Goal: Task Accomplishment & Management: Manage account settings

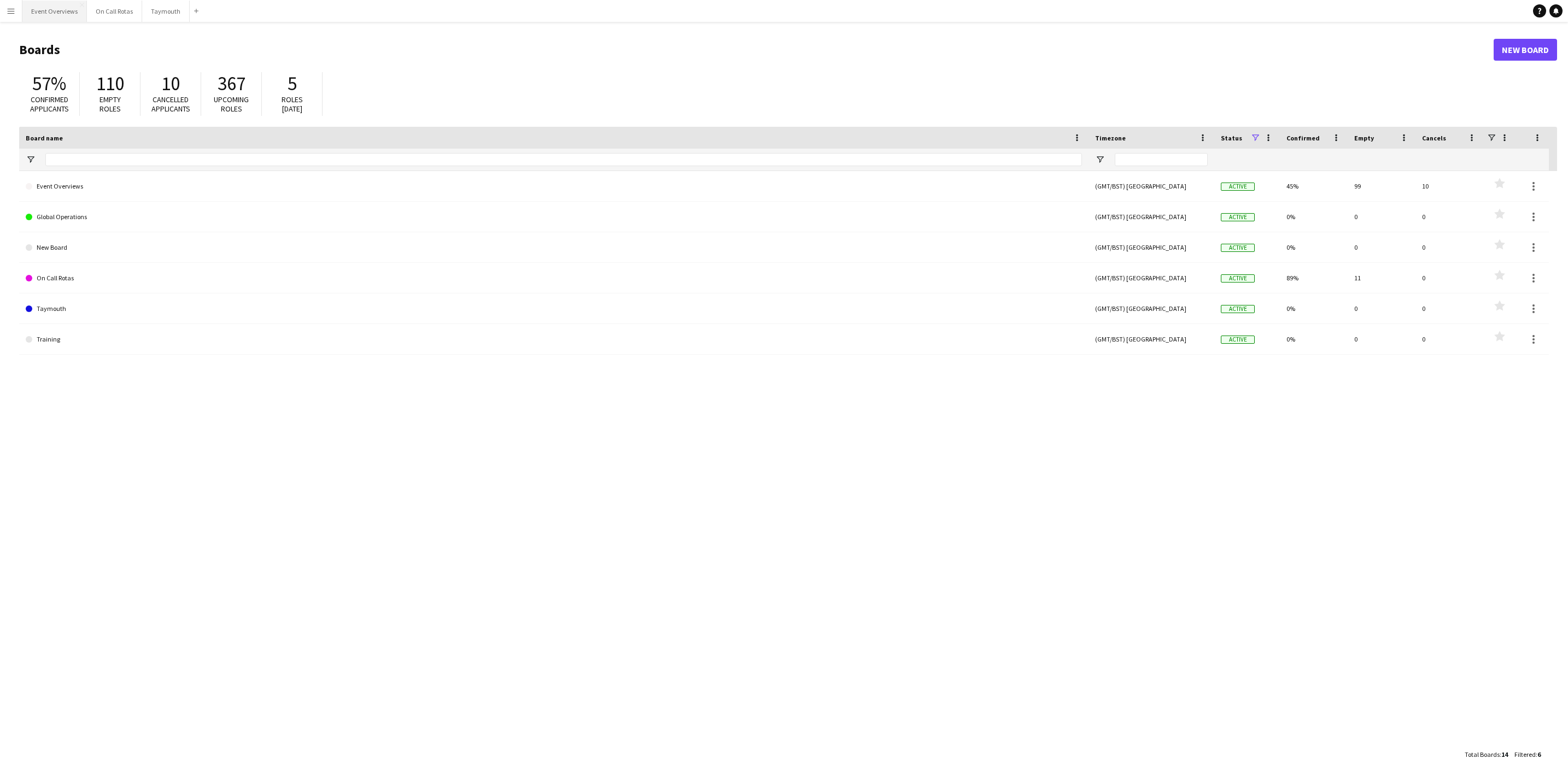
click at [59, 13] on button "Event Overviews Close" at bounding box center [54, 11] width 64 height 21
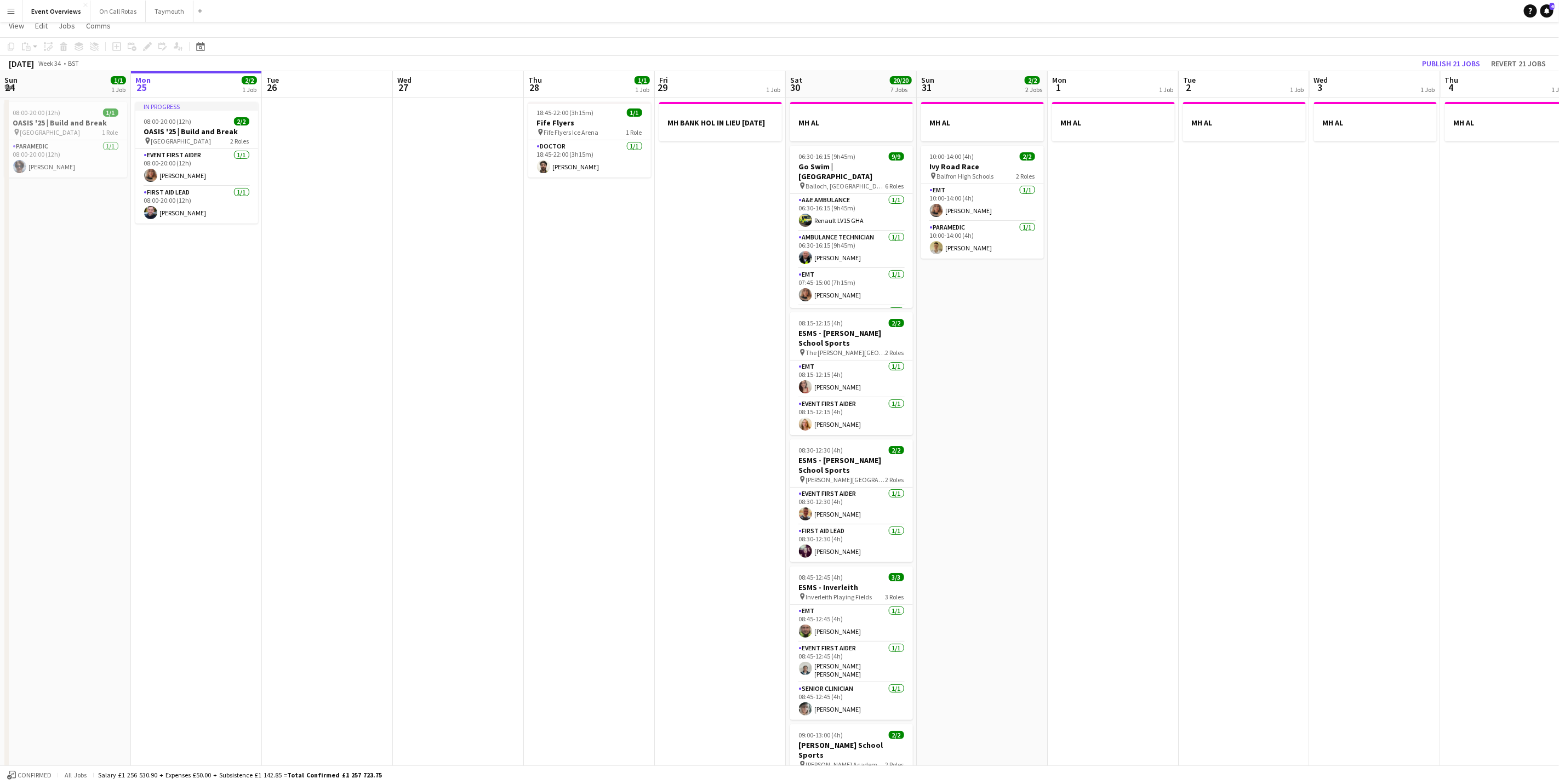
scroll to position [304, 0]
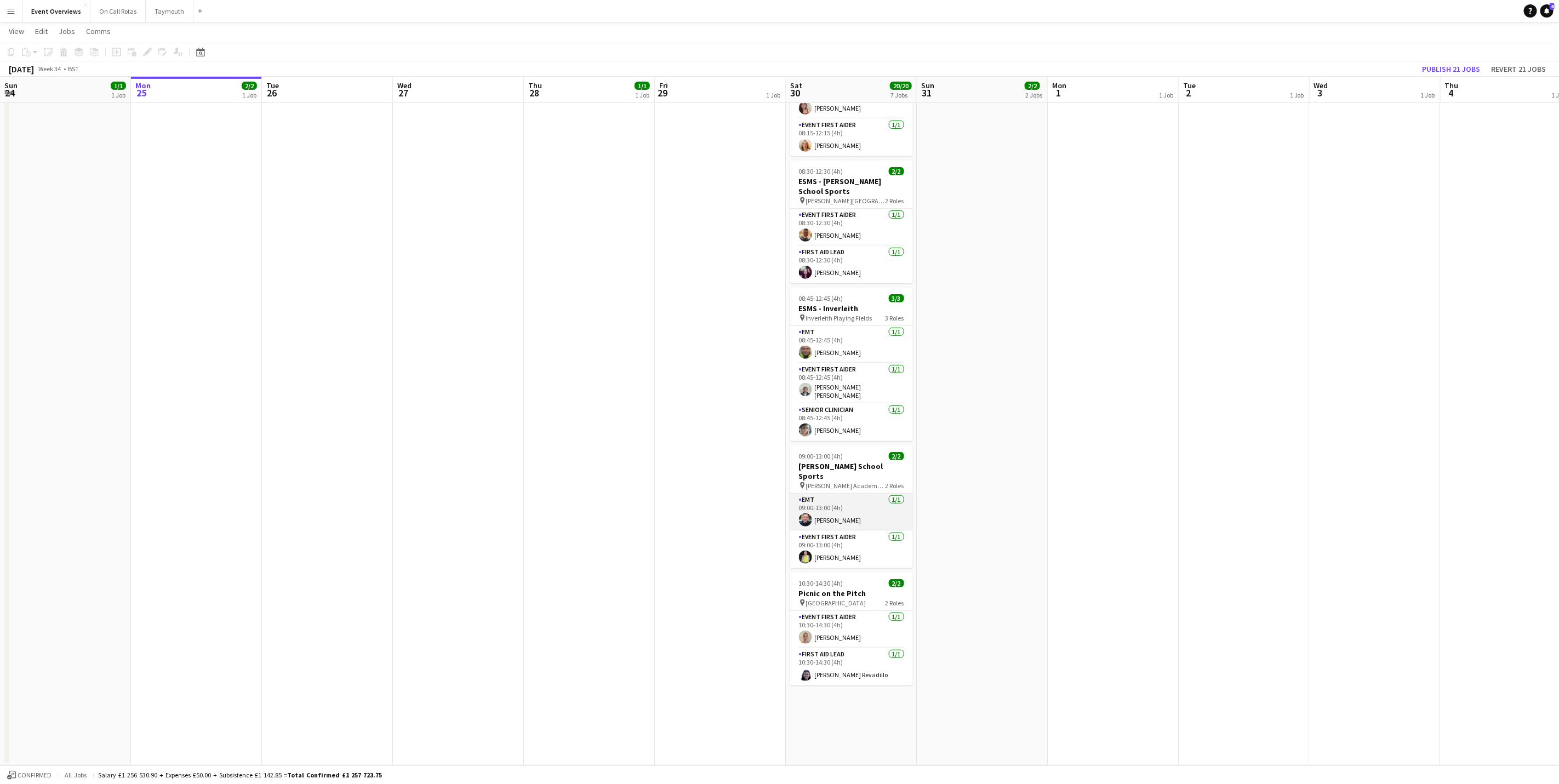
click at [823, 511] on app-card-role "EMT 1/1 09:00-13:00 (4h) Ewan Whytock" at bounding box center [851, 512] width 123 height 37
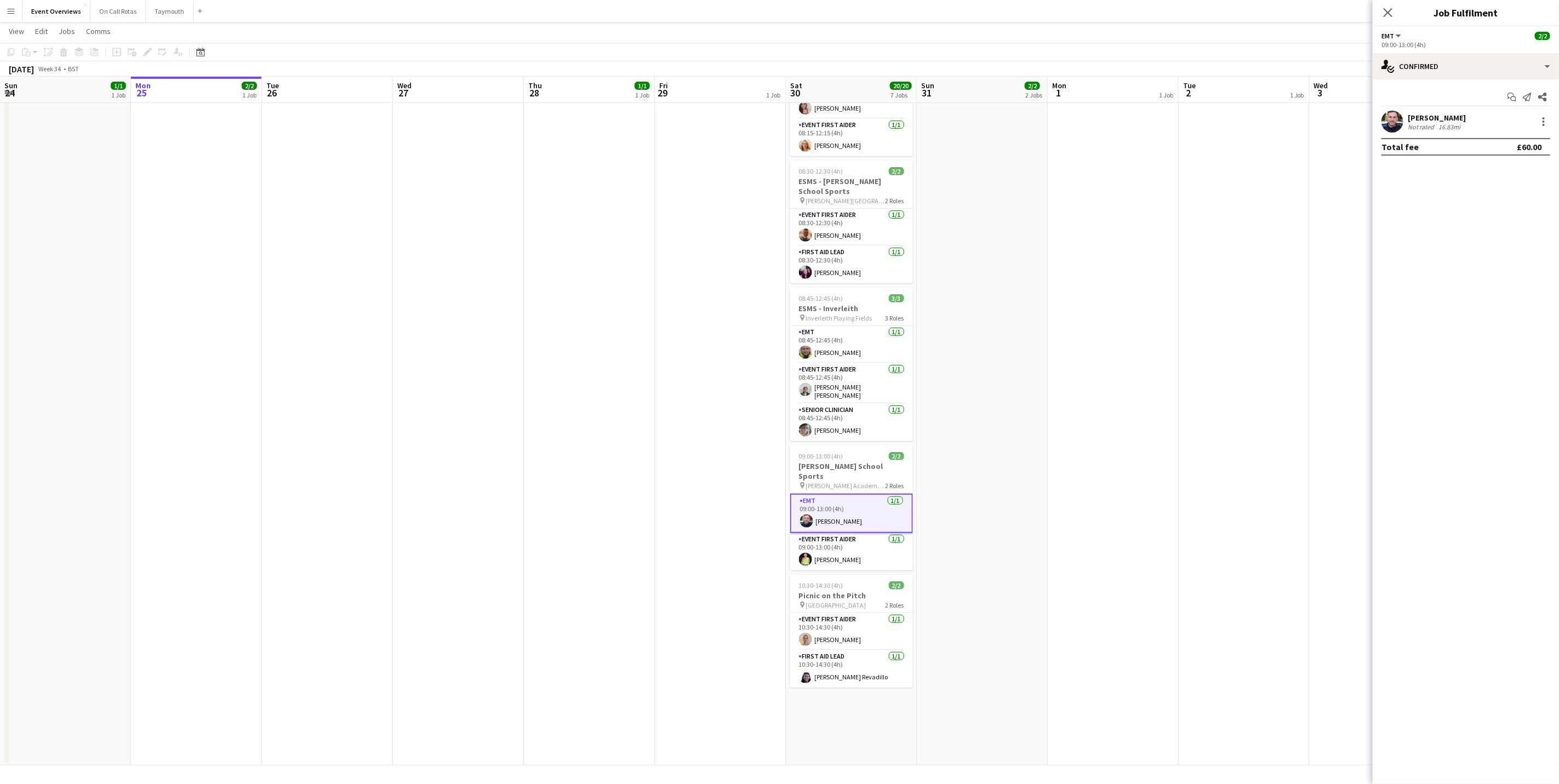
click at [1402, 132] on div at bounding box center [1392, 122] width 22 height 22
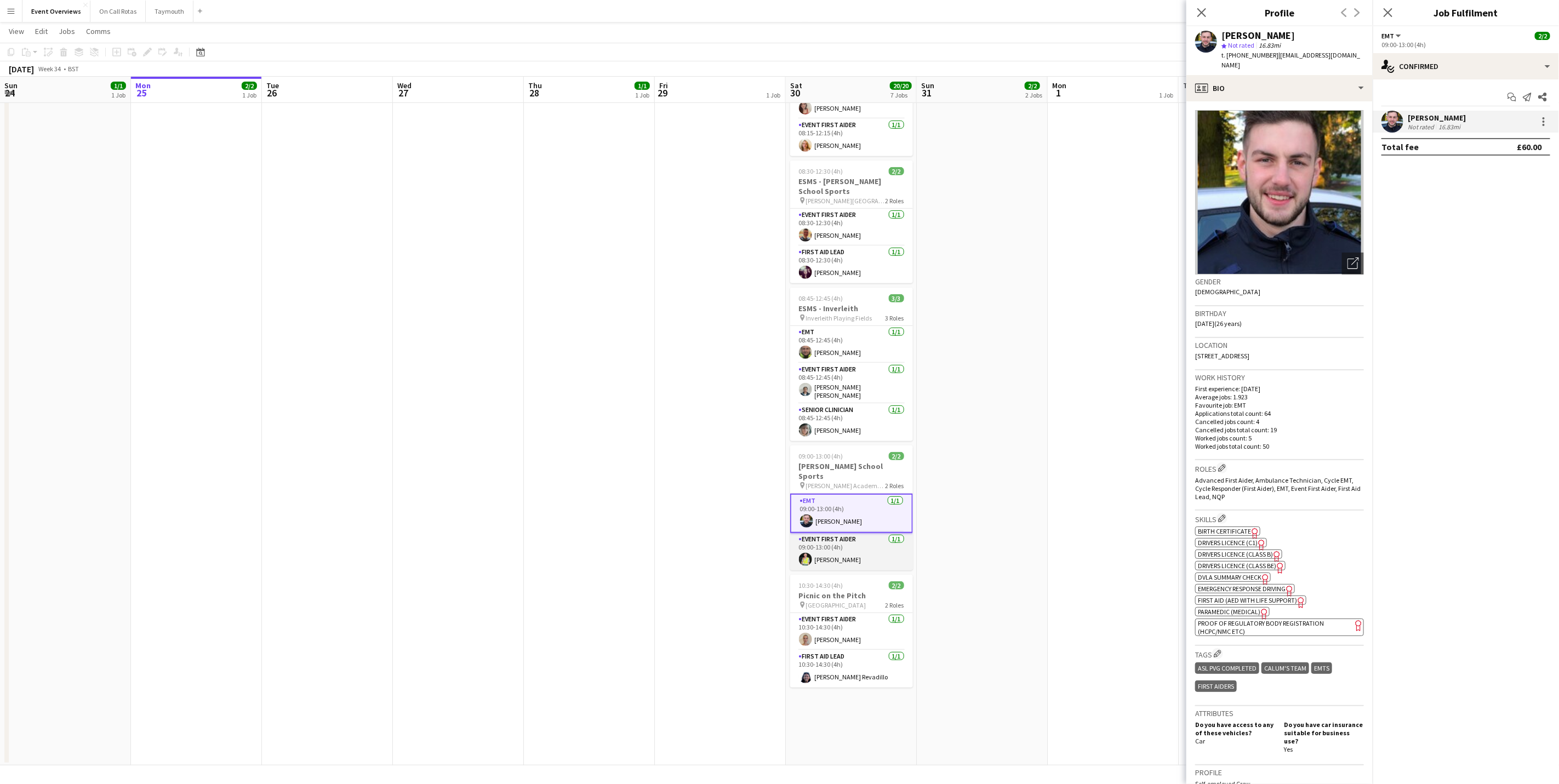
click at [821, 552] on app-card-role "Event First Aider 1/1 09:00-13:00 (4h) Rachel Clarke" at bounding box center [851, 551] width 123 height 37
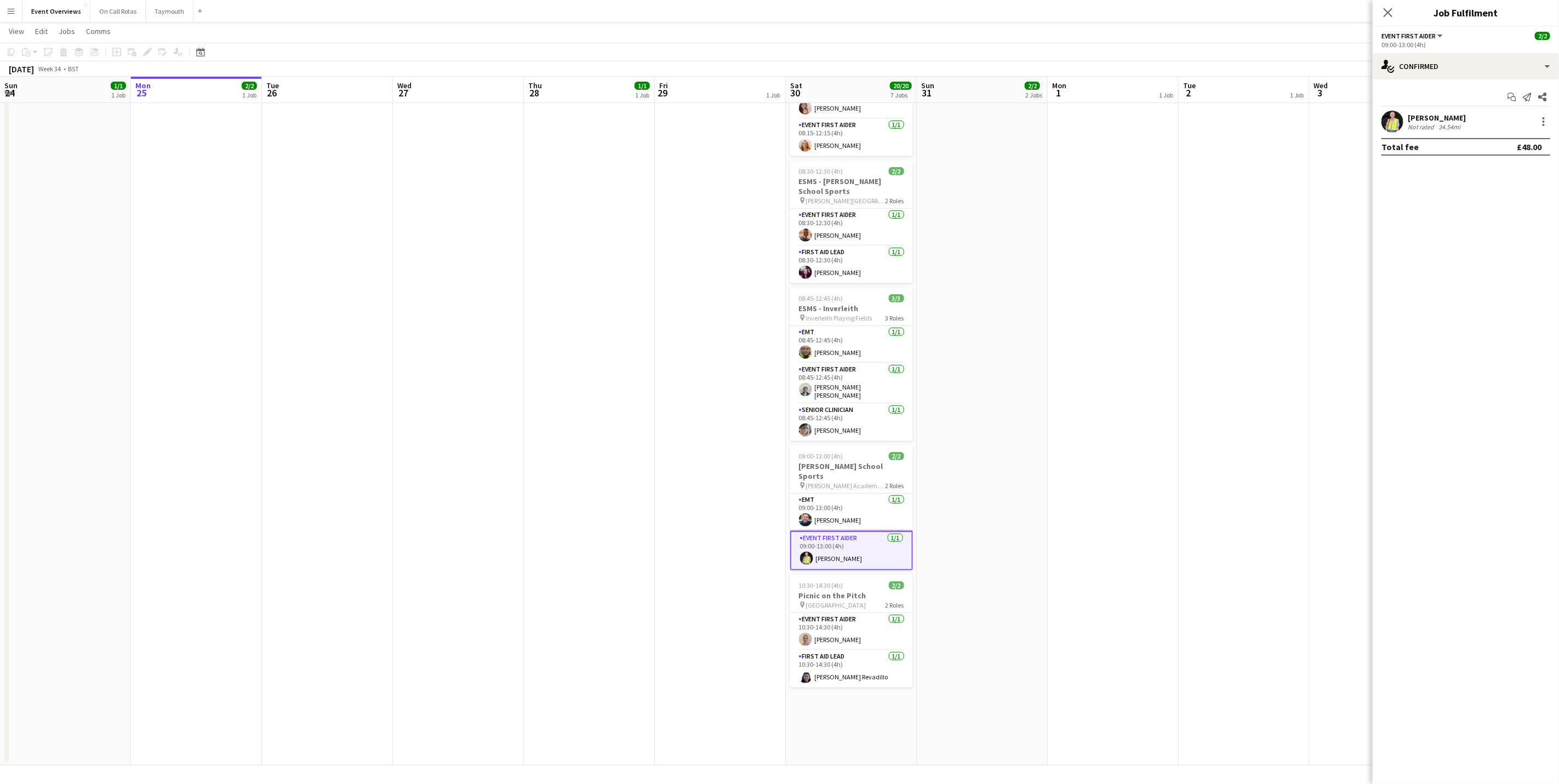
click at [1416, 130] on div "Not rated" at bounding box center [1422, 127] width 28 height 8
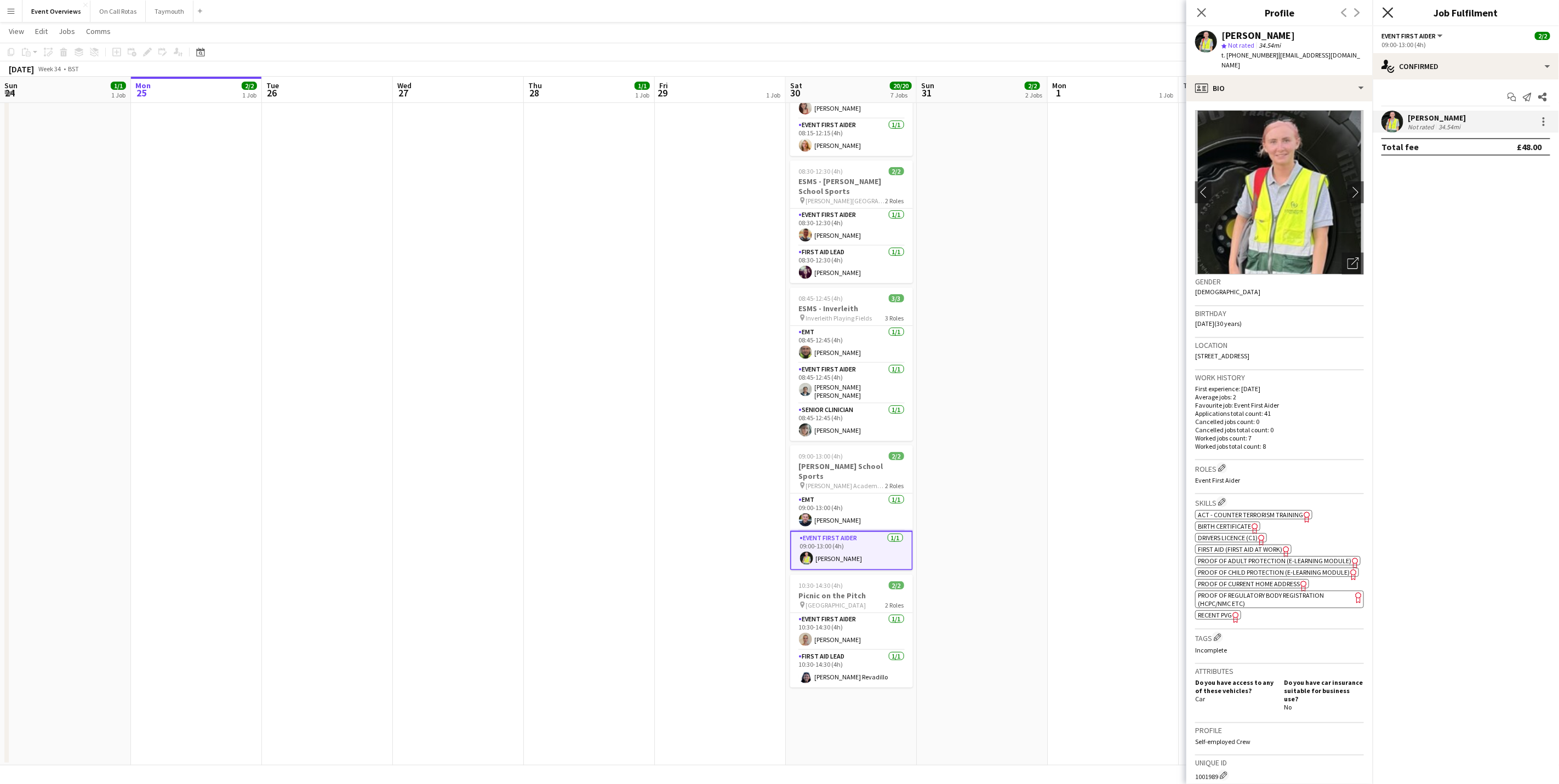
click at [1387, 15] on icon at bounding box center [1387, 12] width 10 height 10
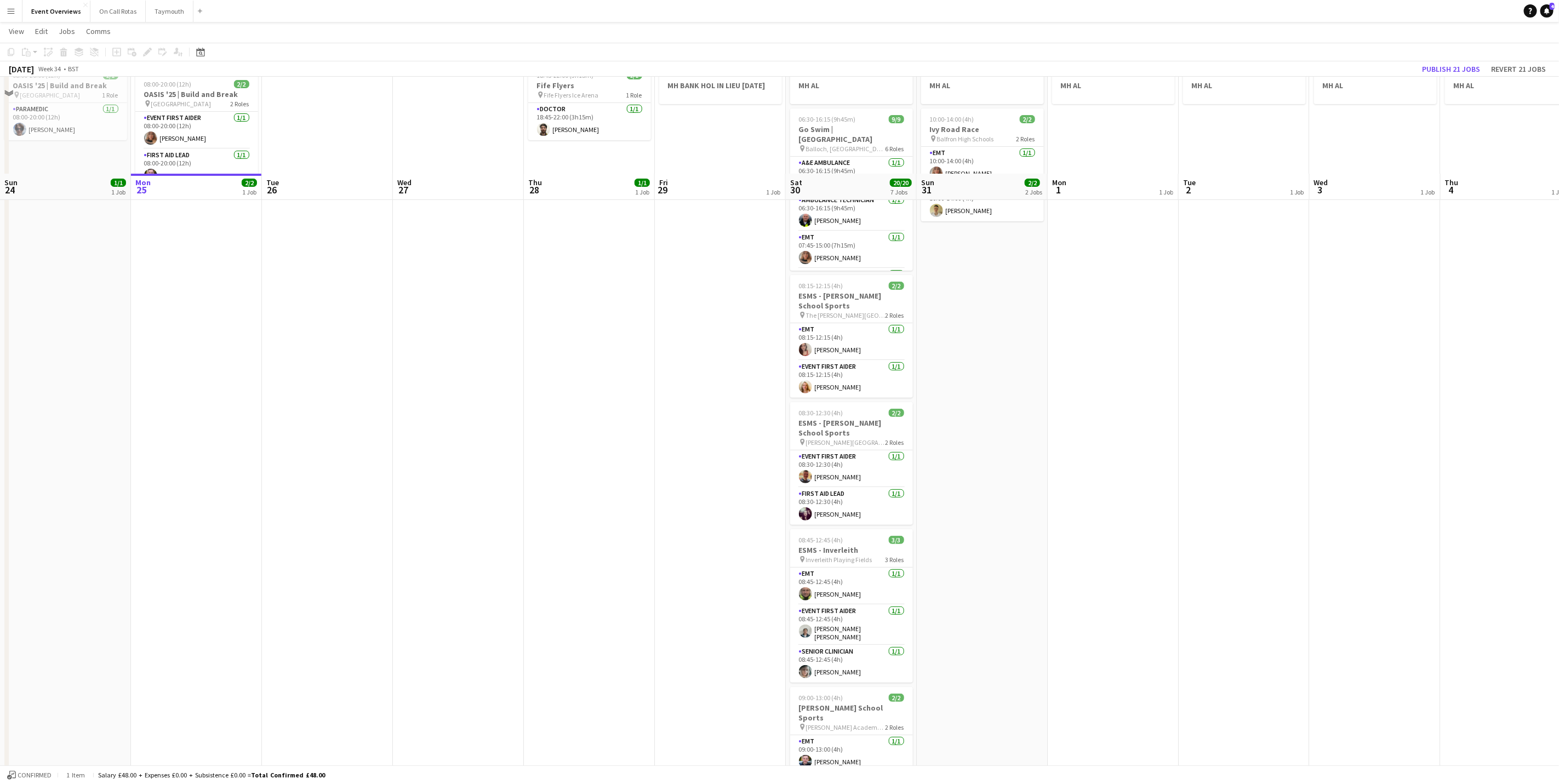
scroll to position [0, 0]
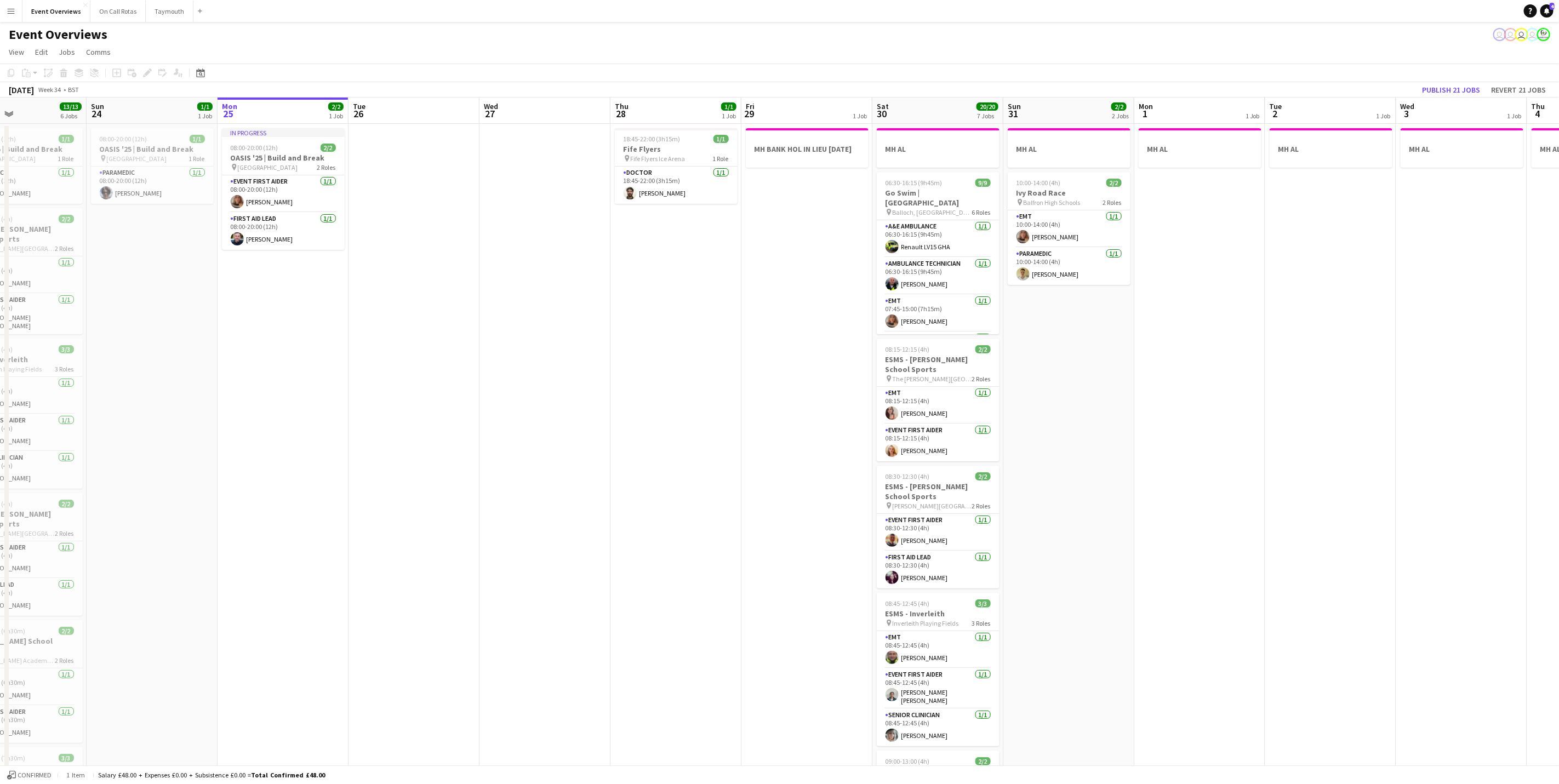
click at [674, 448] on app-calendar-viewport "Thu 21 65/65 2 Jobs Fri 22 1/1 1 Job Sat 23 13/13 6 Jobs Sun 24 1/1 1 Job Mon 2…" at bounding box center [780, 584] width 1559 height 973
drag, startPoint x: 469, startPoint y: 357, endPoint x: 821, endPoint y: 415, distance: 356.7
click at [821, 415] on app-calendar-viewport "Thu 21 65/65 2 Jobs Fri 22 1/1 1 Job Sat 23 13/13 6 Jobs Sun 24 1/1 1 Job Mon 2…" at bounding box center [780, 584] width 1559 height 973
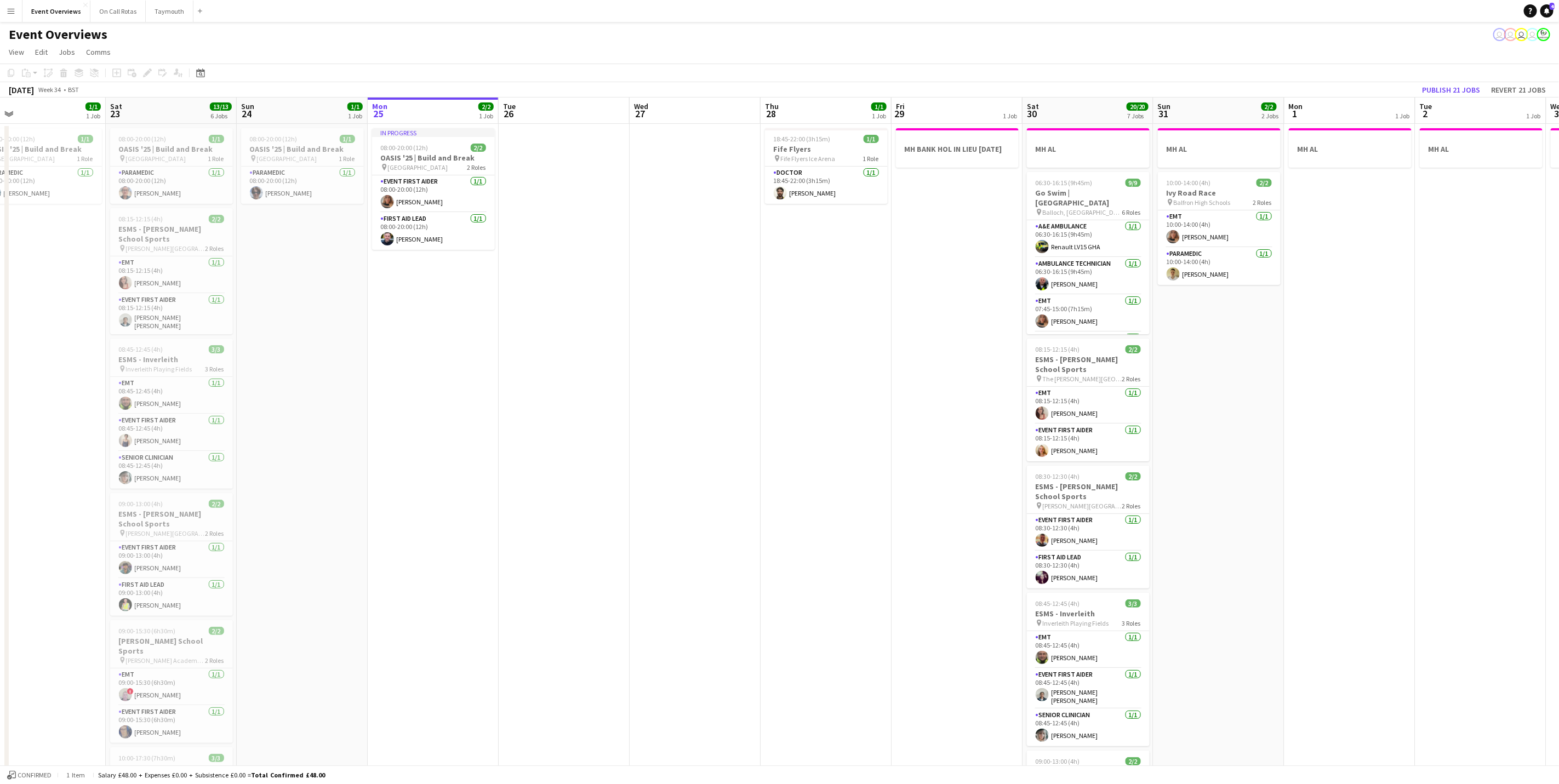
scroll to position [0, 420]
drag, startPoint x: 1054, startPoint y: 404, endPoint x: 851, endPoint y: 424, distance: 204.0
click at [851, 424] on app-calendar-viewport "Tue 19 4/4 3 Jobs Wed 20 3/3 2 Jobs Thu 21 65/65 2 Jobs Fri 22 1/1 1 Job Sat 23…" at bounding box center [780, 584] width 1559 height 973
click at [1207, 265] on app-card-role "Paramedic 1/1 10:00-14:00 (4h) Callum Wallace" at bounding box center [1217, 266] width 123 height 37
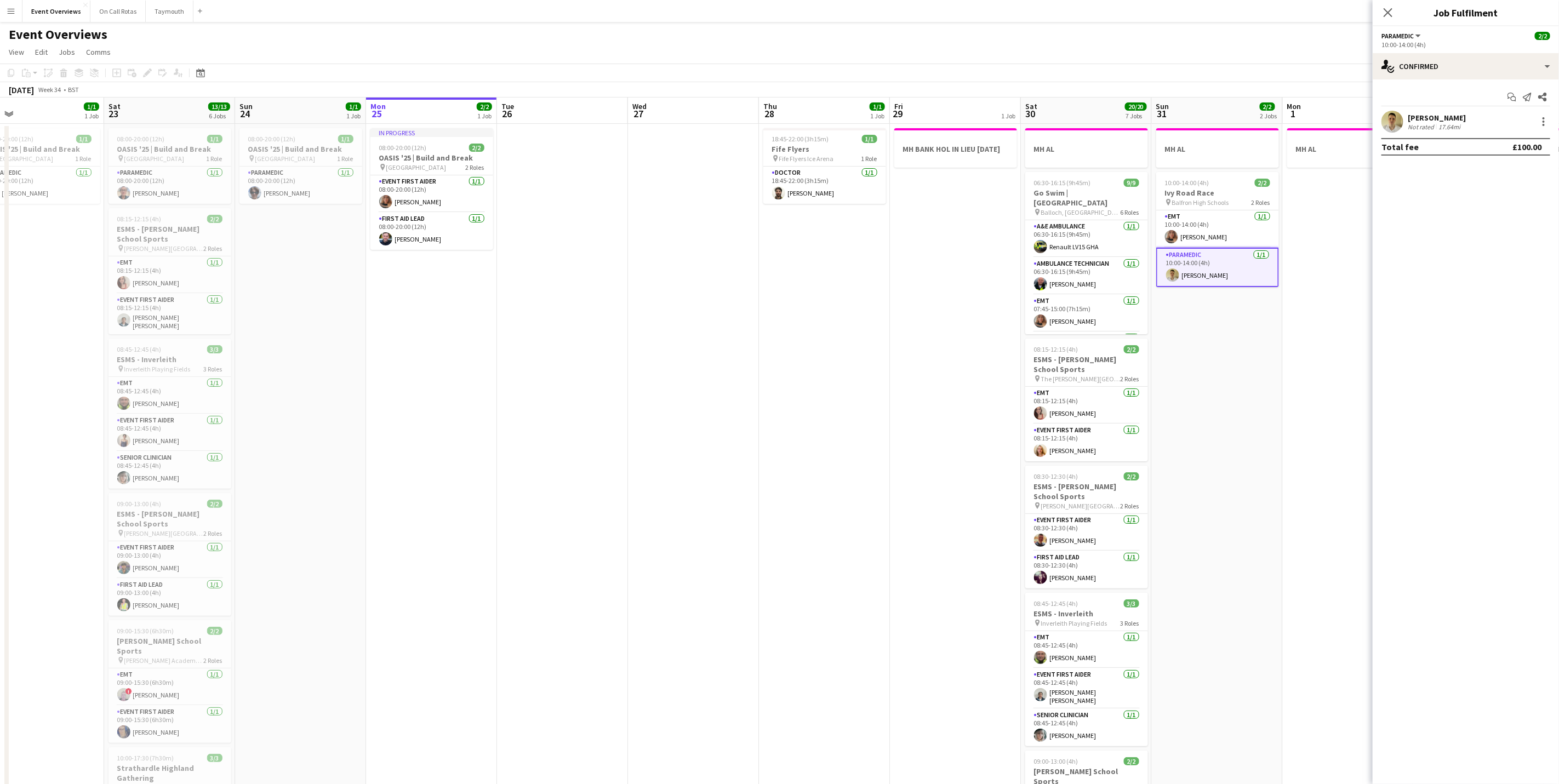
click at [1455, 113] on div "[PERSON_NAME]" at bounding box center [1437, 118] width 58 height 10
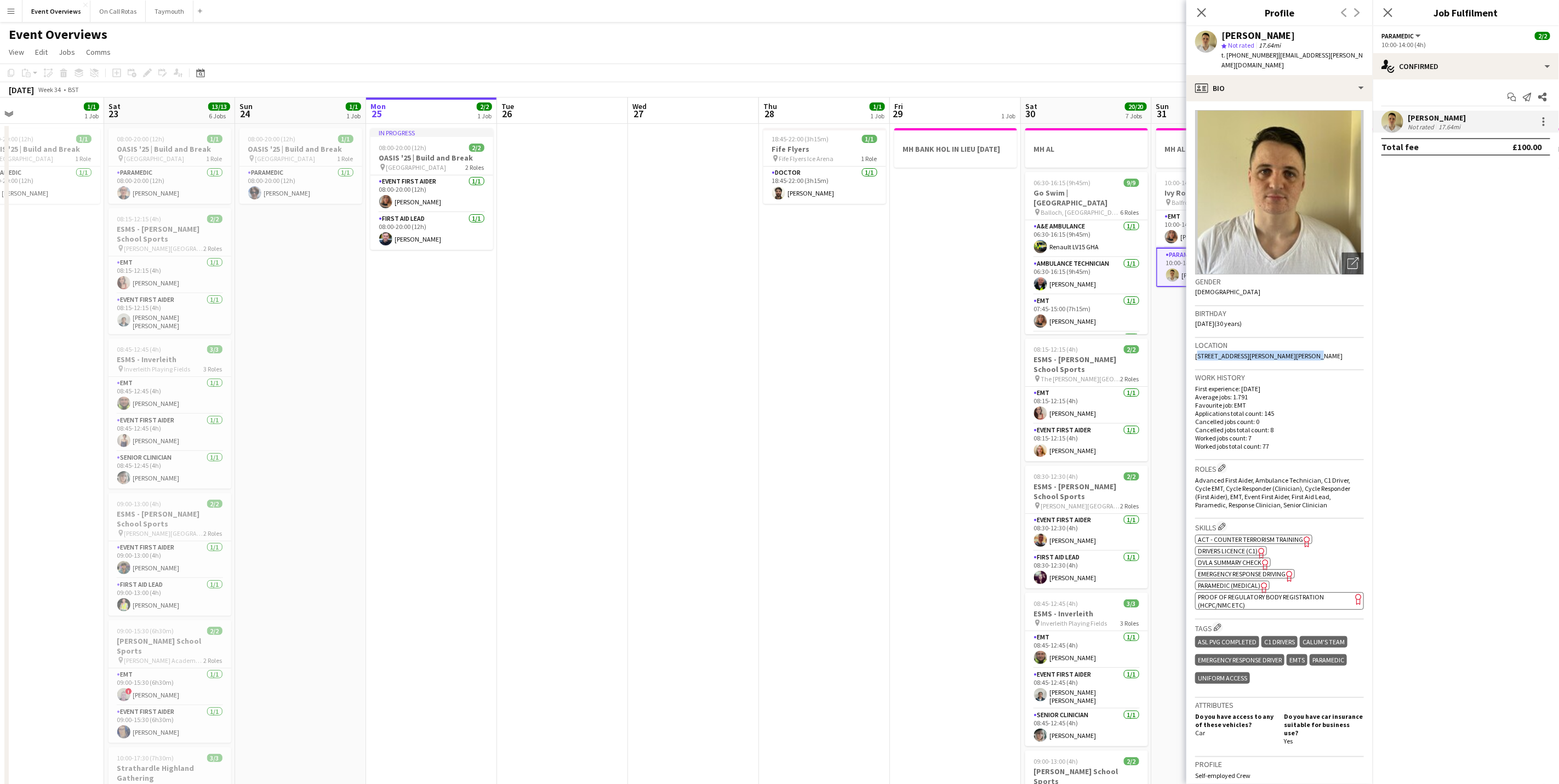
drag, startPoint x: 1297, startPoint y: 344, endPoint x: 1192, endPoint y: 348, distance: 105.1
click at [1192, 348] on app-crew-profile-bio "Open photos pop-in Gender Male Birthday 05-10-1994 (30 years) Location 98 Russe…" at bounding box center [1279, 442] width 186 height 682
drag, startPoint x: 1192, startPoint y: 348, endPoint x: 1219, endPoint y: 342, distance: 27.7
copy span "98 Russell Street, Johnston, PA5 8EZ"
click at [1387, 5] on div "Close pop-in" at bounding box center [1388, 12] width 31 height 25
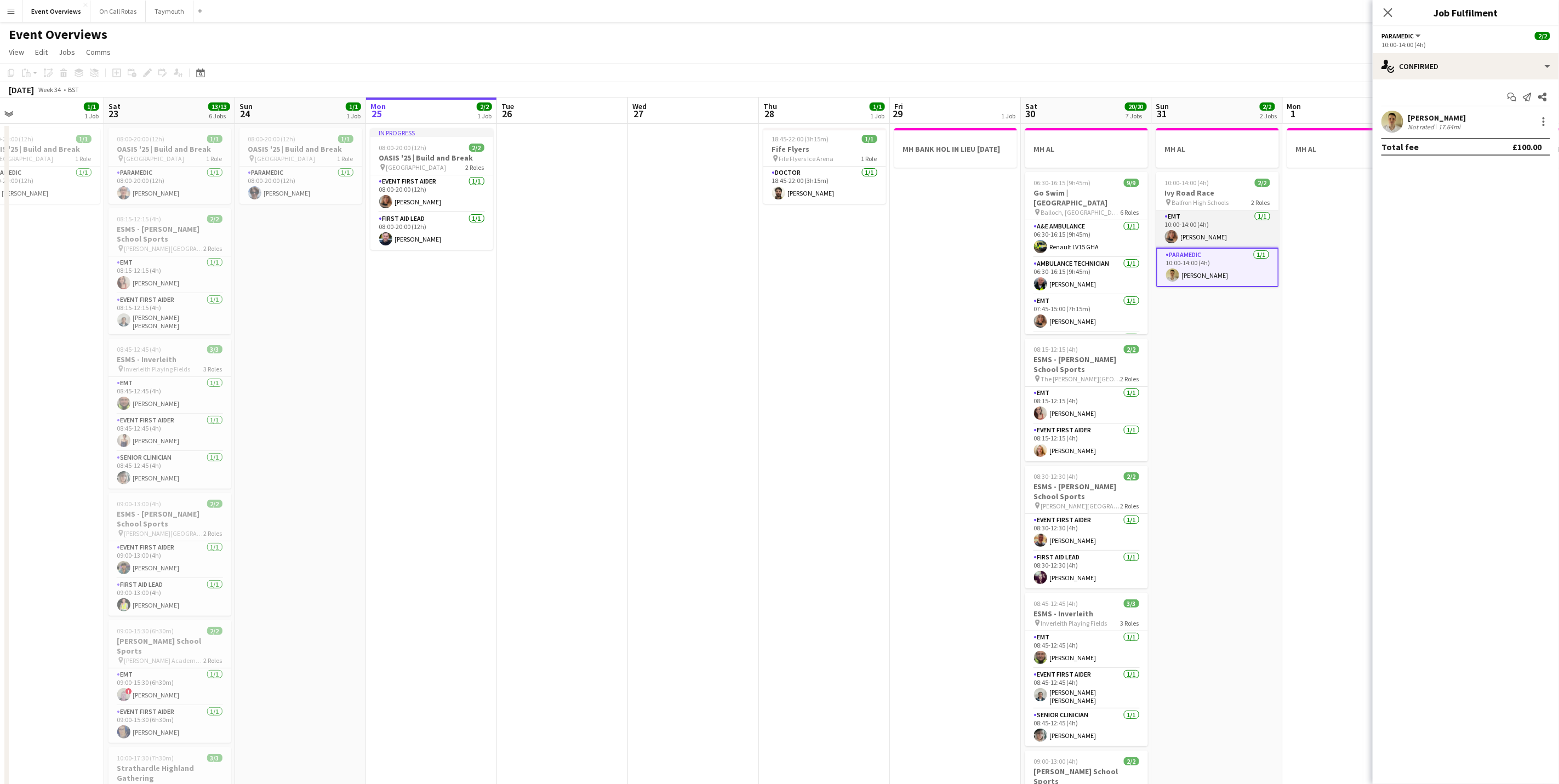
click at [1184, 221] on app-card-role "EMT 1/1 10:00-14:00 (4h) Lauren Svensen" at bounding box center [1217, 229] width 123 height 37
click at [1384, 123] on app-user-avatar at bounding box center [1392, 122] width 22 height 22
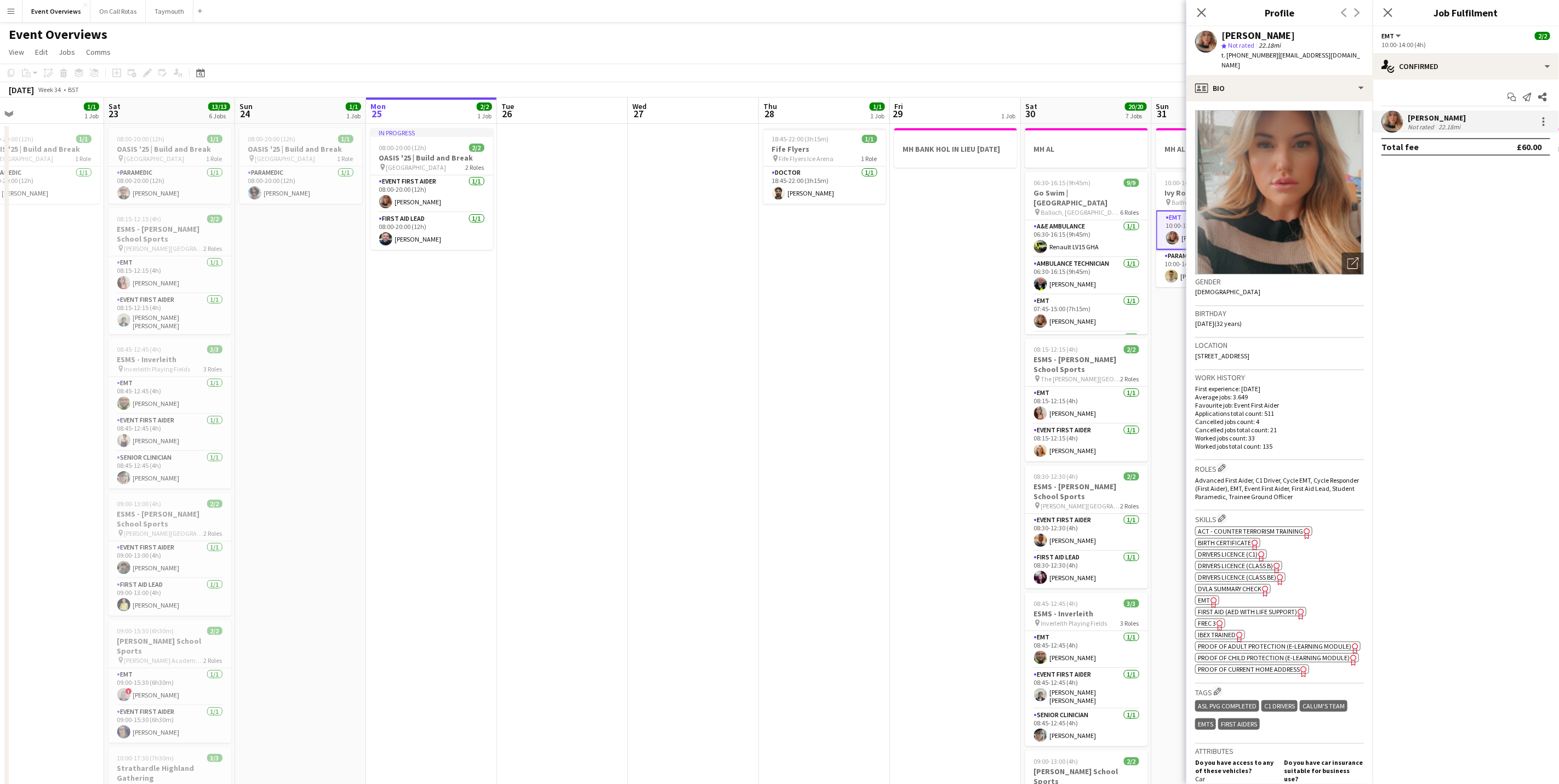
drag, startPoint x: 1286, startPoint y: 342, endPoint x: 1188, endPoint y: 345, distance: 98.0
click at [1188, 345] on app-crew-profile-bio "Open photos pop-in Gender Female Birthday 15-04-1993 (32 years) Location 18 Lin…" at bounding box center [1279, 442] width 186 height 682
drag, startPoint x: 1188, startPoint y: 345, endPoint x: 1213, endPoint y: 344, distance: 25.0
copy span "18 Lindsay Road, Glasgow, G74 4JA"
click at [1384, 11] on icon "Close pop-in" at bounding box center [1387, 12] width 10 height 10
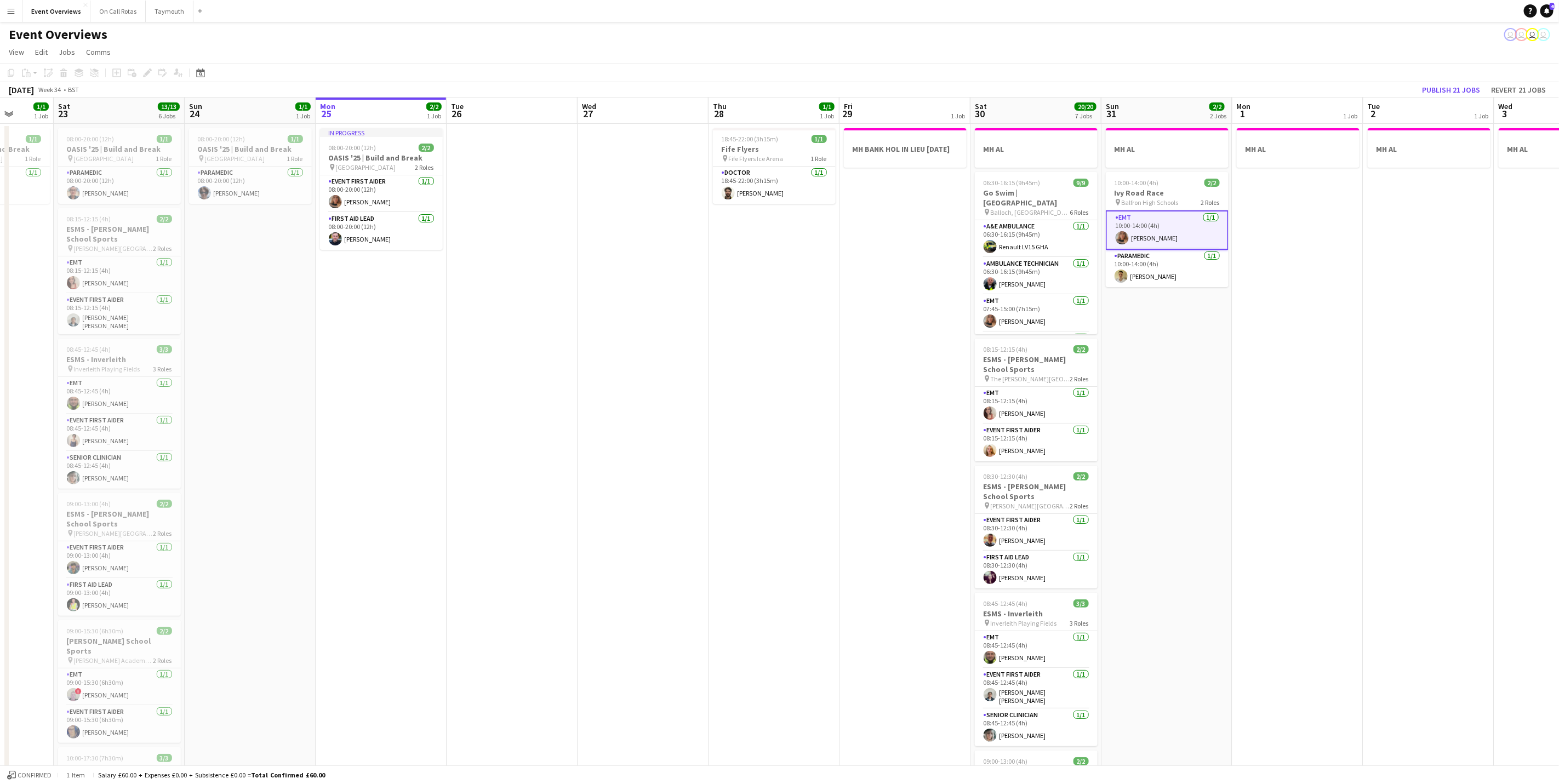
drag, startPoint x: 785, startPoint y: 322, endPoint x: 676, endPoint y: 282, distance: 116.1
click at [670, 304] on app-calendar-viewport "Wed 20 3/3 2 Jobs Thu 21 65/65 2 Jobs Fri 22 1/1 1 Job Sat 23 13/13 6 Jobs Sun …" at bounding box center [780, 584] width 1559 height 973
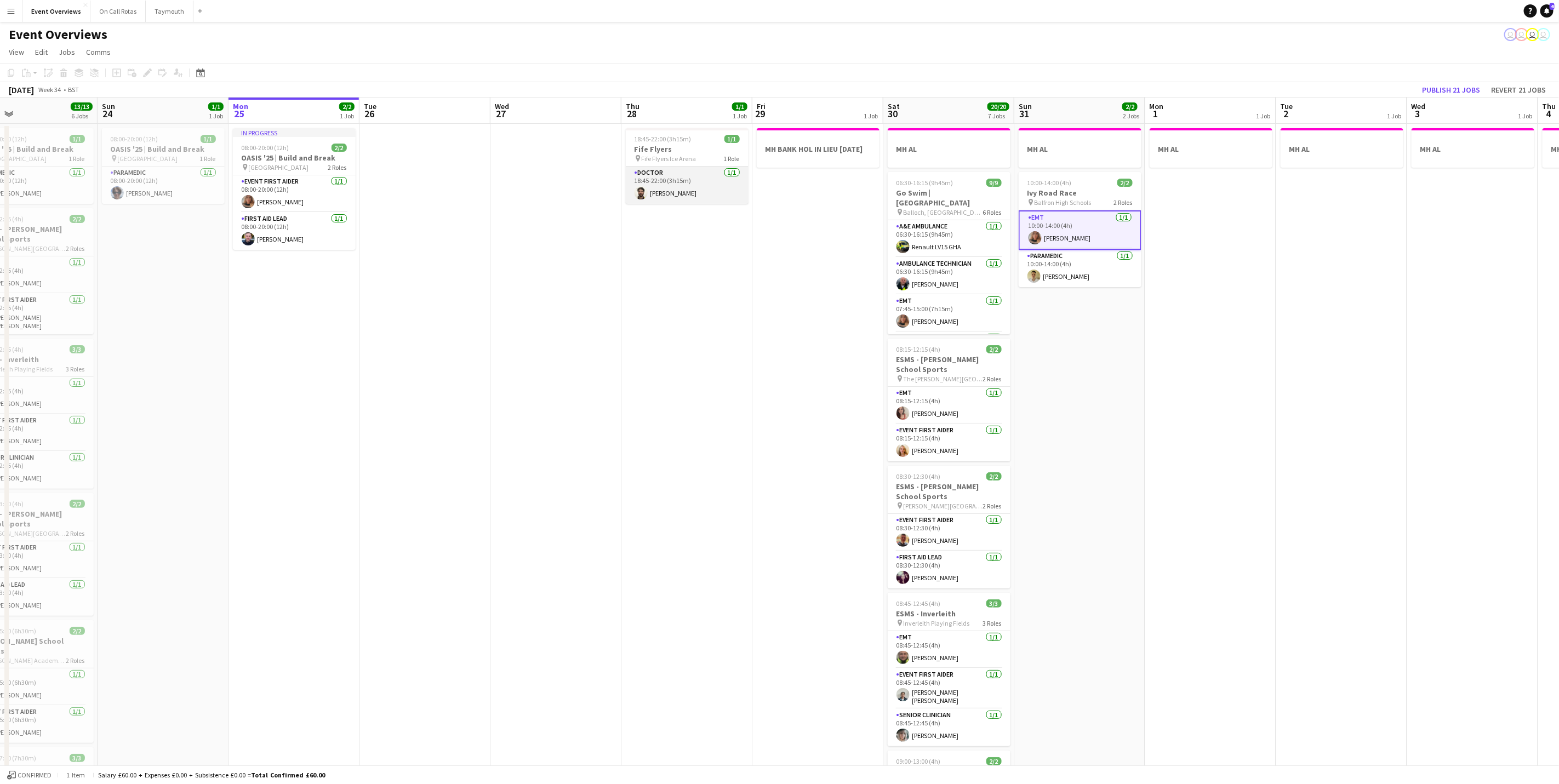
click at [703, 193] on app-card-role "Doctor 1/1 18:45-22:00 (3h15m) Neil Colquhoun" at bounding box center [687, 185] width 123 height 37
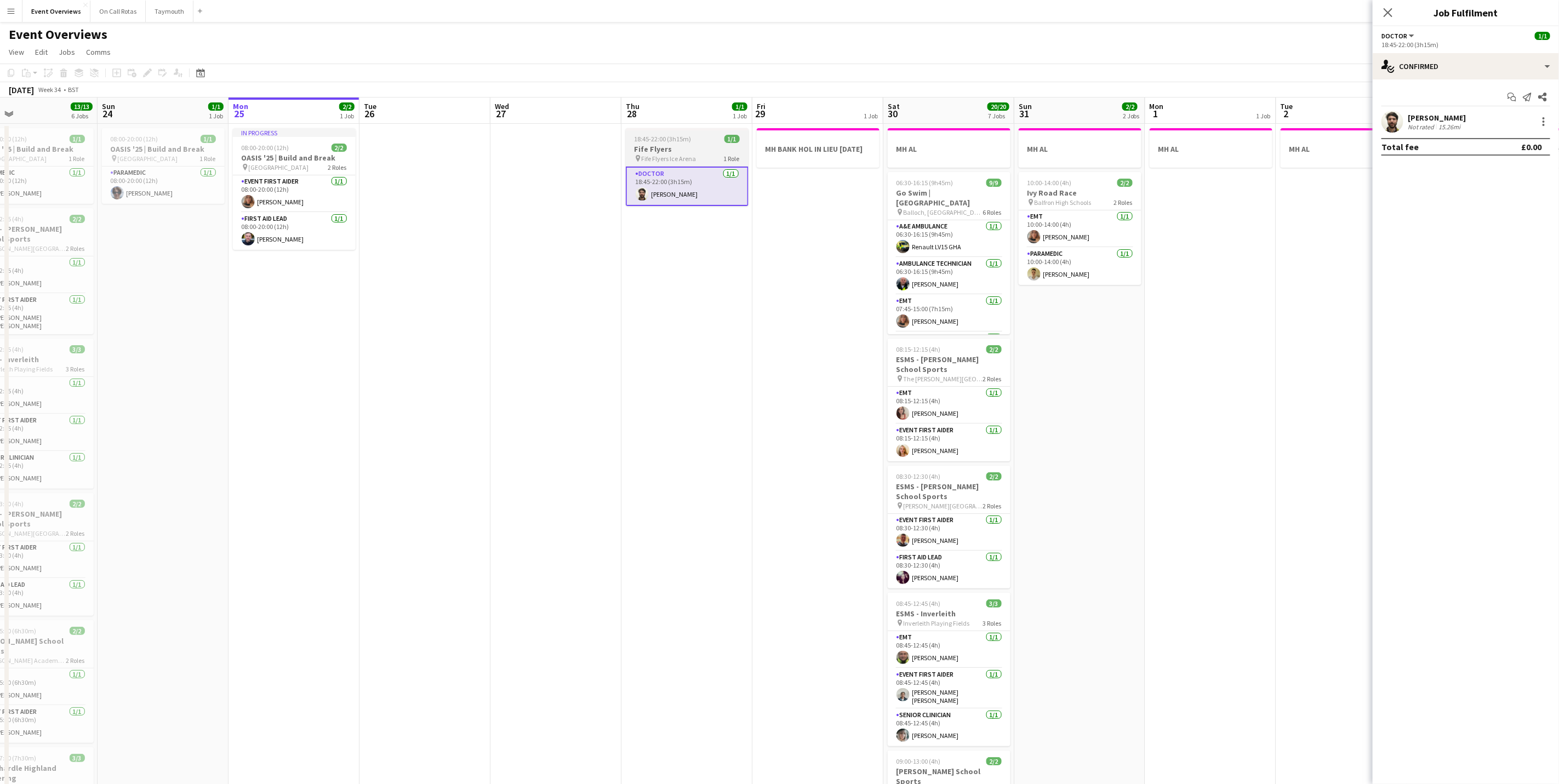
click at [673, 155] on span "Fife Flyers Ice Arena" at bounding box center [669, 159] width 54 height 8
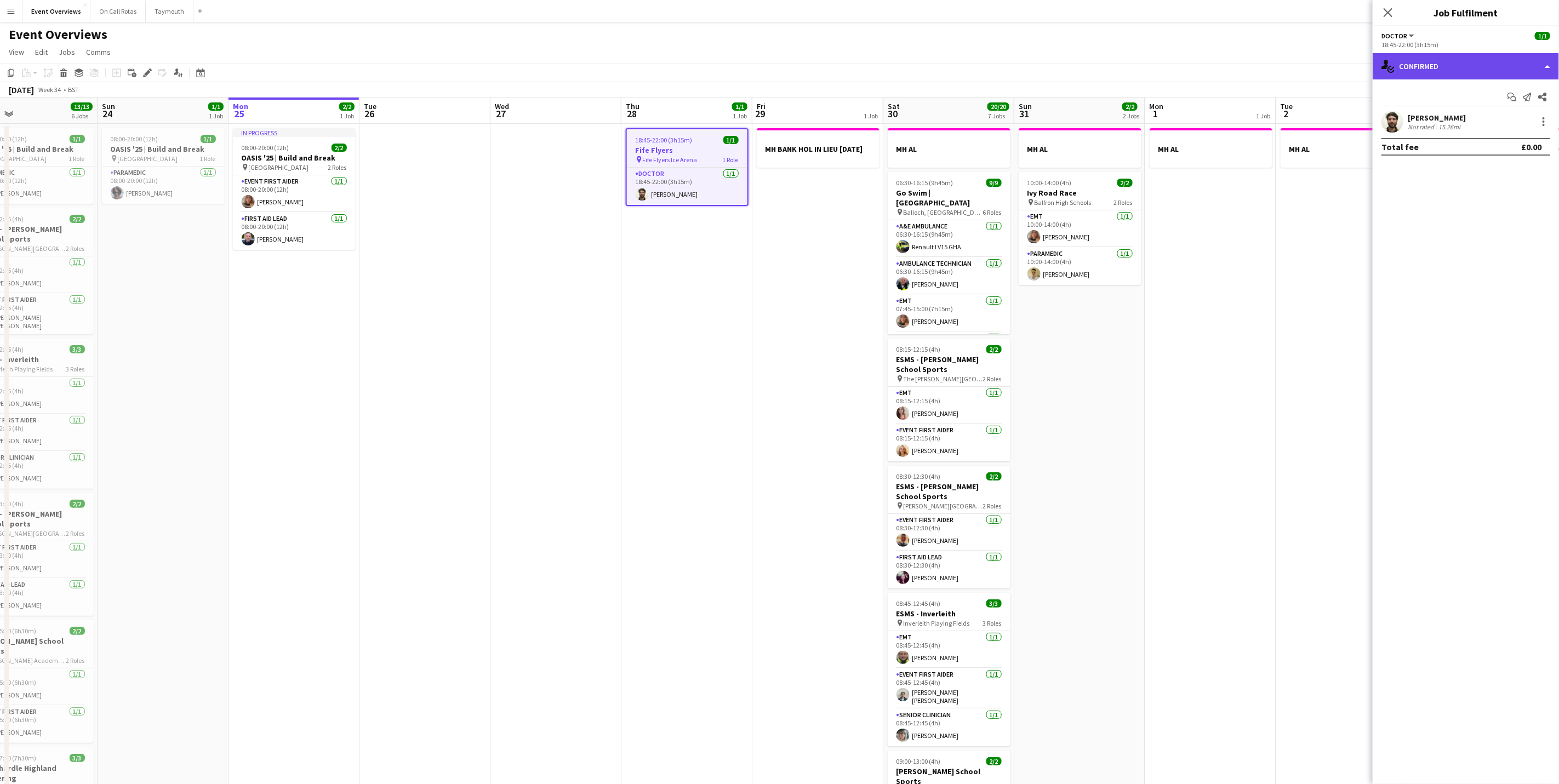
click at [1403, 60] on div "single-neutral-actions-check-2 Confirmed" at bounding box center [1466, 66] width 186 height 26
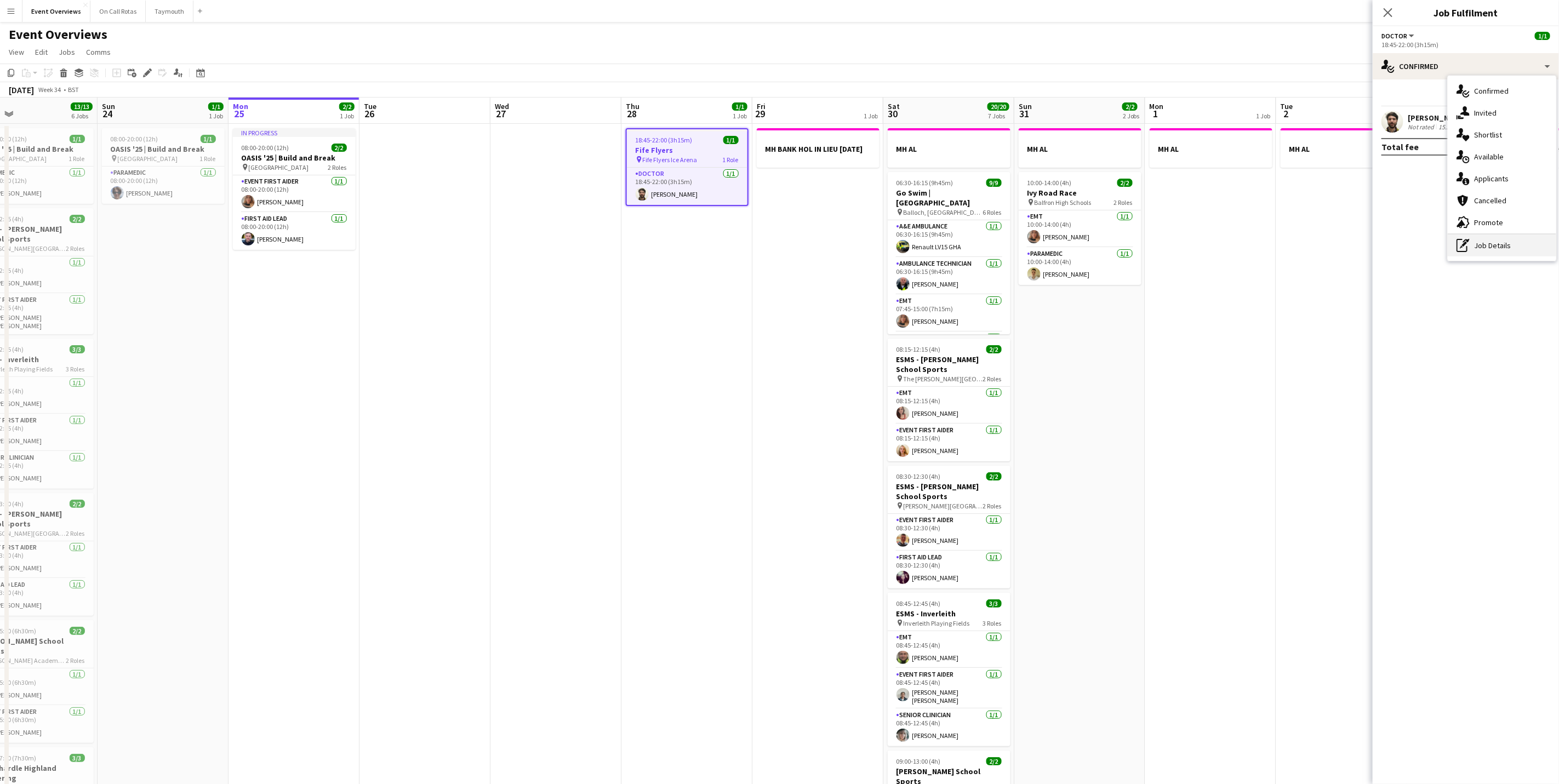
click at [1485, 241] on div "pen-write Job Details" at bounding box center [1502, 245] width 108 height 22
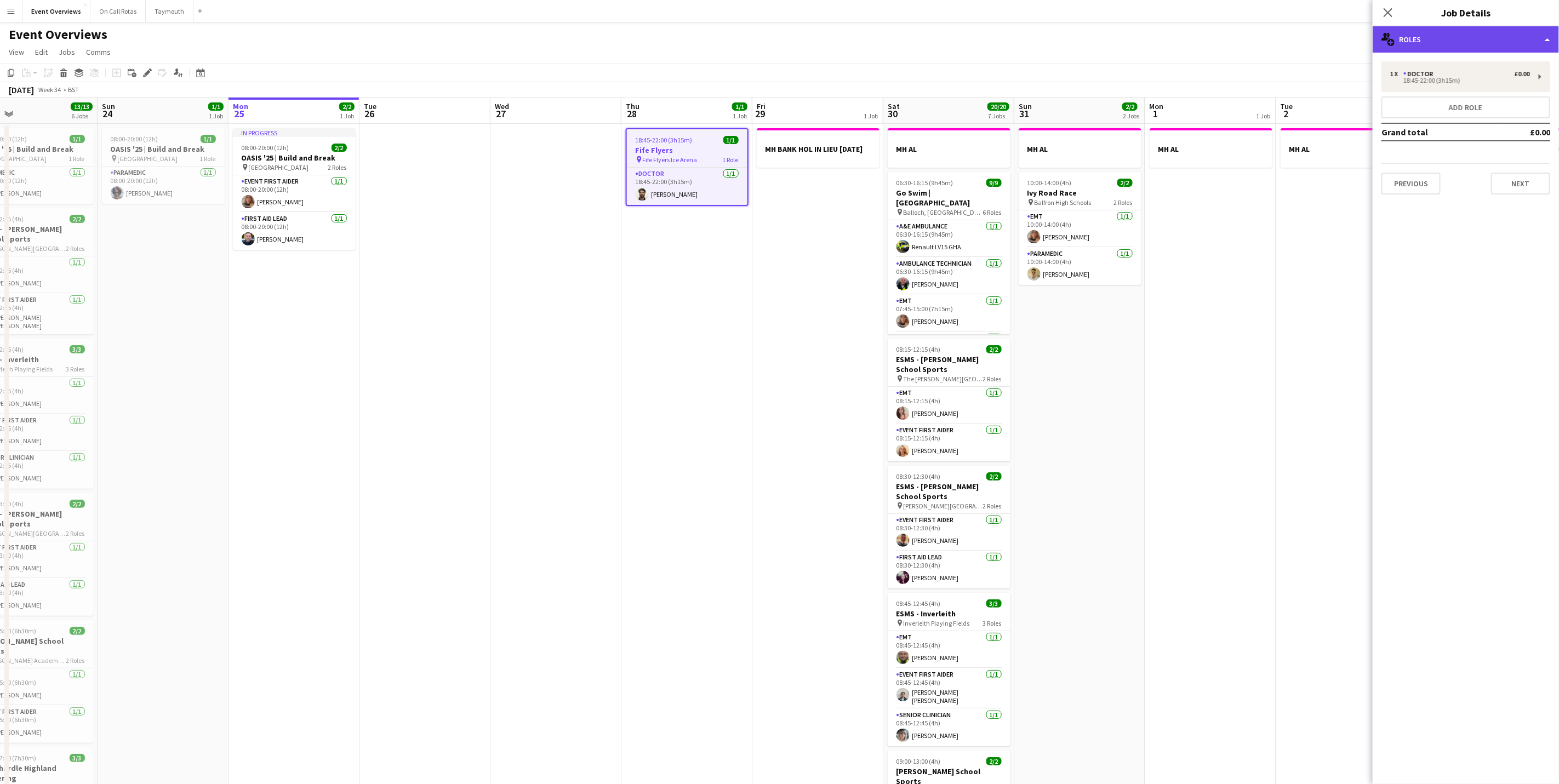
click at [1483, 43] on div "multiple-users-add Roles" at bounding box center [1466, 39] width 186 height 26
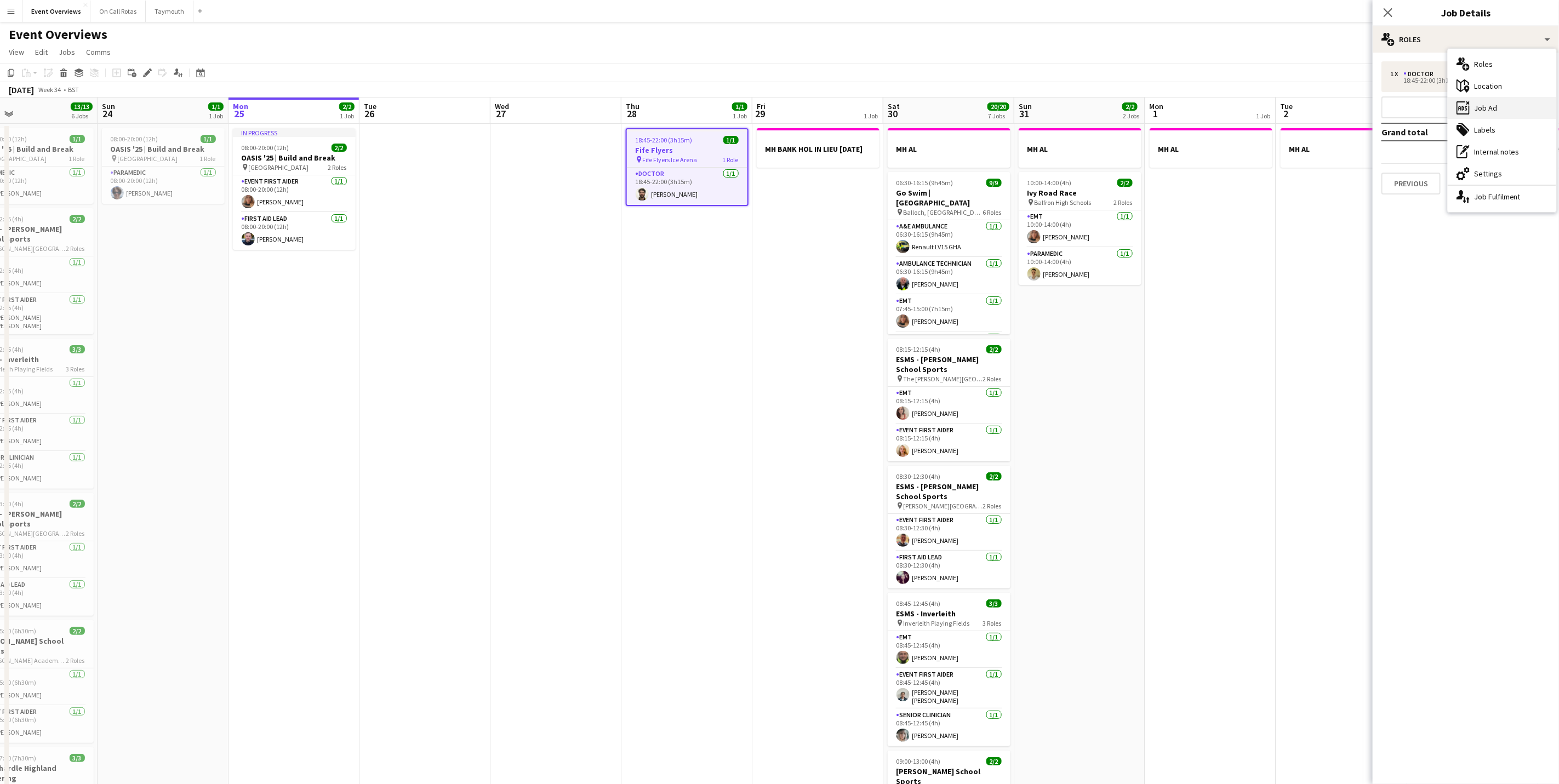
click at [1496, 112] on div "ads-window Job Ad" at bounding box center [1502, 108] width 108 height 22
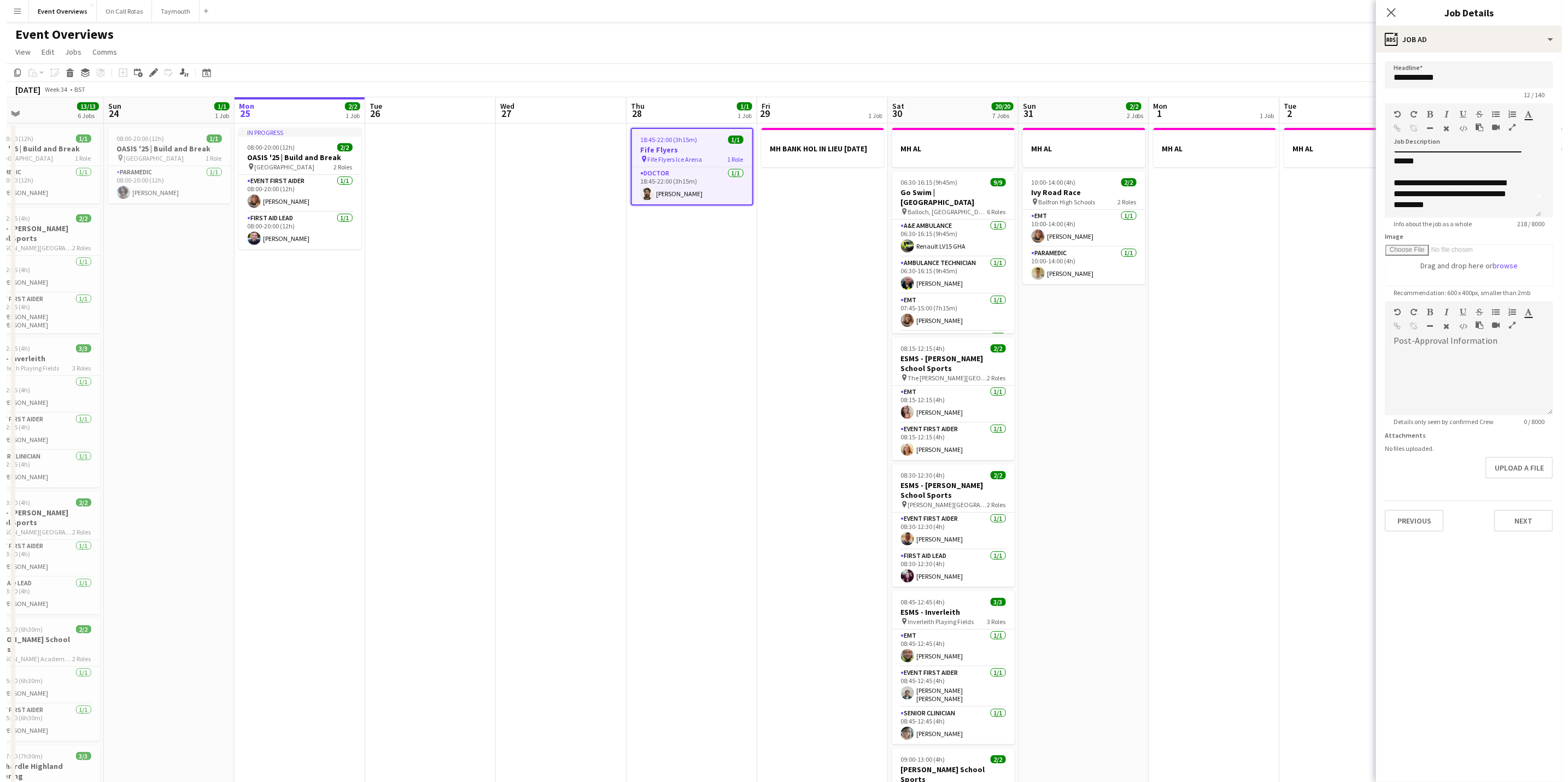
scroll to position [0, 0]
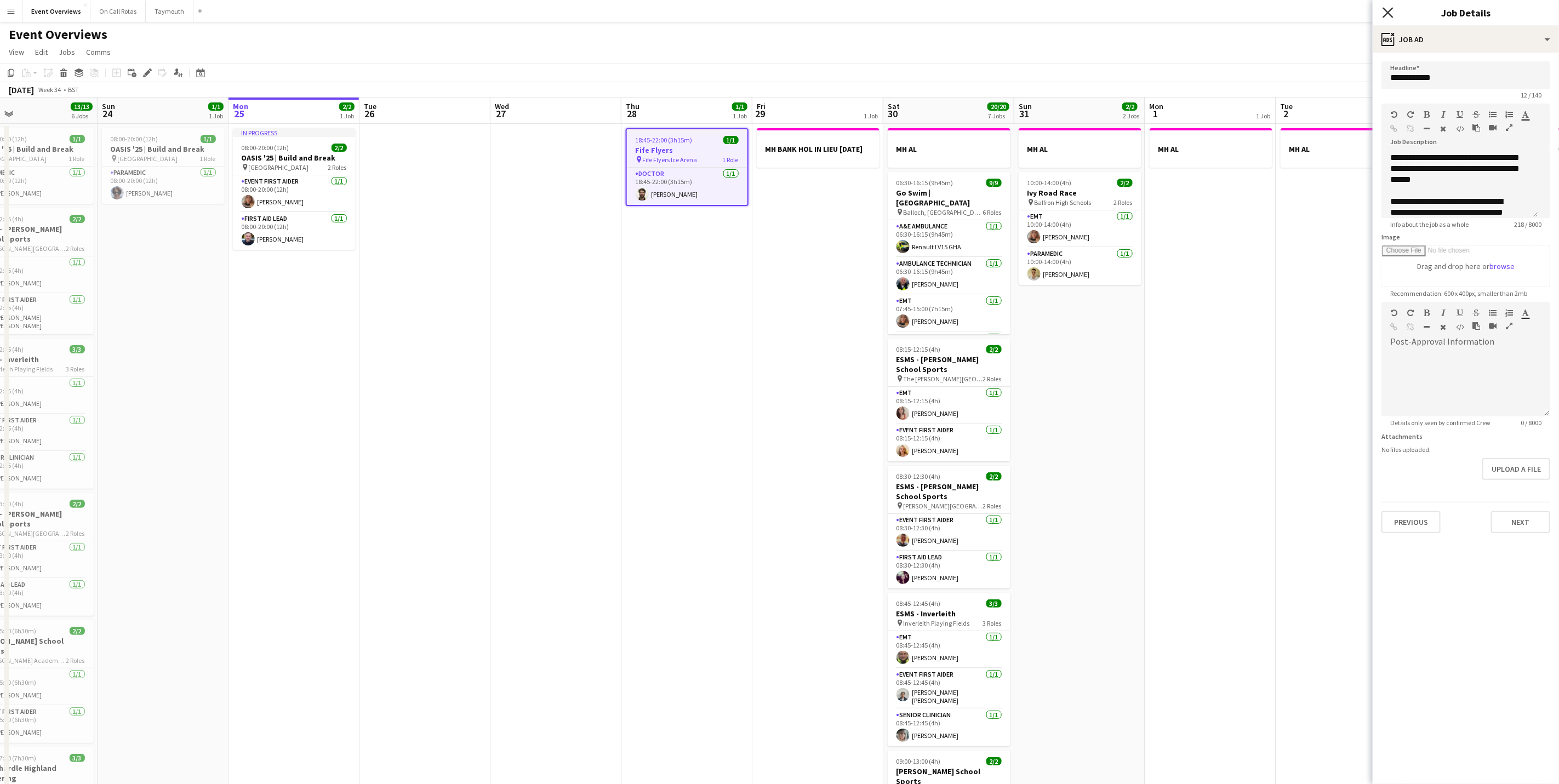
click at [1386, 13] on icon "Close pop-in" at bounding box center [1387, 12] width 10 height 10
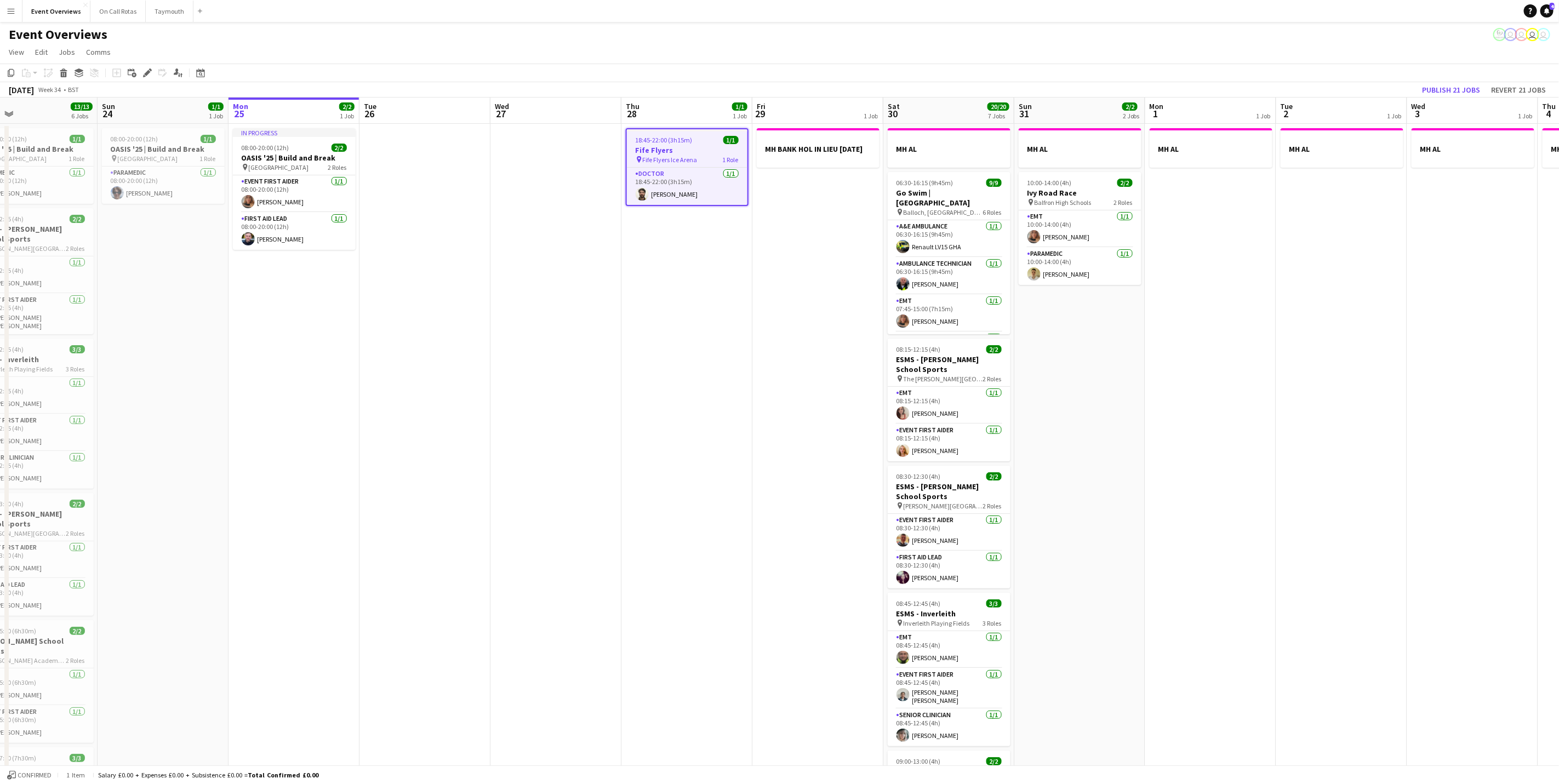
click at [7, 13] on app-icon "Menu" at bounding box center [11, 11] width 9 height 9
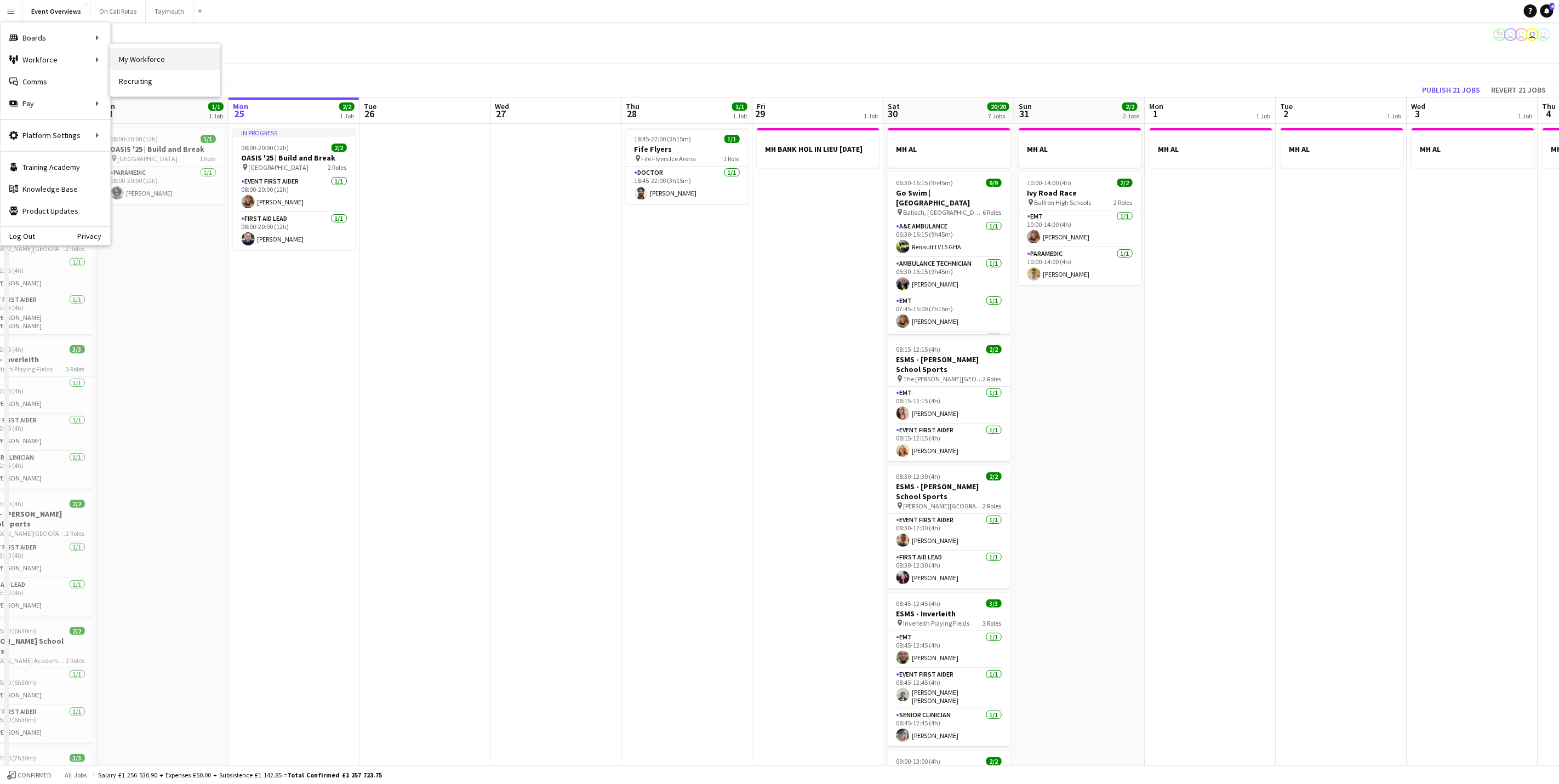
click at [165, 54] on link "My Workforce" at bounding box center [165, 59] width 110 height 22
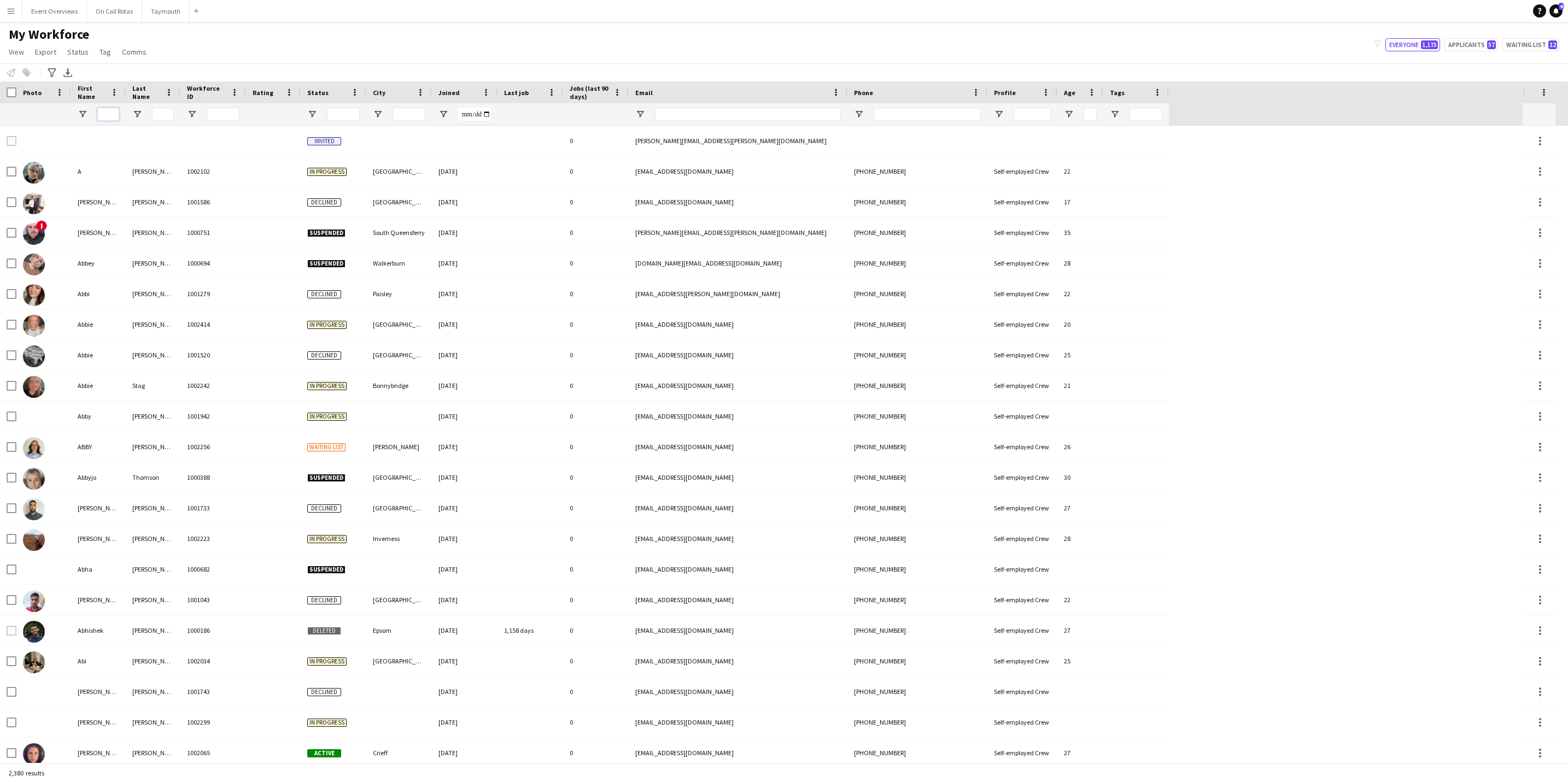
click at [111, 110] on input "First Name Filter Input" at bounding box center [108, 115] width 22 height 13
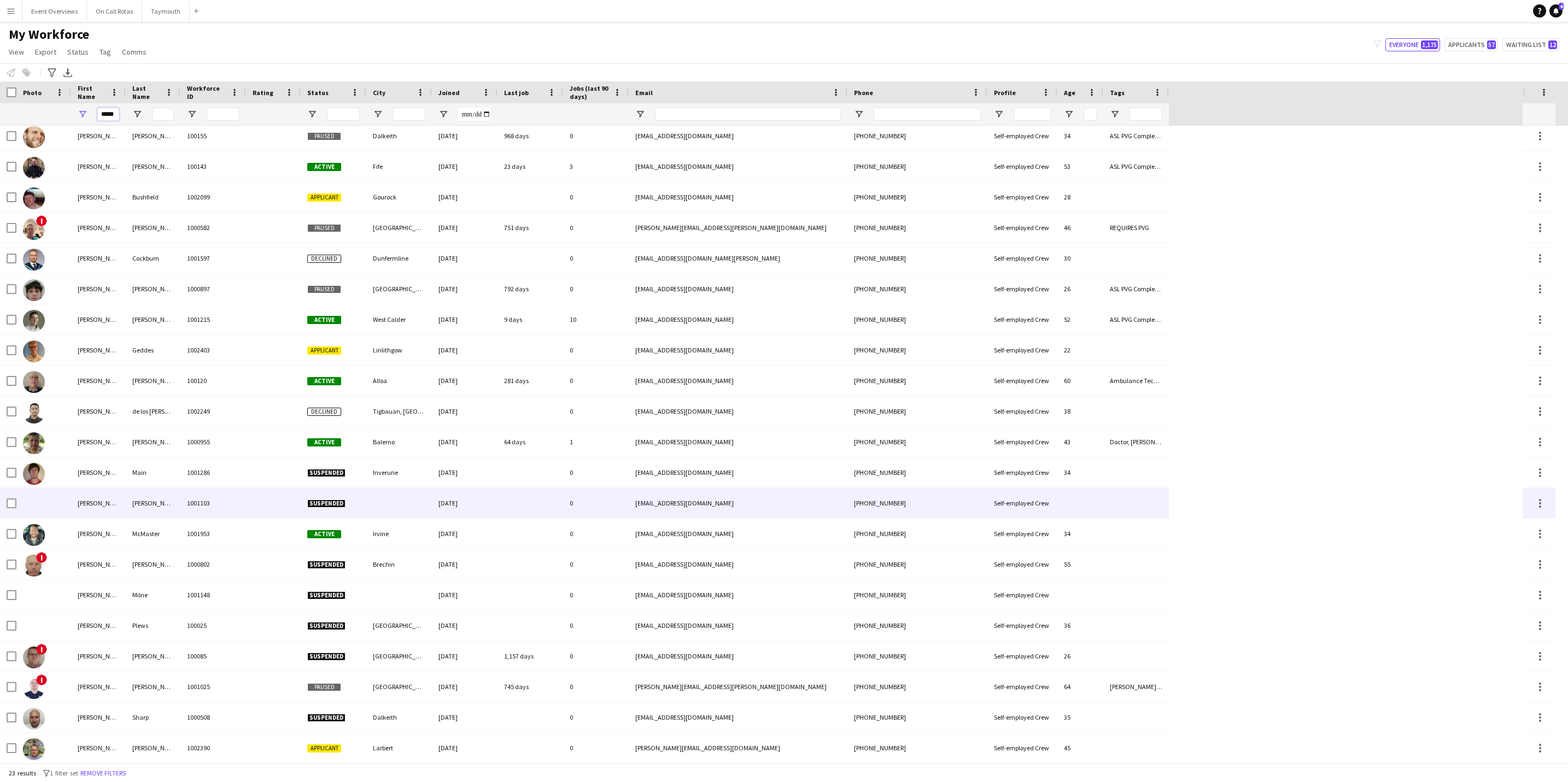
scroll to position [66, 0]
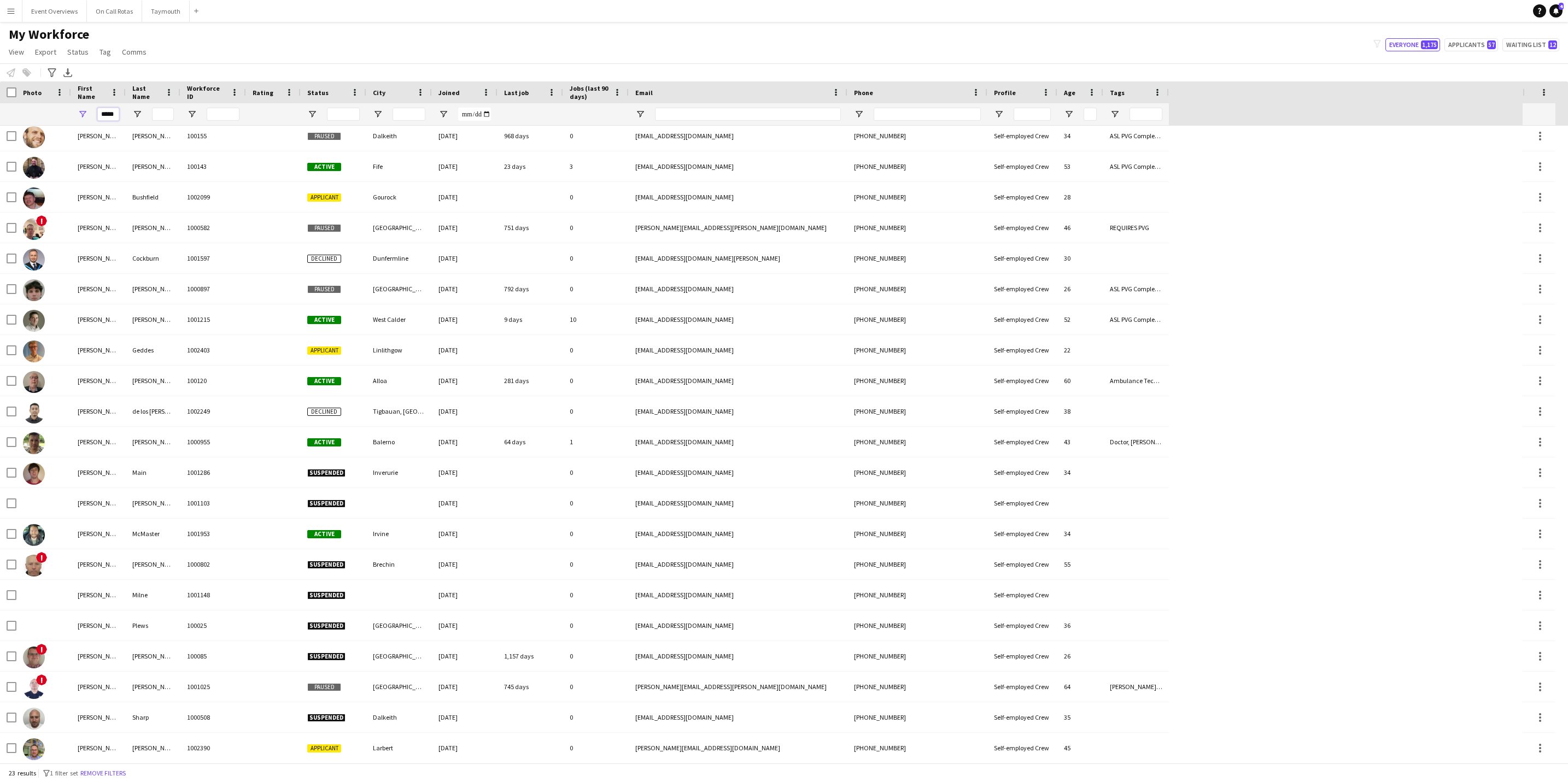
click at [115, 111] on input "*****" at bounding box center [108, 115] width 22 height 13
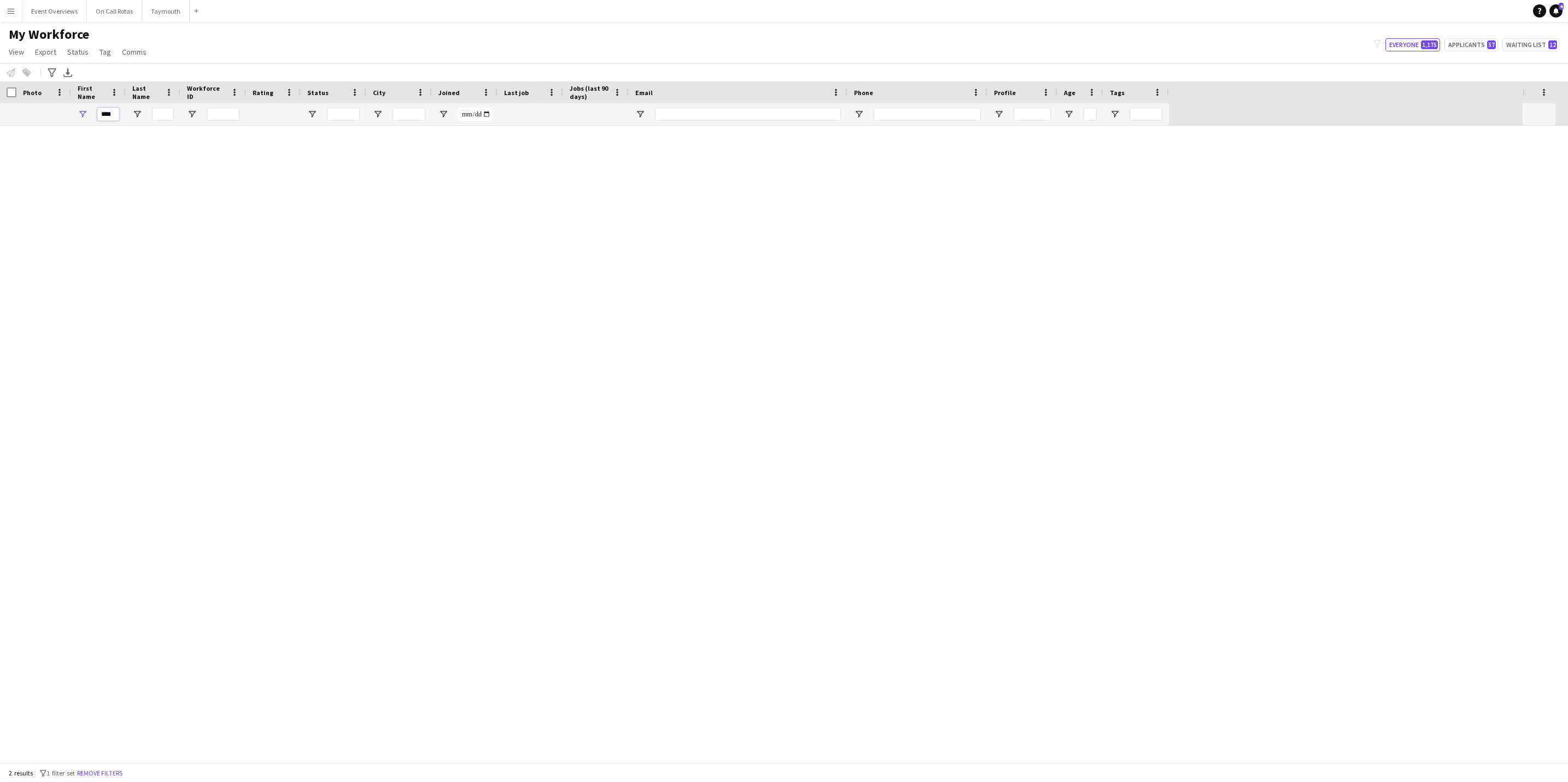
scroll to position [0, 0]
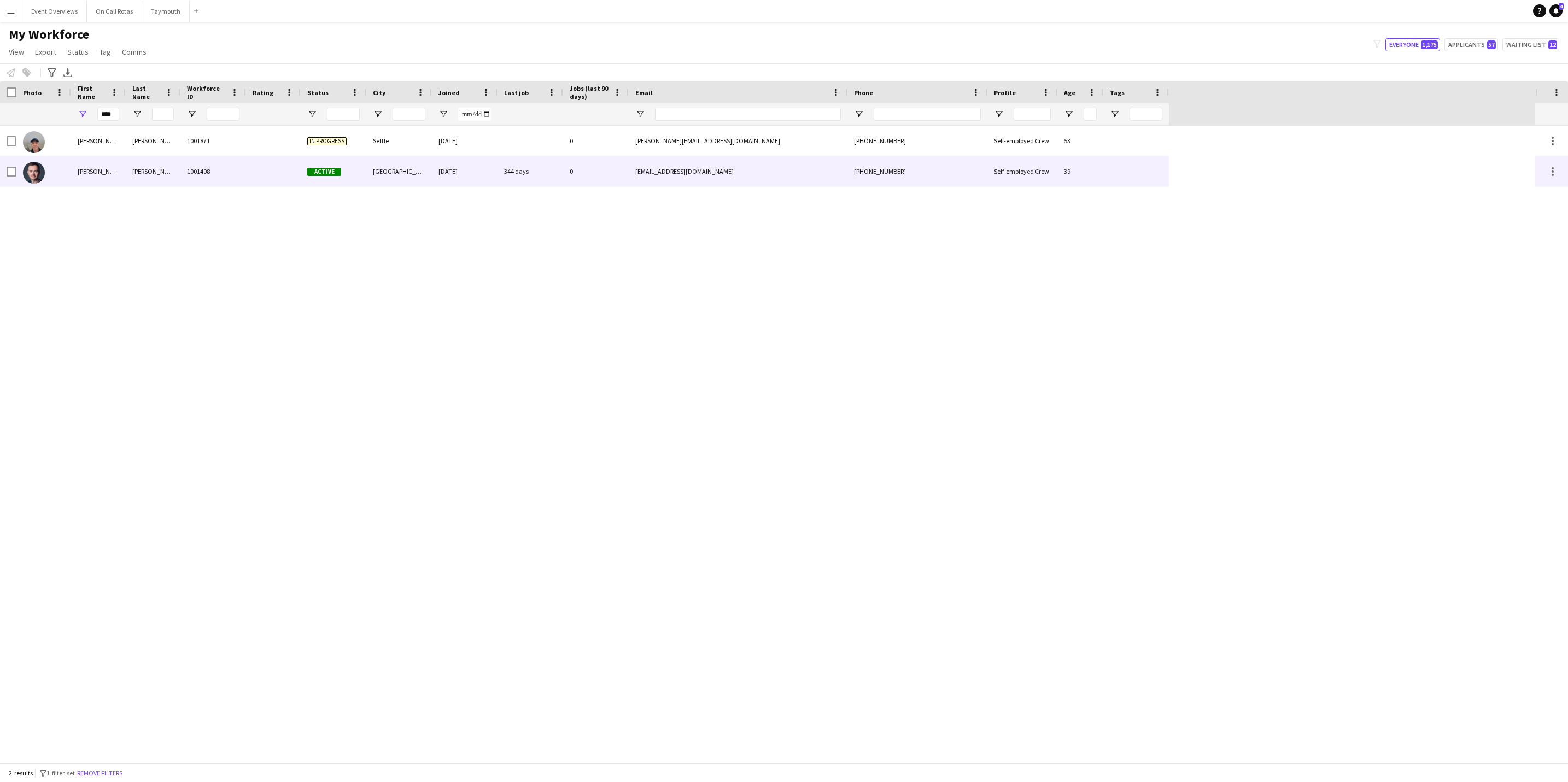
click at [97, 181] on div "[PERSON_NAME]" at bounding box center [98, 171] width 54 height 30
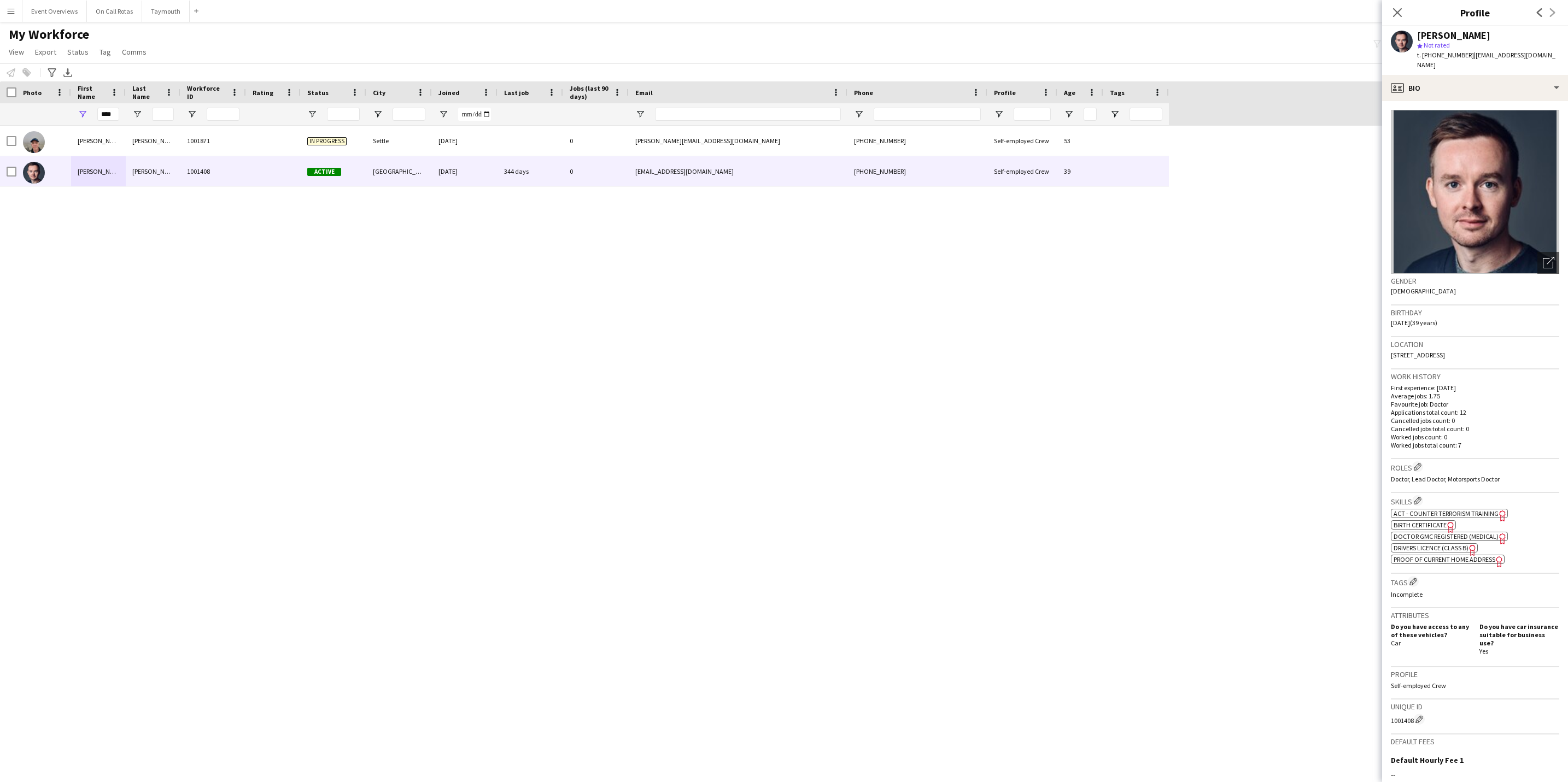
drag, startPoint x: 1518, startPoint y: 343, endPoint x: 1371, endPoint y: 347, distance: 147.1
click at [1371, 347] on body "Menu Boards Boards Boards All jobs Status Workforce Workforce My Workforce Recr…" at bounding box center [784, 391] width 1568 height 782
drag, startPoint x: 1371, startPoint y: 347, endPoint x: 1436, endPoint y: 335, distance: 66.1
click at [1436, 339] on h3 "Location" at bounding box center [1475, 344] width 168 height 10
drag, startPoint x: 1513, startPoint y: 344, endPoint x: 1388, endPoint y: 346, distance: 125.0
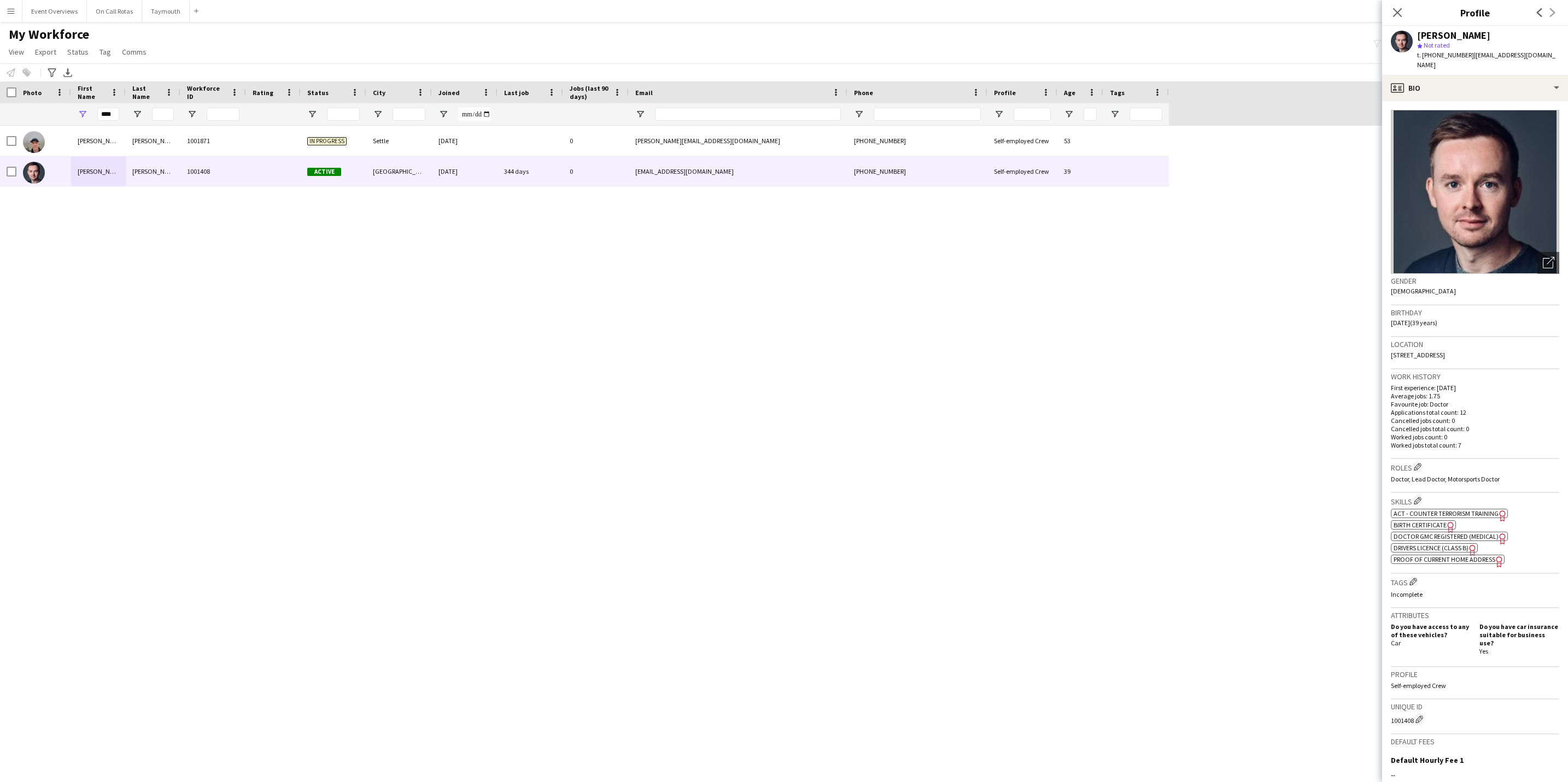
click at [1388, 346] on app-crew-profile-bio "Open photos pop-in Gender Male Birthday 30-03-1986 (39 years) Location 10 Meado…" at bounding box center [1475, 441] width 186 height 681
drag, startPoint x: 1388, startPoint y: 346, endPoint x: 1403, endPoint y: 344, distance: 15.1
copy span "[STREET_ADDRESS]"
click at [1403, 15] on app-icon "Close pop-in" at bounding box center [1398, 13] width 16 height 16
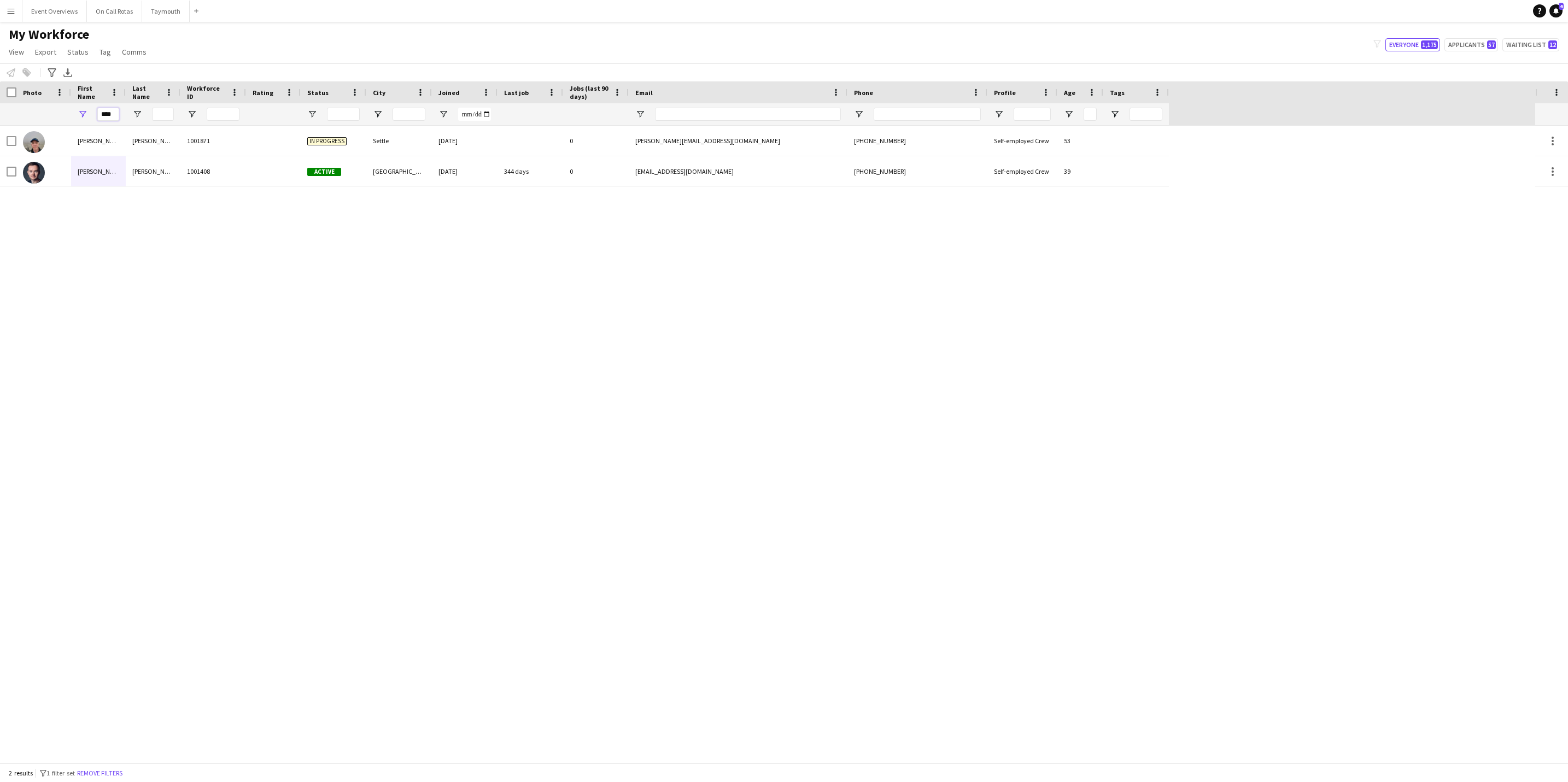
click at [117, 115] on input "****" at bounding box center [108, 115] width 22 height 13
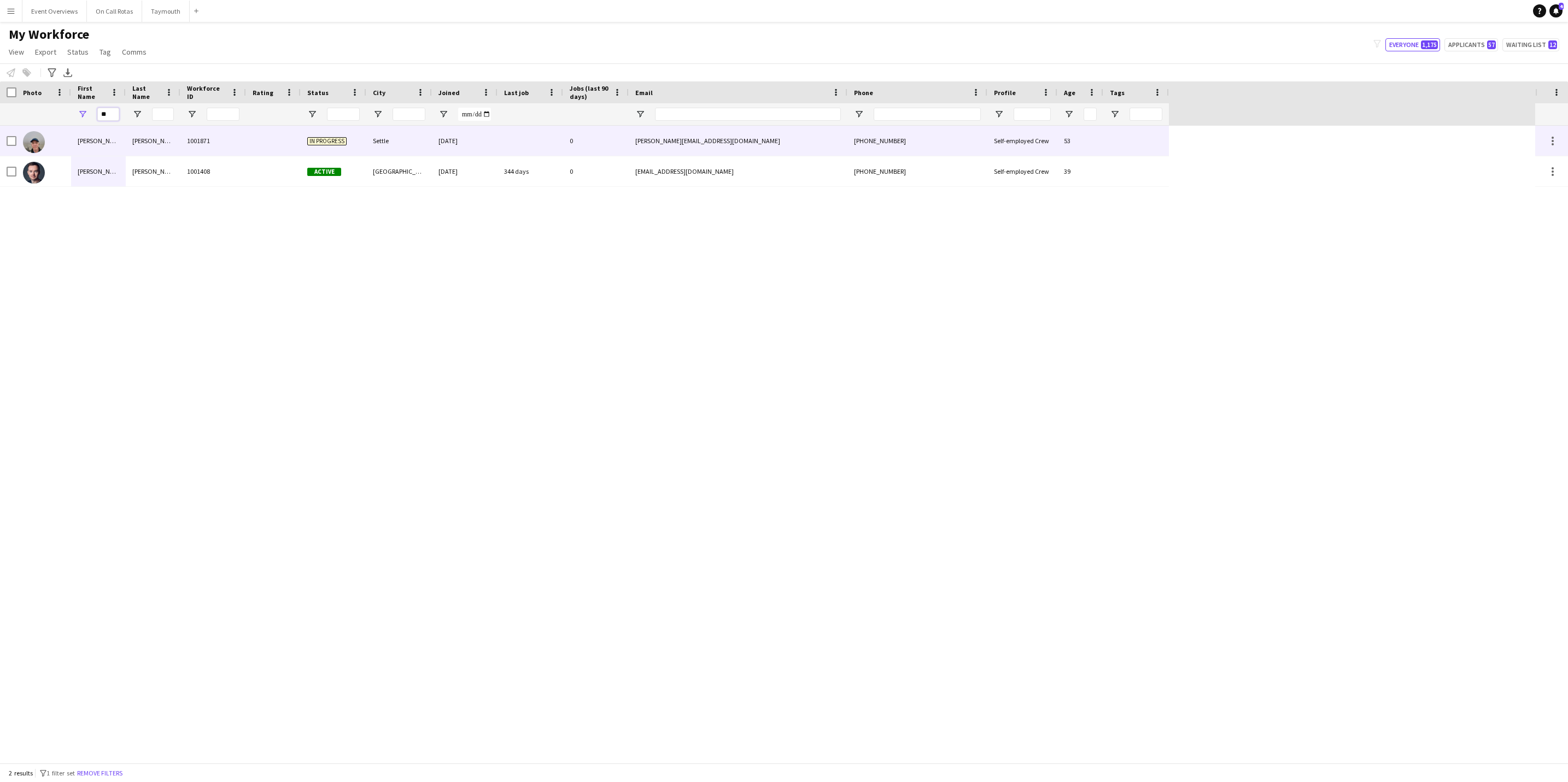
type input "*"
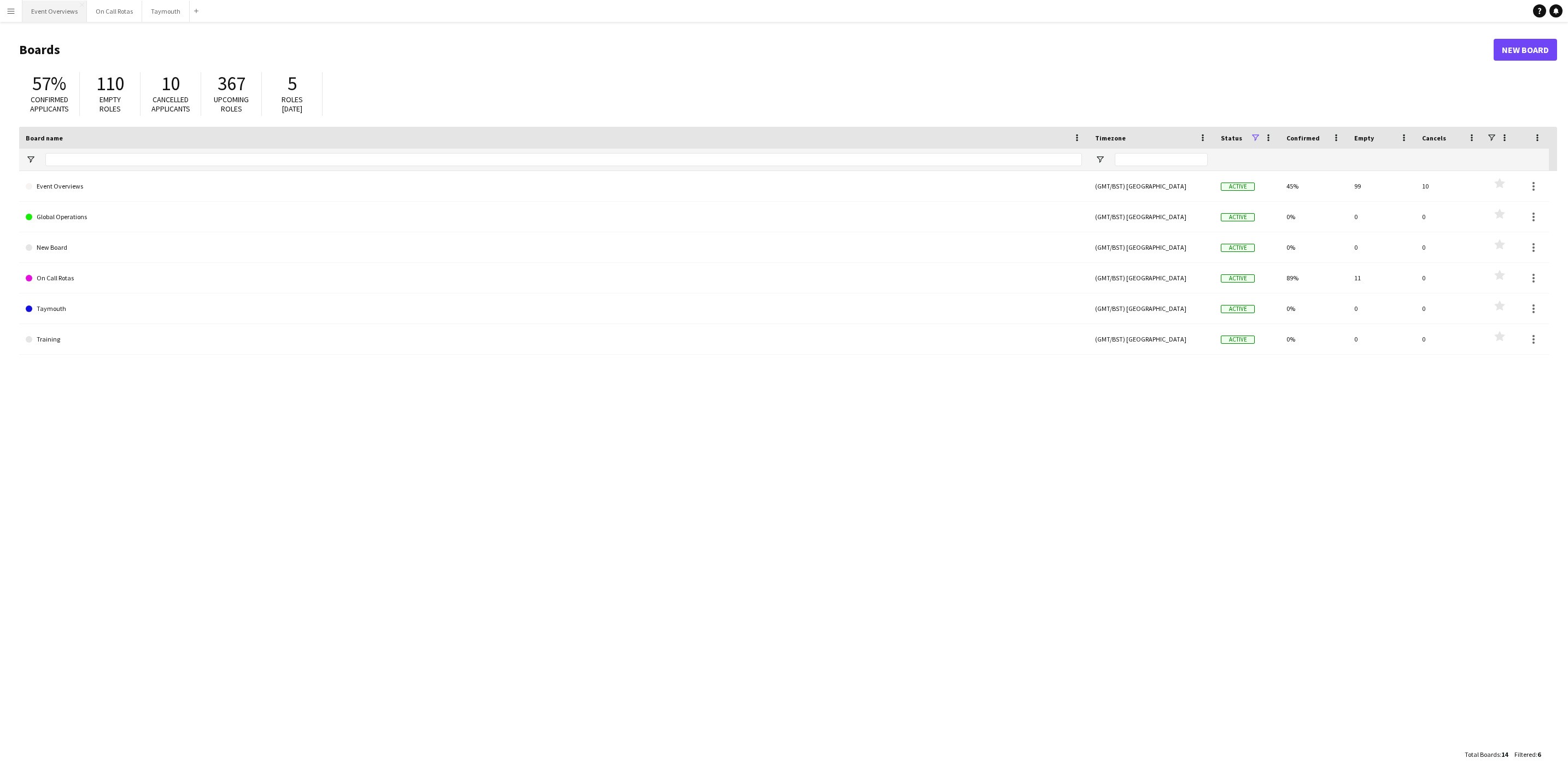
click at [38, 15] on button "Event Overviews Close" at bounding box center [54, 11] width 64 height 21
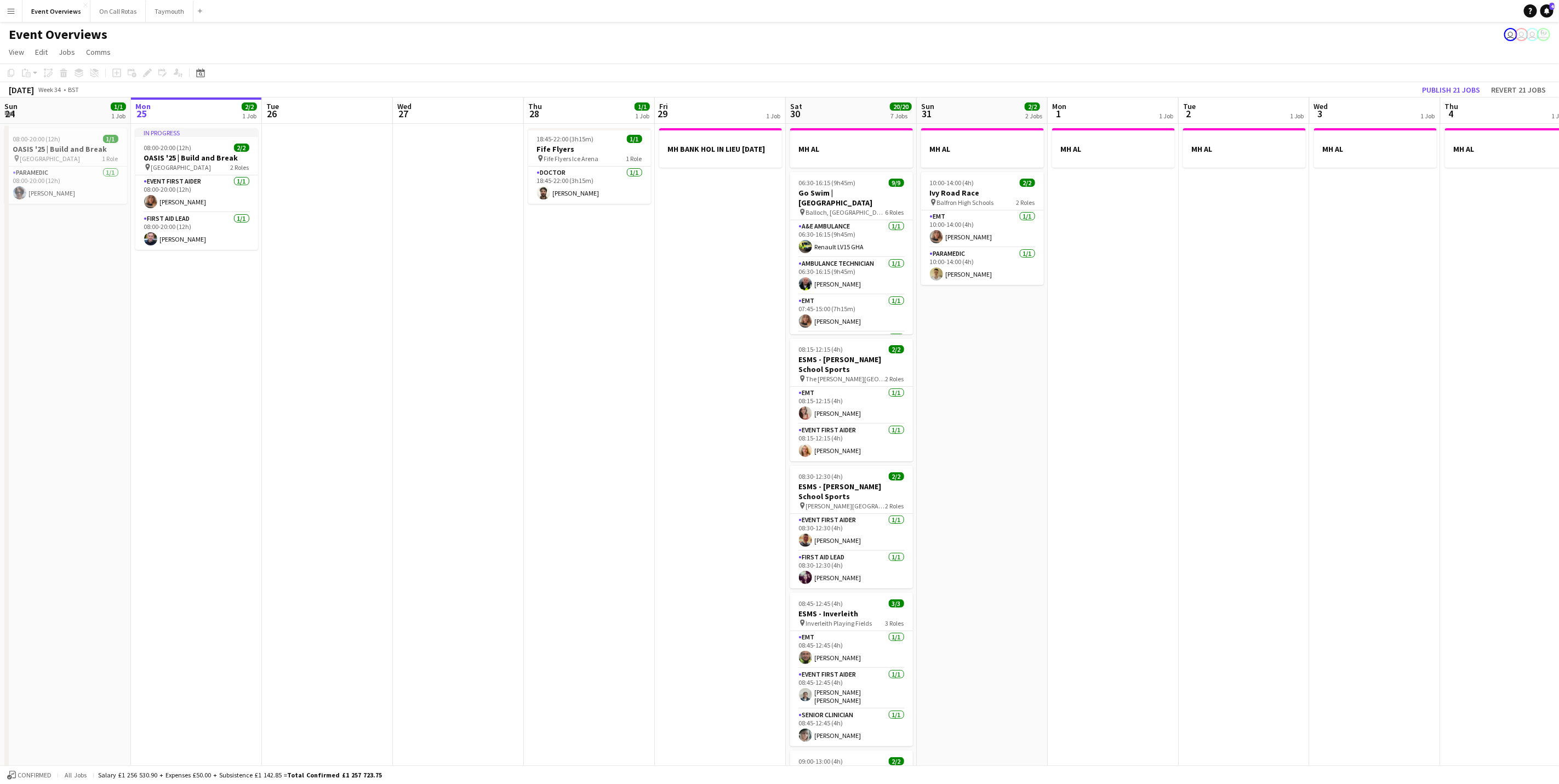
scroll to position [0, 345]
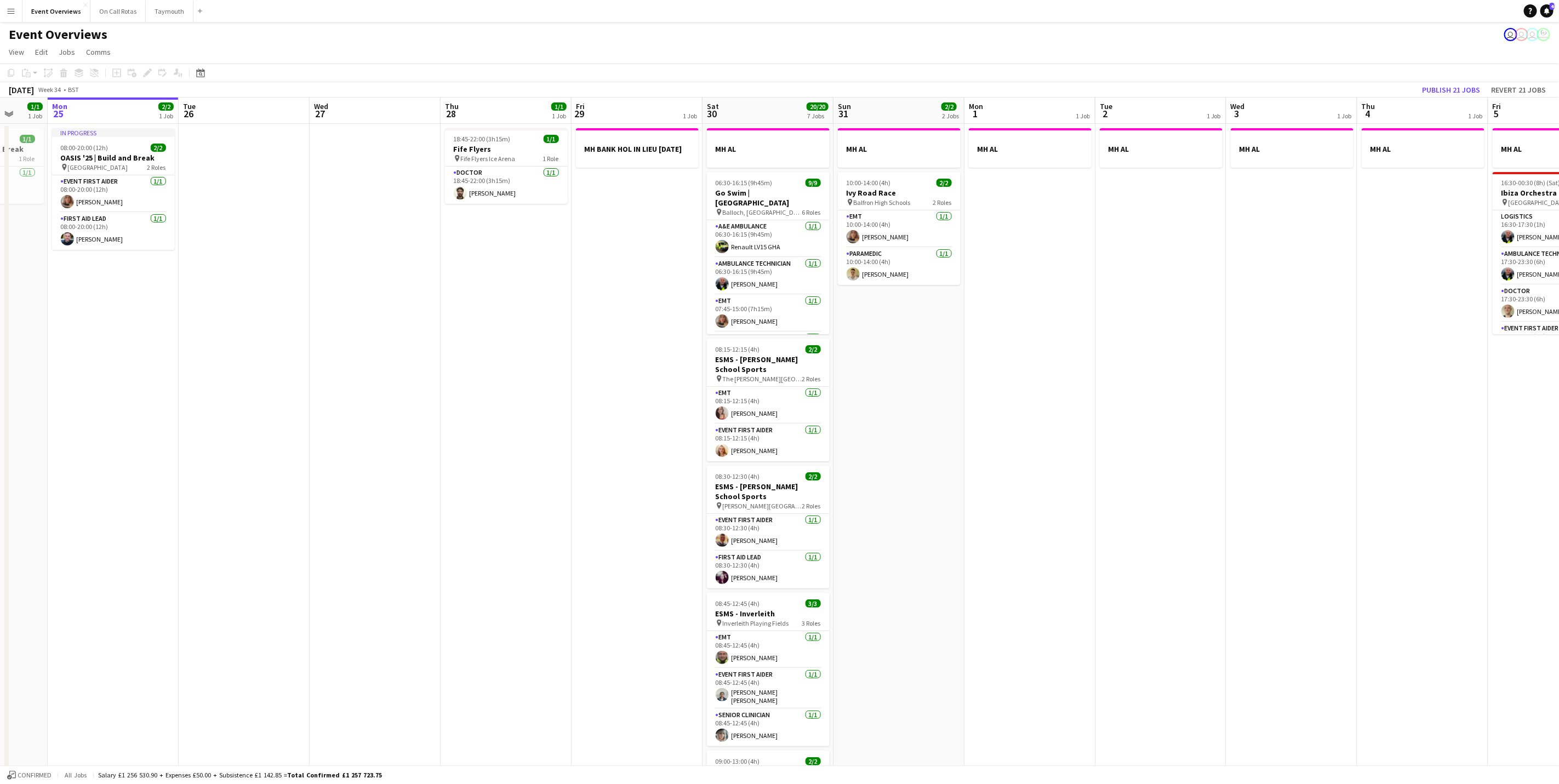
drag, startPoint x: 563, startPoint y: 291, endPoint x: 480, endPoint y: 296, distance: 83.2
click at [480, 296] on app-calendar-viewport "Fri 22 1/1 1 Job Sat 23 13/13 6 Jobs Sun 24 1/1 1 Job Mon 25 2/2 1 Job Tue 26 W…" at bounding box center [780, 584] width 1559 height 973
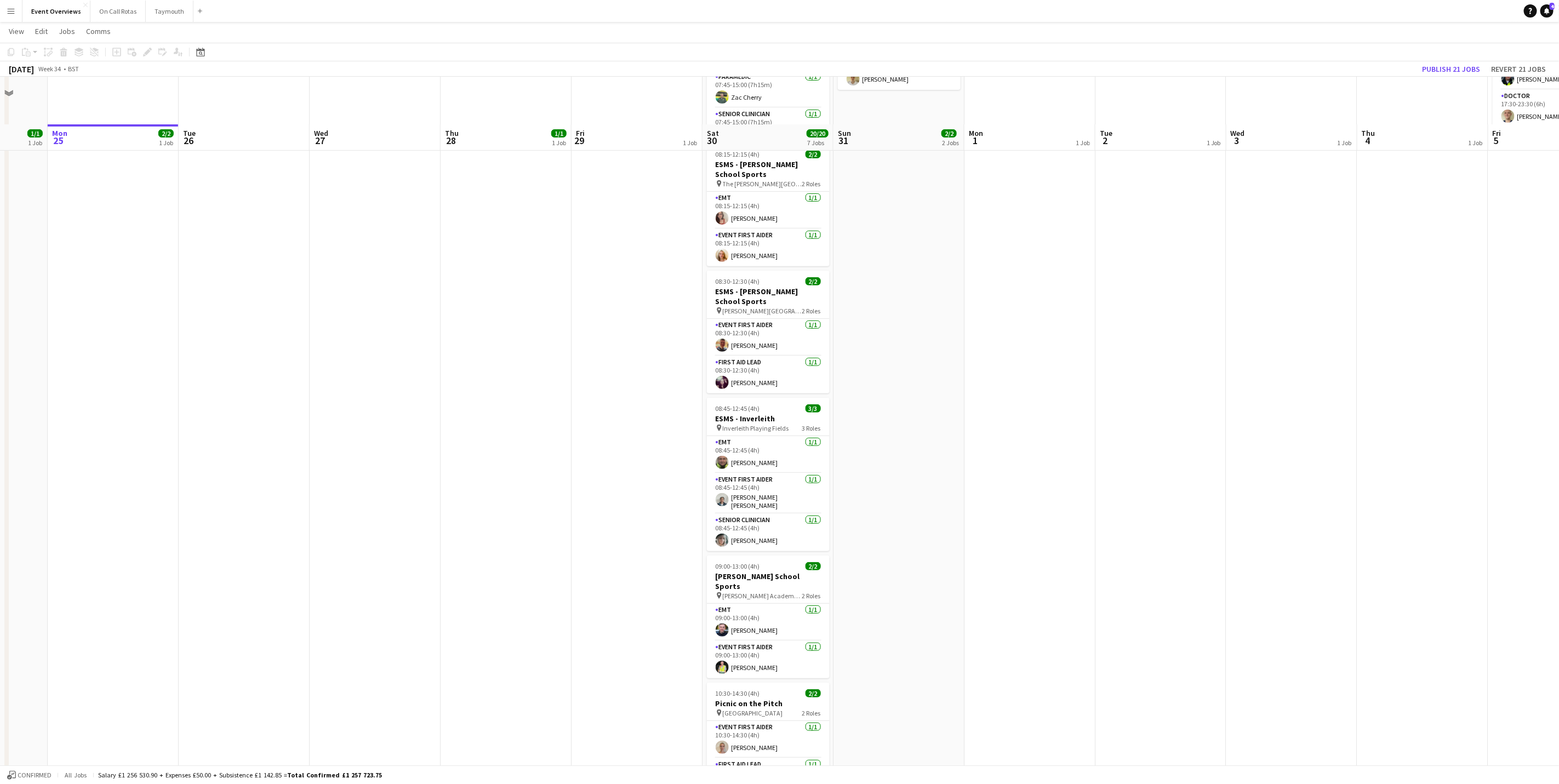
scroll to position [0, 0]
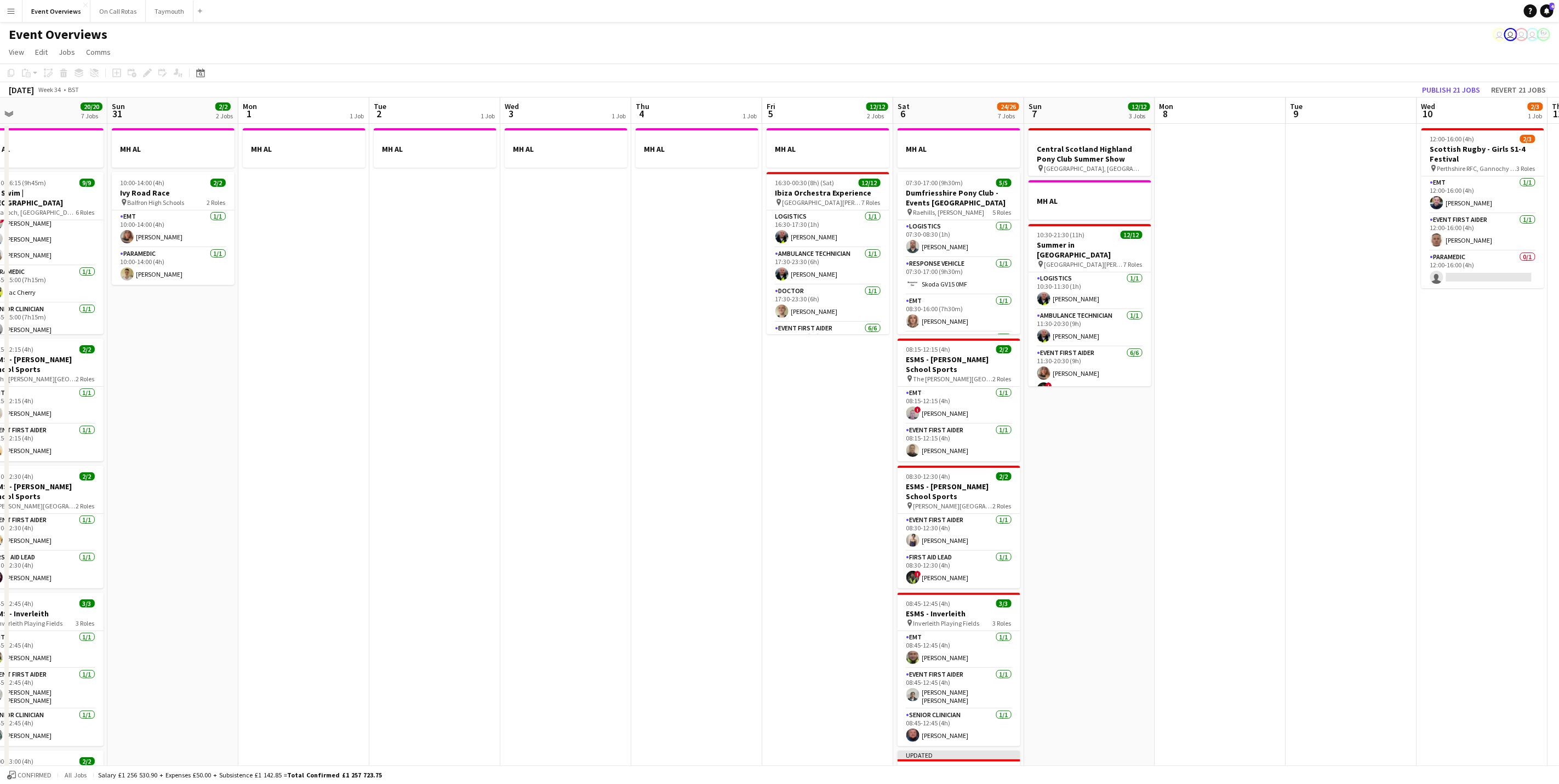
drag, startPoint x: 1089, startPoint y: 338, endPoint x: 381, endPoint y: 365, distance: 708.5
click at [367, 366] on app-calendar-viewport "Wed 27 Thu 28 1/1 1 Job Fri 29 1 Job Sat 30 20/20 7 Jobs Sun 31 2/2 2 Jobs Mon …" at bounding box center [780, 584] width 1559 height 973
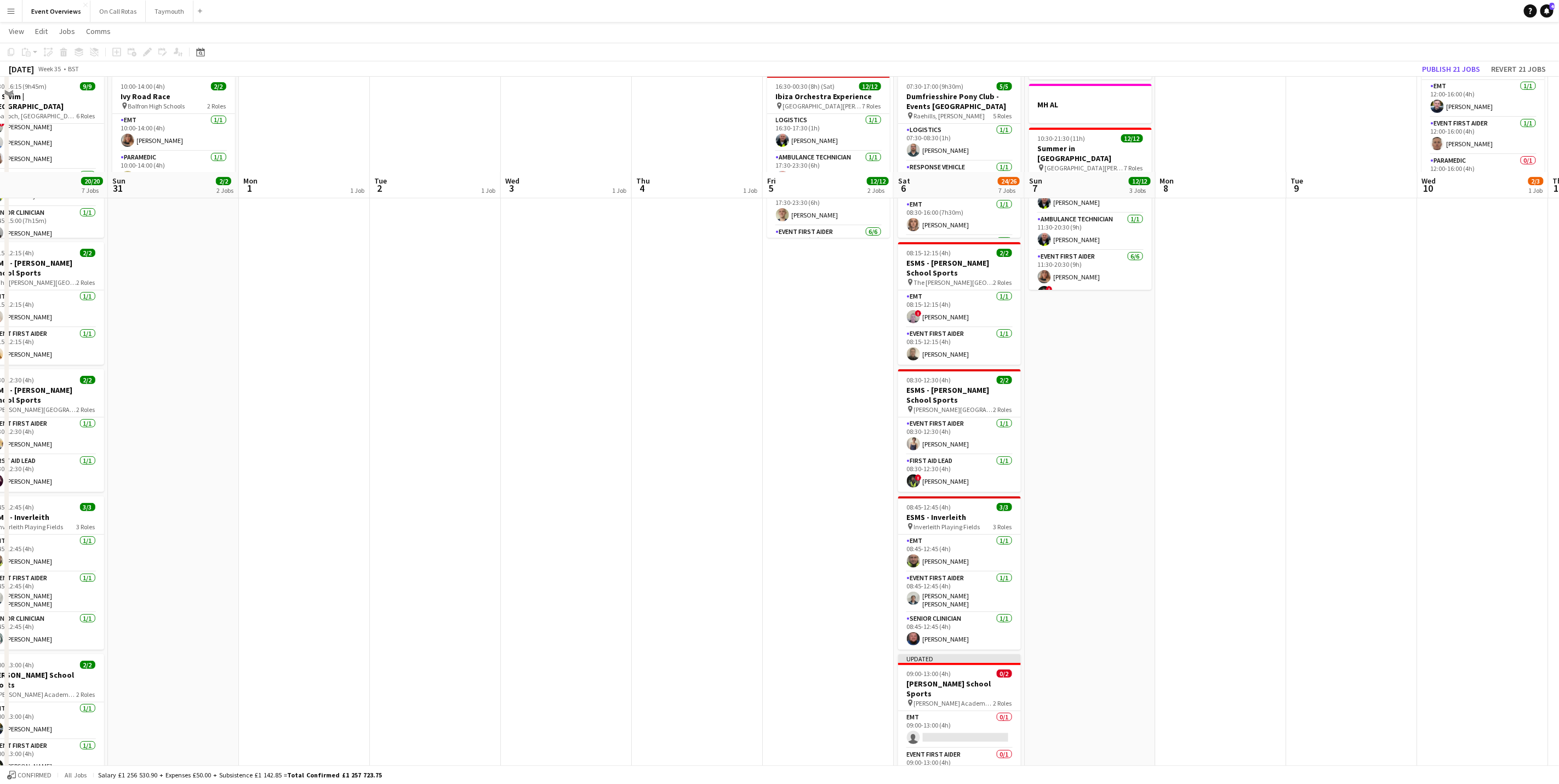
scroll to position [58, 0]
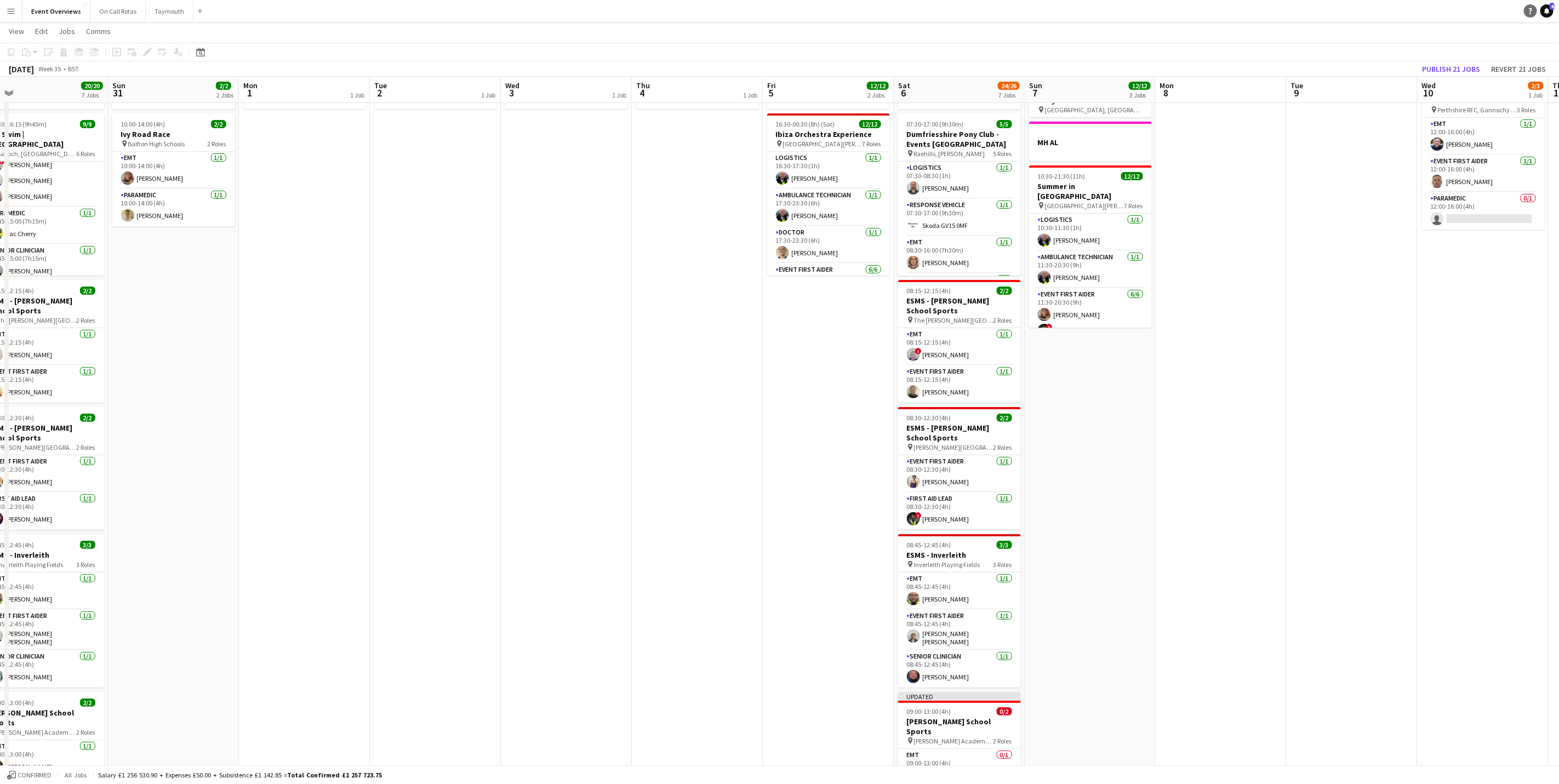
drag, startPoint x: 1550, startPoint y: 7, endPoint x: 1546, endPoint y: 12, distance: 6.4
click at [1550, 7] on span "4" at bounding box center [1552, 6] width 5 height 7
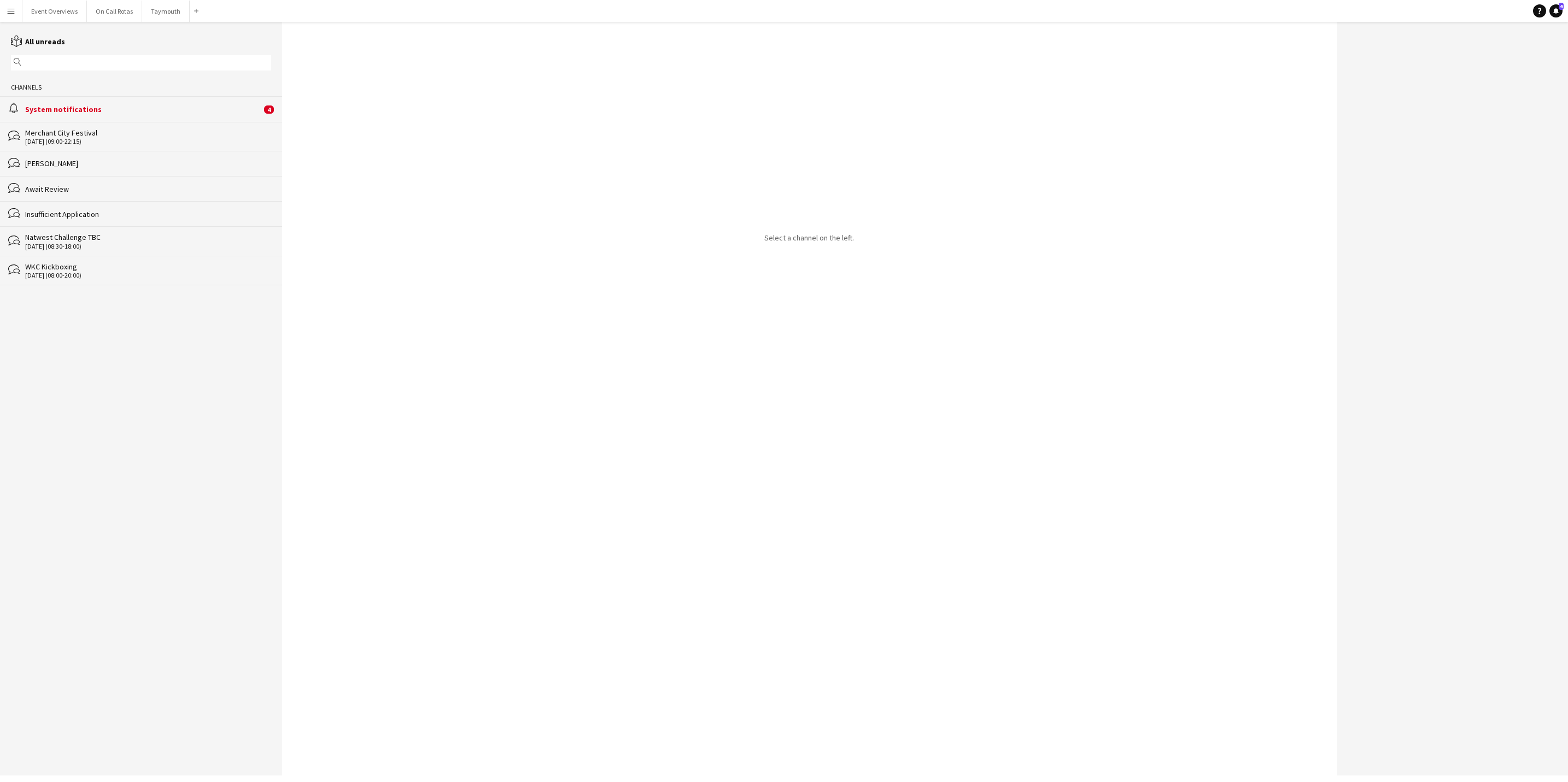
click at [96, 102] on div "alarm System notifications 4" at bounding box center [141, 108] width 282 height 25
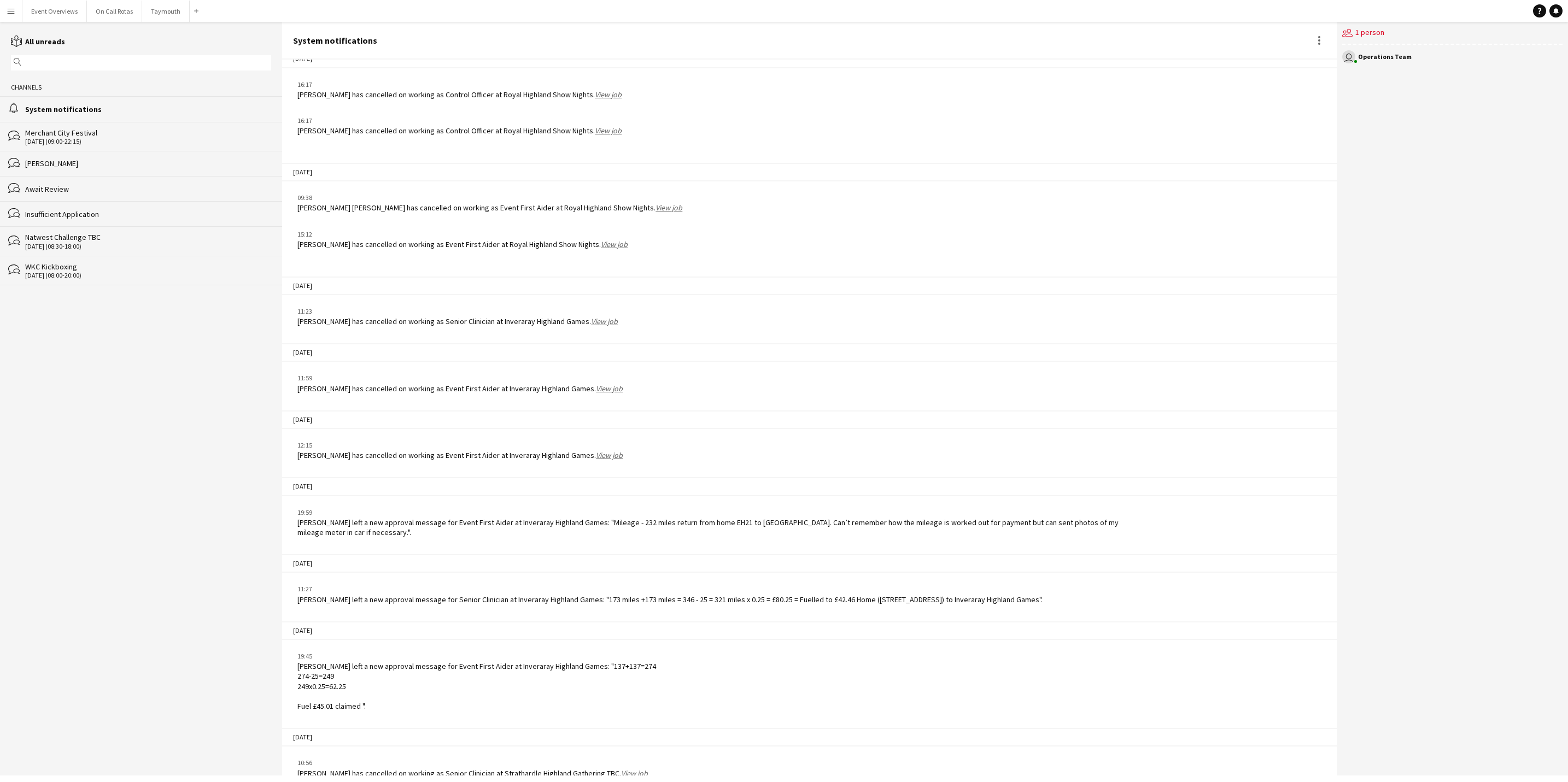
scroll to position [1192, 0]
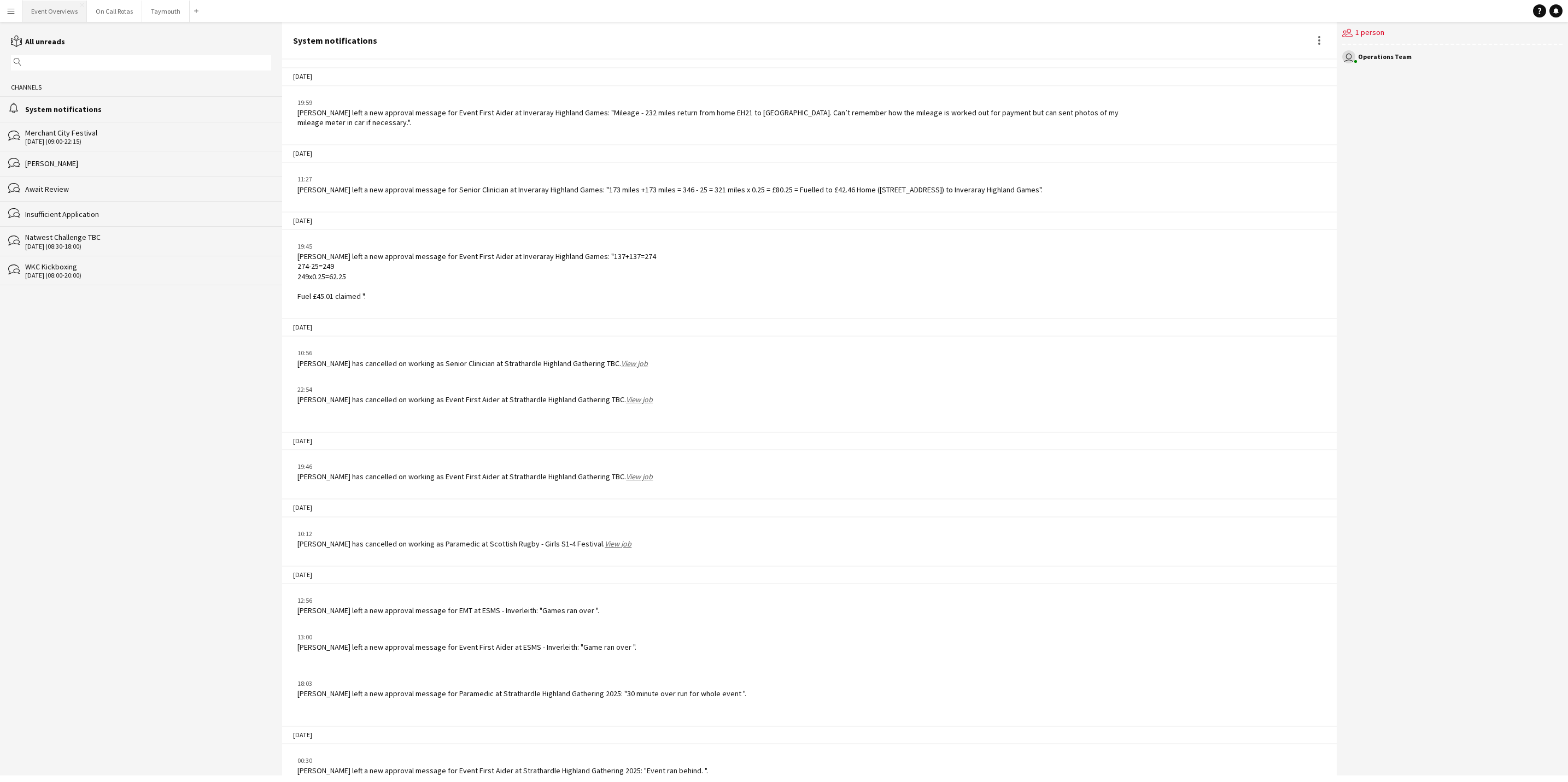
click at [43, 13] on button "Event Overviews Close" at bounding box center [54, 11] width 64 height 21
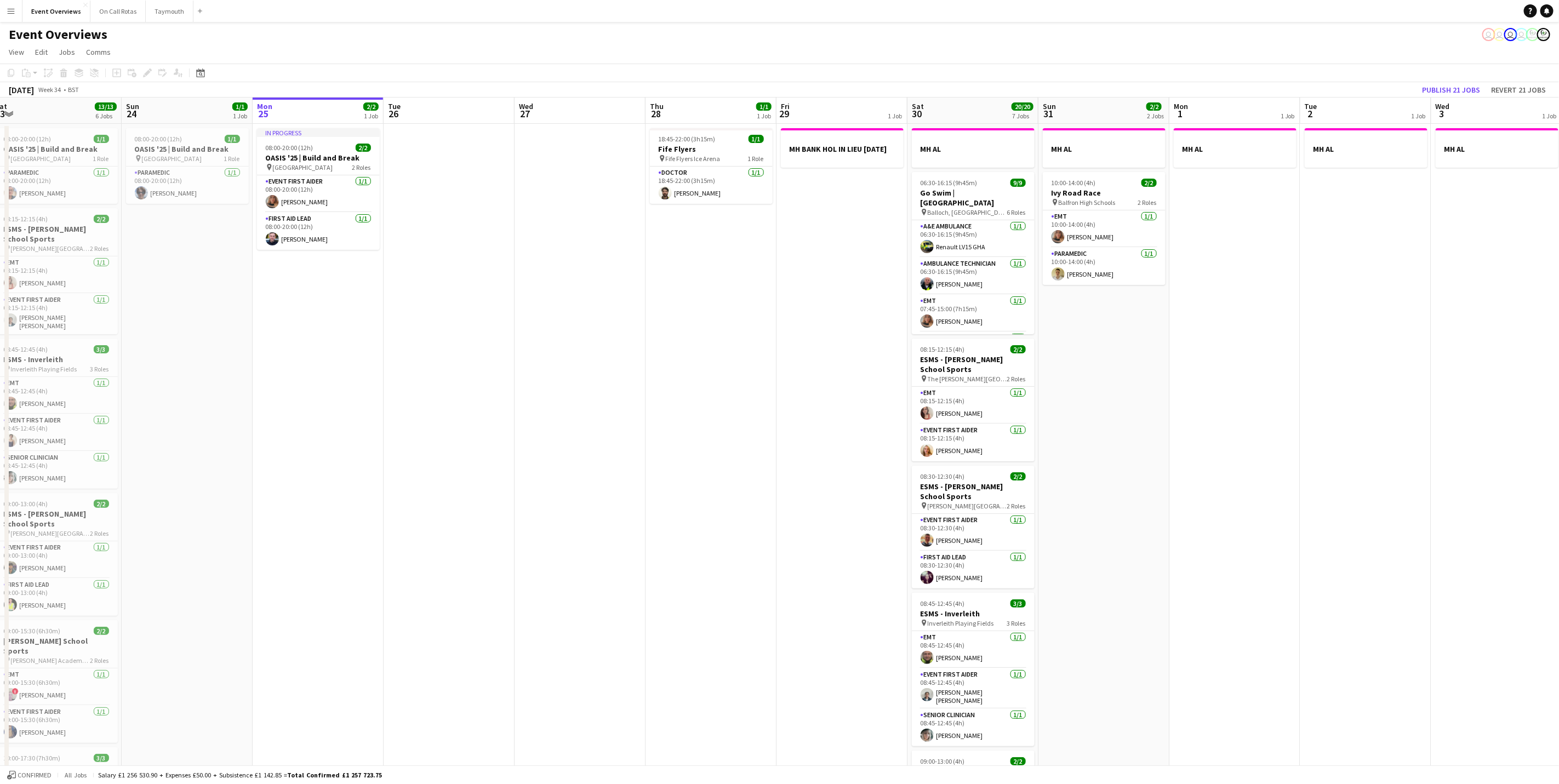
scroll to position [0, 230]
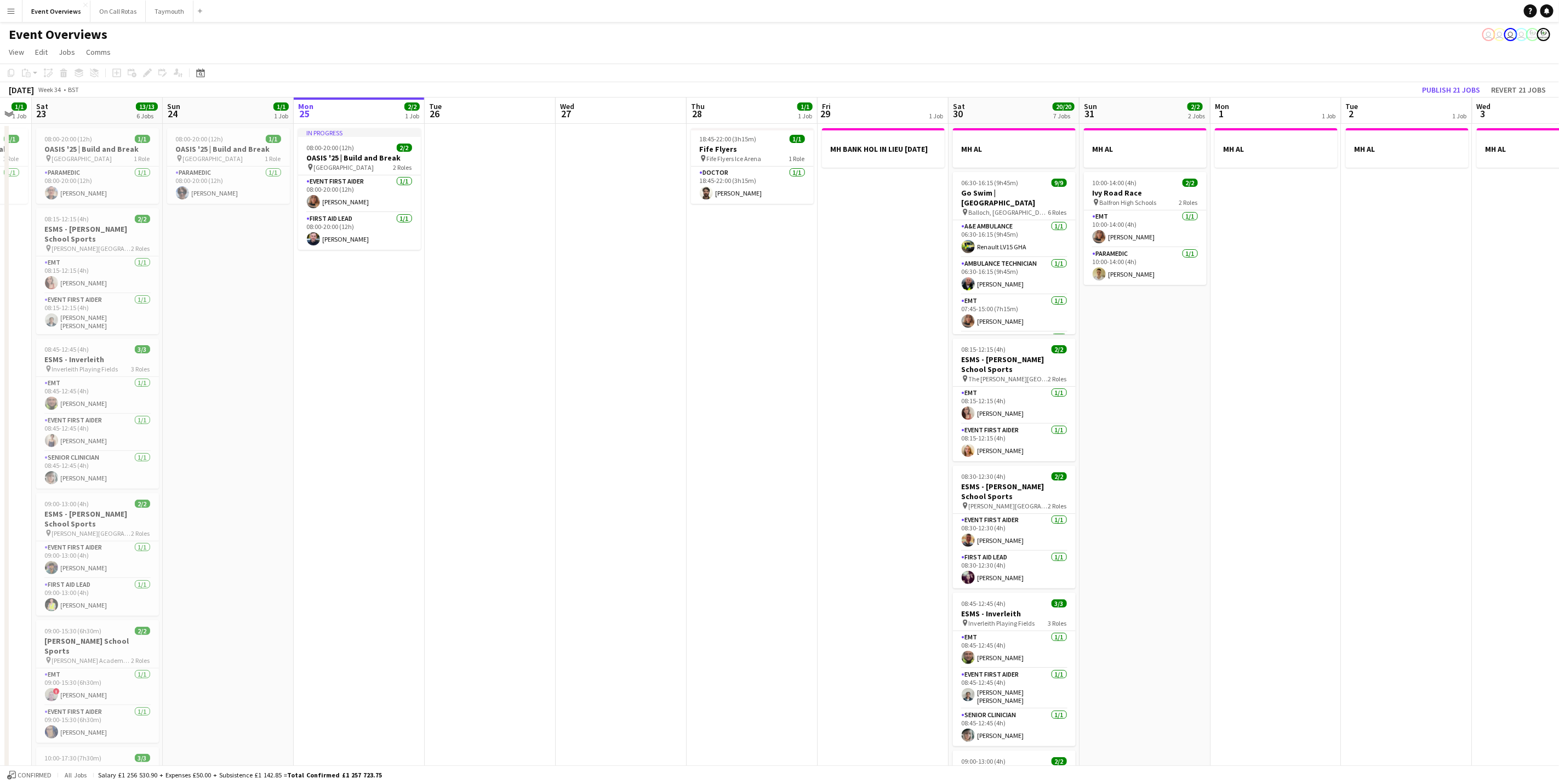
drag, startPoint x: 802, startPoint y: 567, endPoint x: 969, endPoint y: 557, distance: 167.3
click at [969, 557] on app-calendar-viewport "Thu 21 65/65 2 Jobs Fri 22 1/1 1 Job Sat 23 13/13 6 Jobs Sun 24 1/1 1 Job Mon 2…" at bounding box center [780, 584] width 1559 height 973
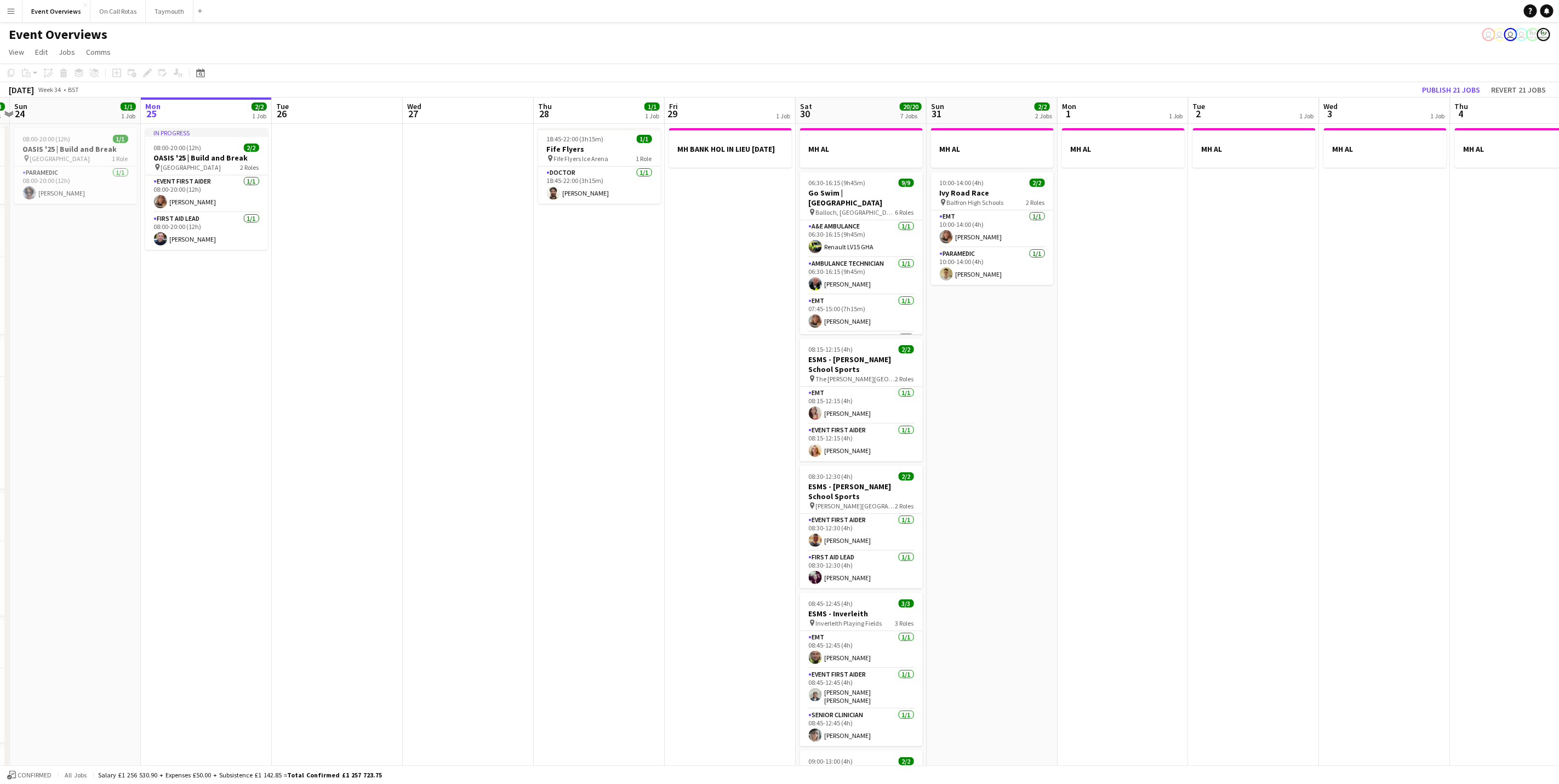
scroll to position [0, 436]
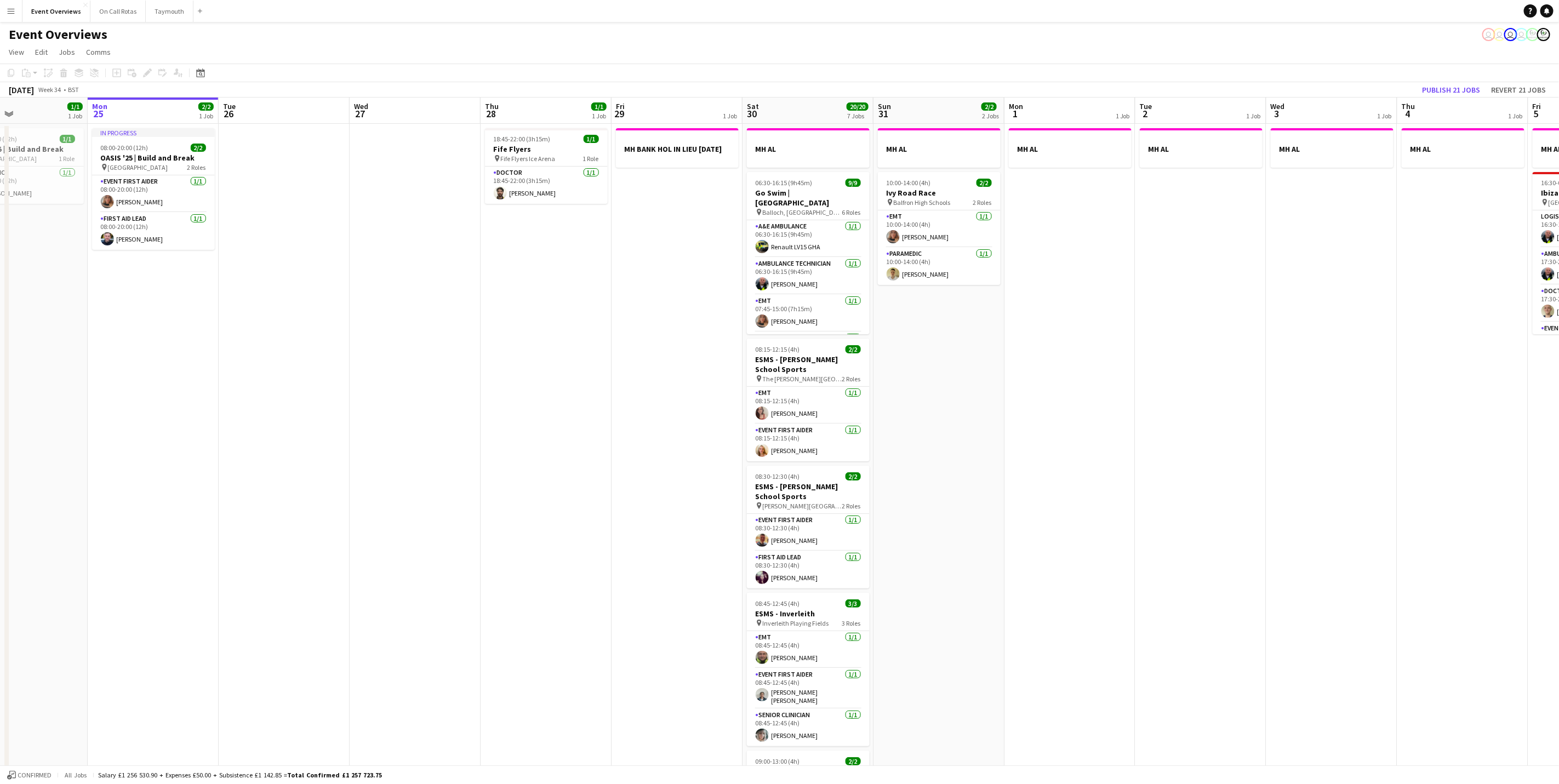
drag, startPoint x: 824, startPoint y: 545, endPoint x: 622, endPoint y: 533, distance: 202.4
click at [622, 533] on app-calendar-viewport "Thu 21 65/65 2 Jobs Fri 22 1/1 1 Job Sat 23 13/13 6 Jobs Sun 24 1/1 1 Job Mon 2…" at bounding box center [780, 584] width 1559 height 973
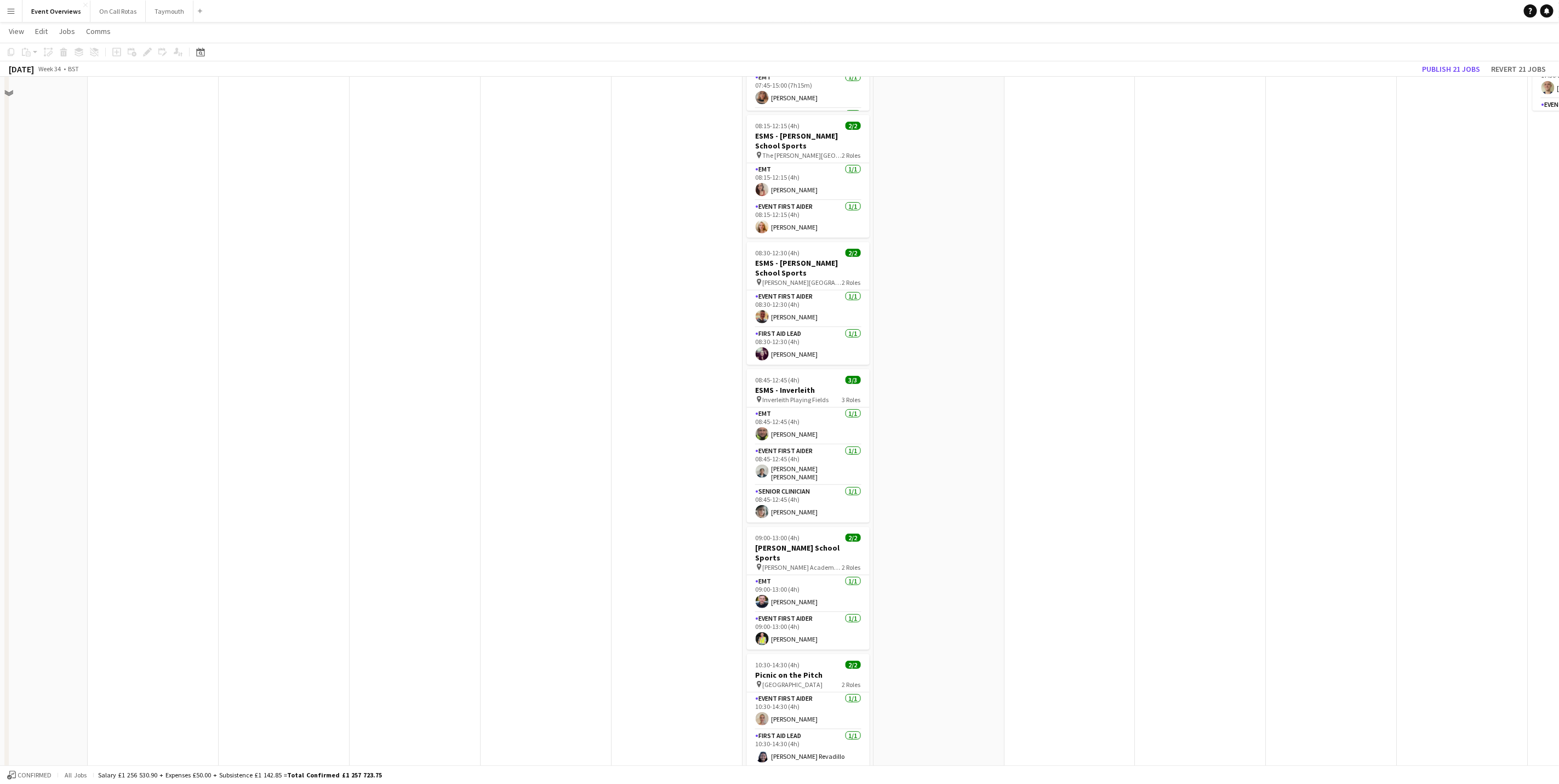
scroll to position [304, 0]
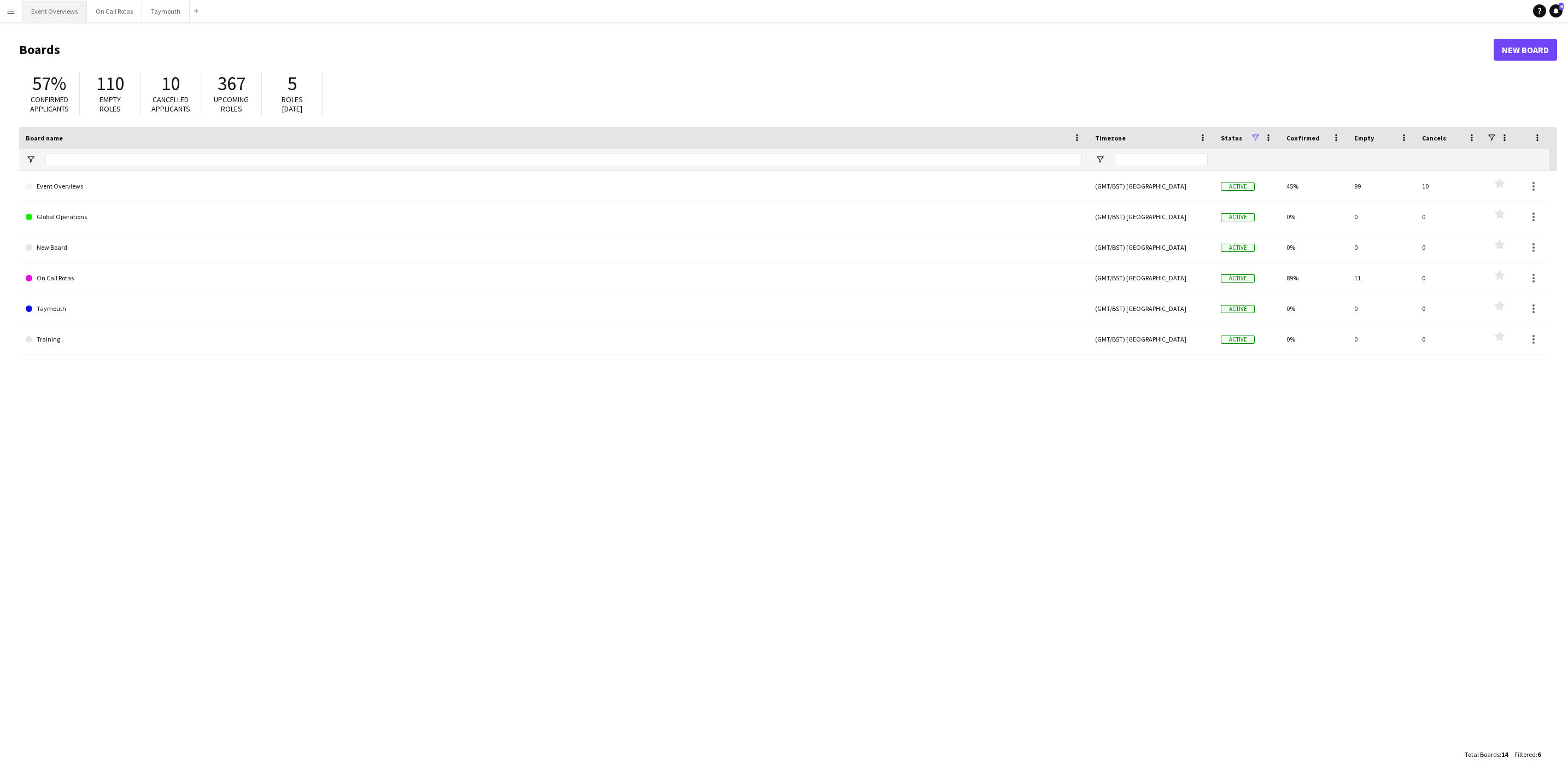
click at [34, 15] on button "Event Overviews Close" at bounding box center [54, 11] width 64 height 21
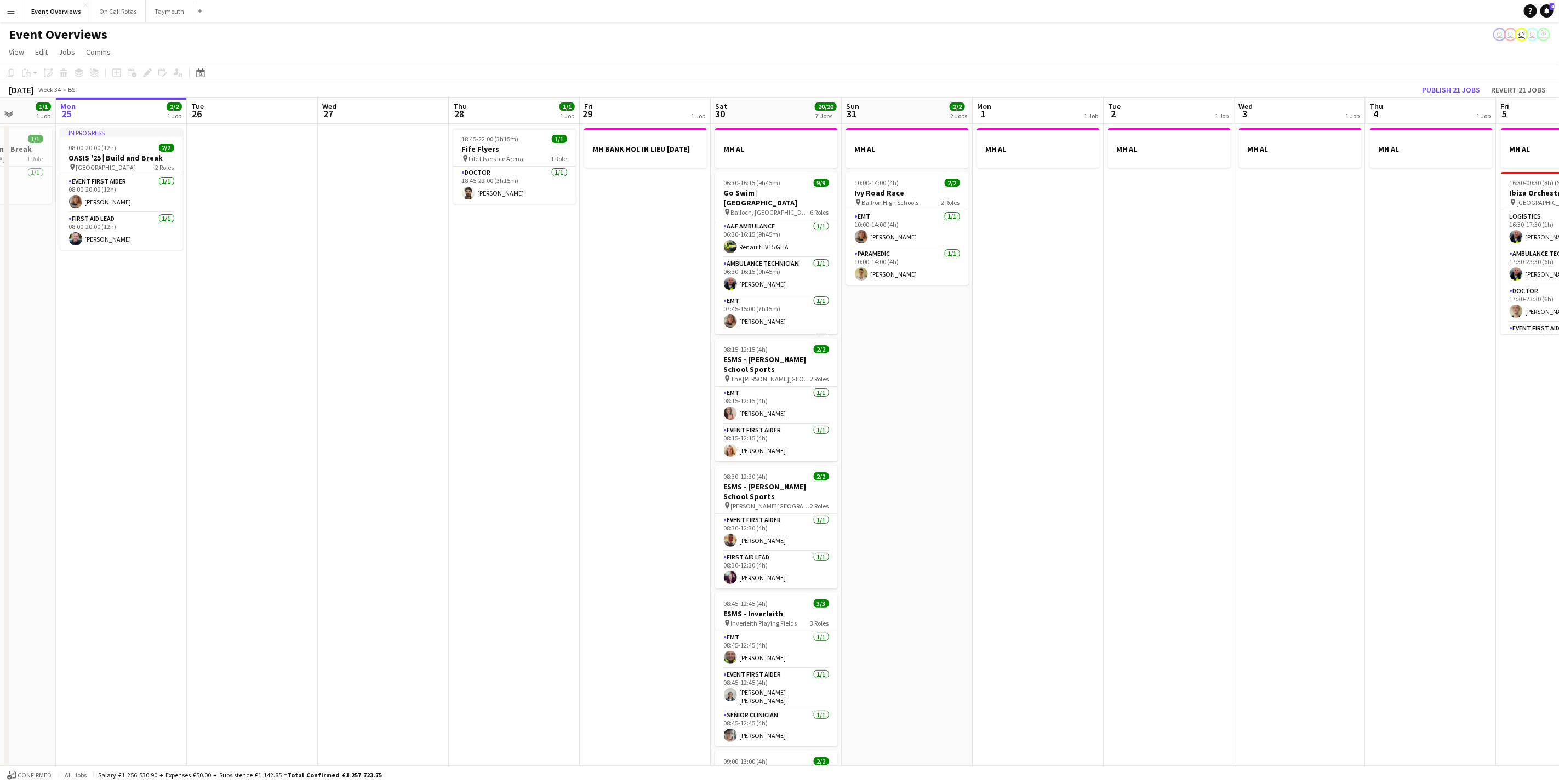
scroll to position [0, 339]
drag, startPoint x: 560, startPoint y: 352, endPoint x: 484, endPoint y: 381, distance: 81.3
click at [484, 381] on app-calendar-viewport "Fri 22 1/1 1 Job Sat 23 13/13 6 Jobs Sun 24 1/1 1 Job Mon 25 2/2 1 Job Tue 26 W…" at bounding box center [780, 584] width 1559 height 973
drag, startPoint x: 761, startPoint y: 232, endPoint x: 757, endPoint y: 196, distance: 36.2
click at [761, 232] on app-card-role "A&E Ambulance 1/1 06:30-16:15 (9h45m) Renault LV15 GHA" at bounding box center [775, 239] width 123 height 37
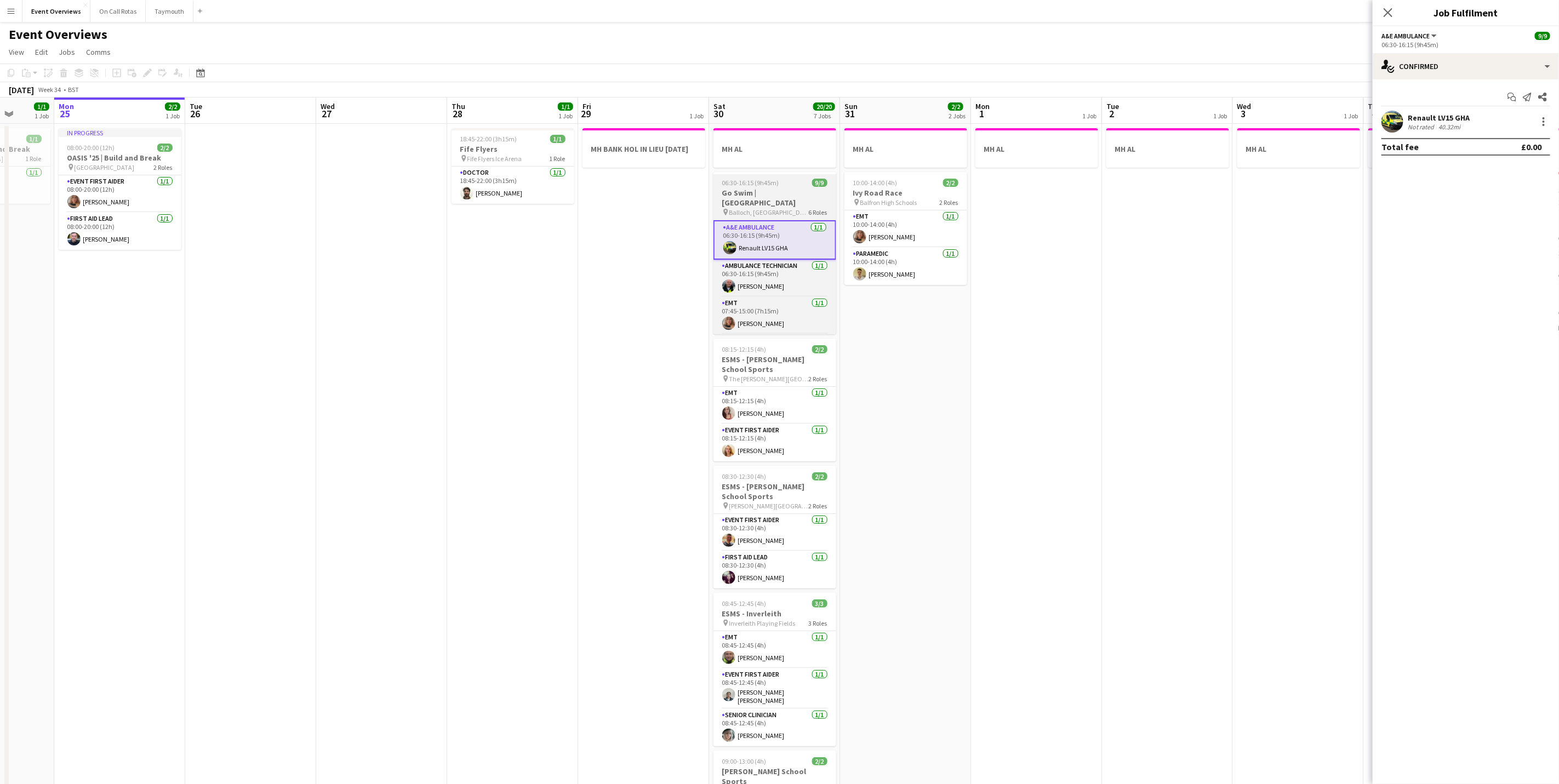
click at [757, 194] on h3 "Go Swim | [GEOGRAPHIC_DATA]" at bounding box center [775, 198] width 123 height 19
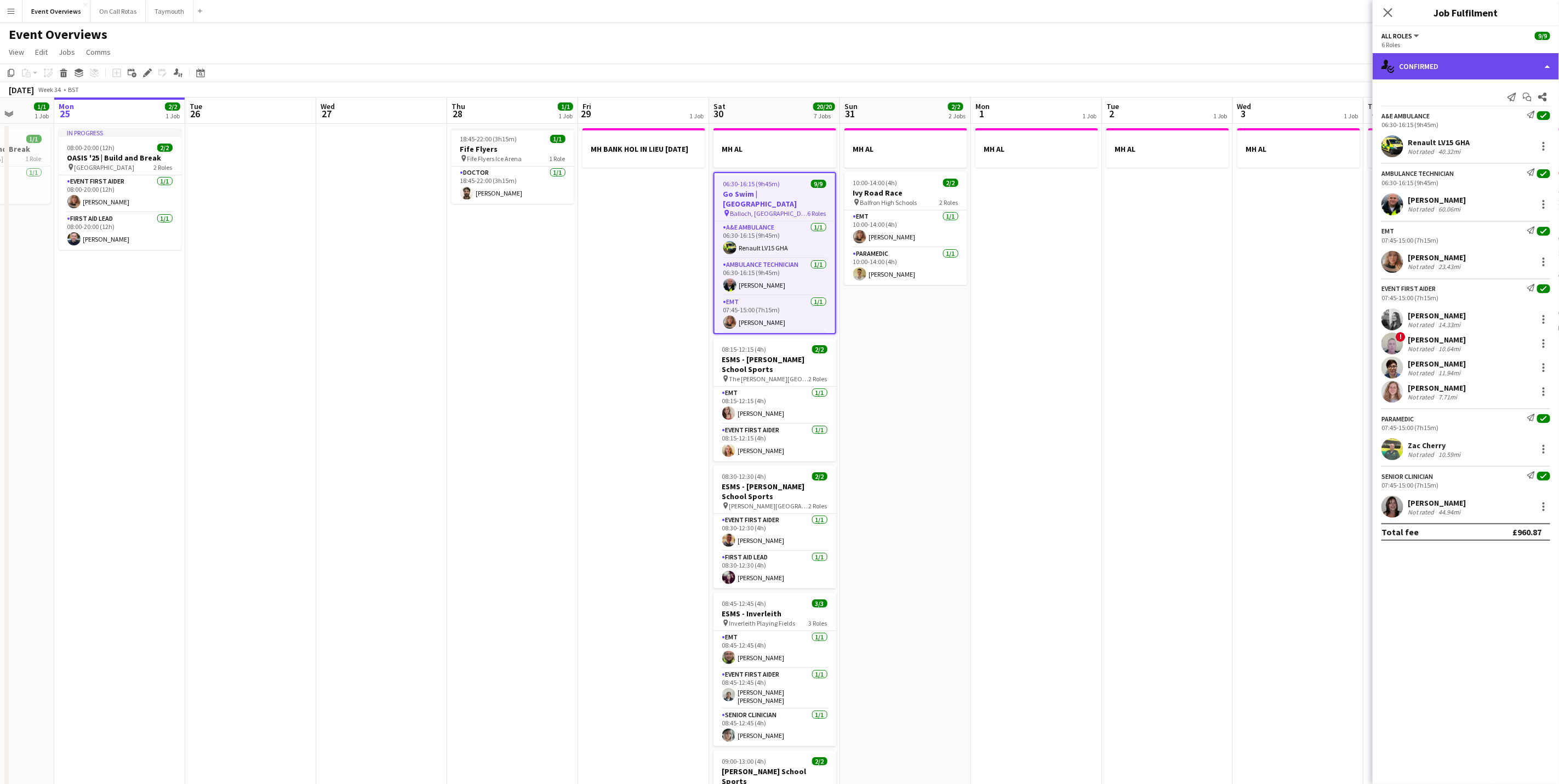
click at [1419, 58] on div "single-neutral-actions-check-2 Confirmed" at bounding box center [1466, 66] width 186 height 26
click at [1478, 110] on div "pen-write Job Details" at bounding box center [1502, 114] width 108 height 22
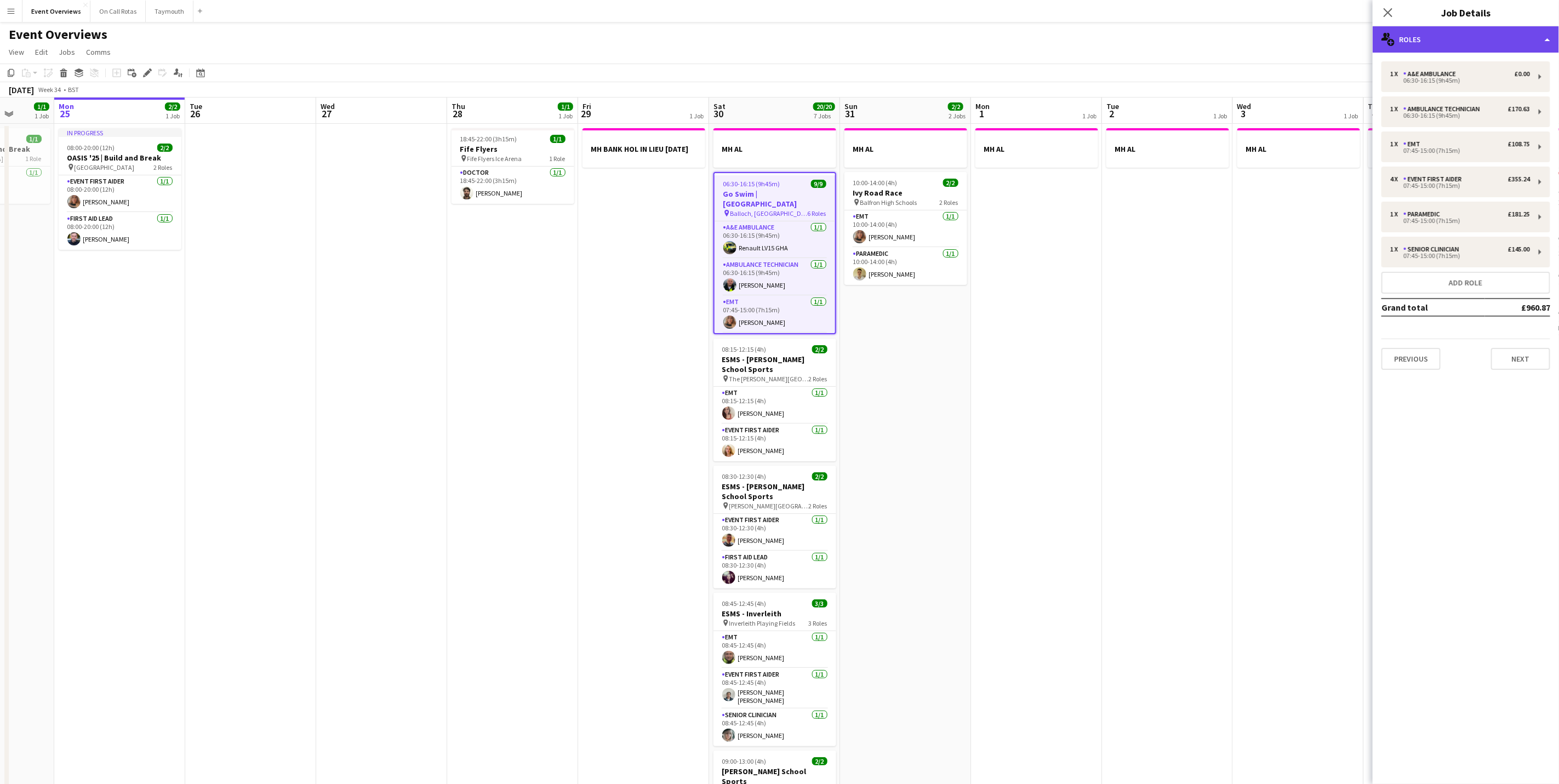
click at [1505, 38] on div "multiple-users-add Roles" at bounding box center [1466, 39] width 186 height 26
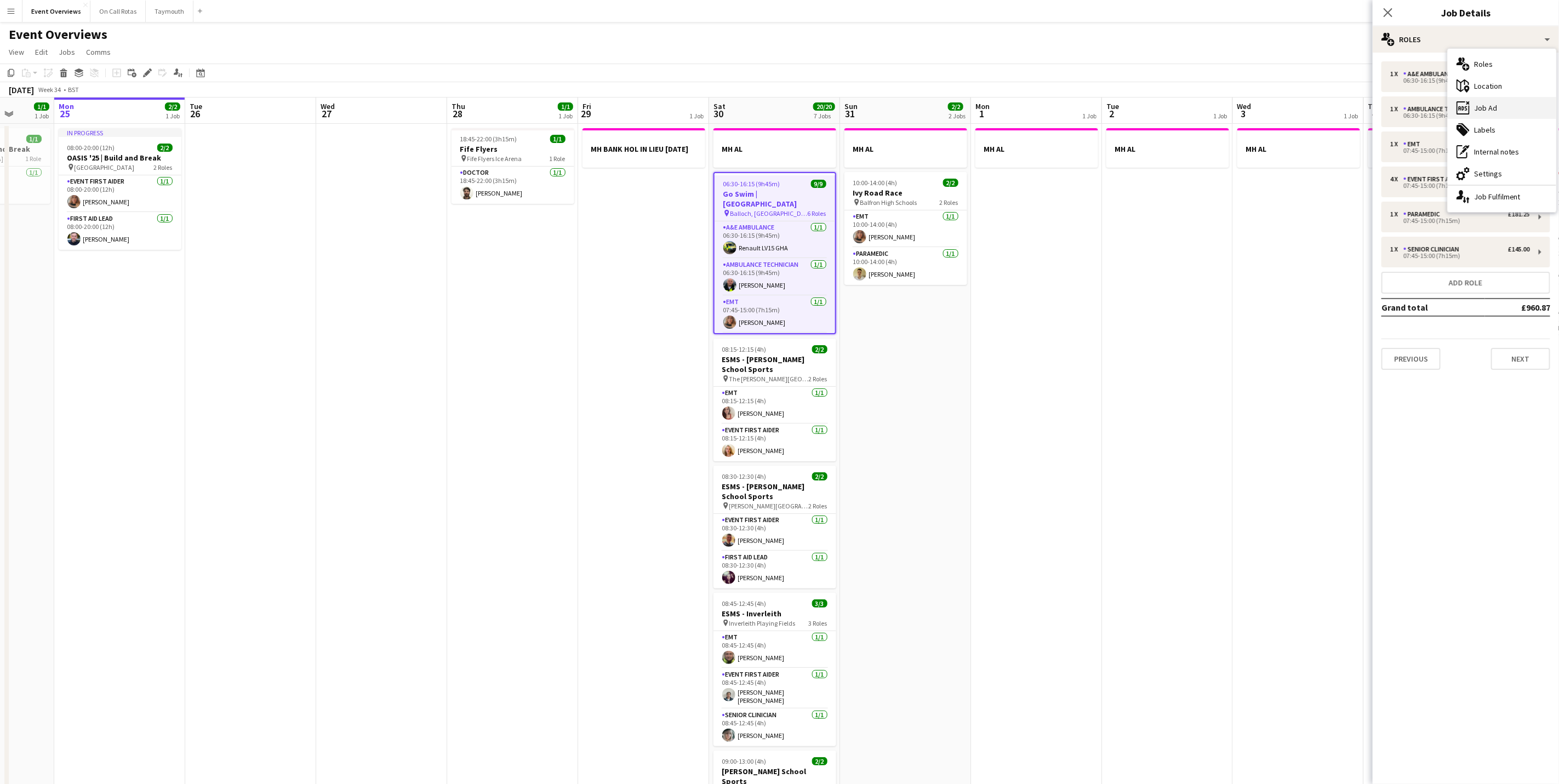
click at [1485, 114] on div "ads-window Job Ad" at bounding box center [1502, 108] width 108 height 22
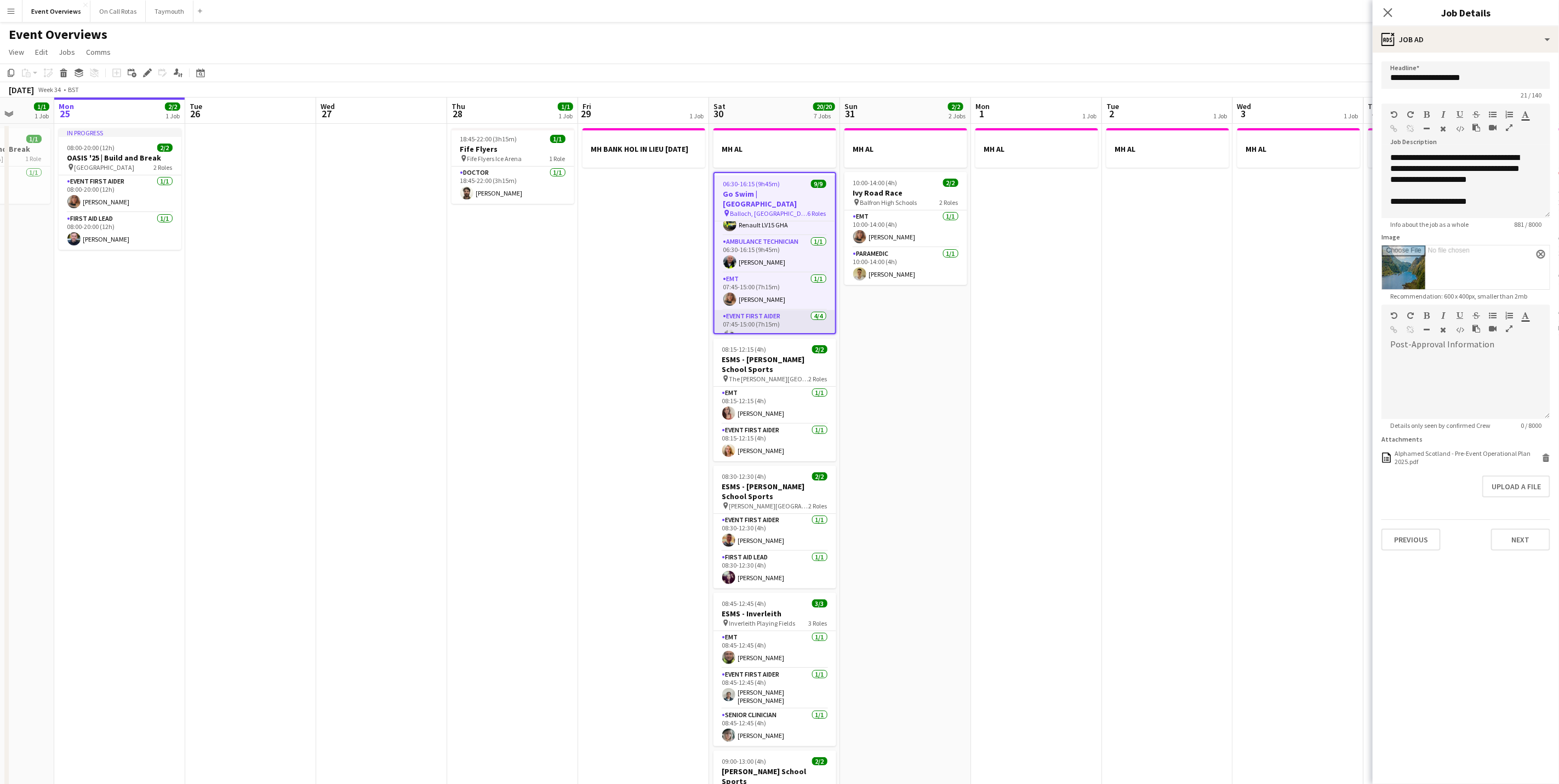
scroll to position [0, 0]
drag, startPoint x: 1384, startPoint y: 10, endPoint x: 1414, endPoint y: 0, distance: 31.6
click at [1384, 10] on icon "Close pop-in" at bounding box center [1388, 12] width 9 height 9
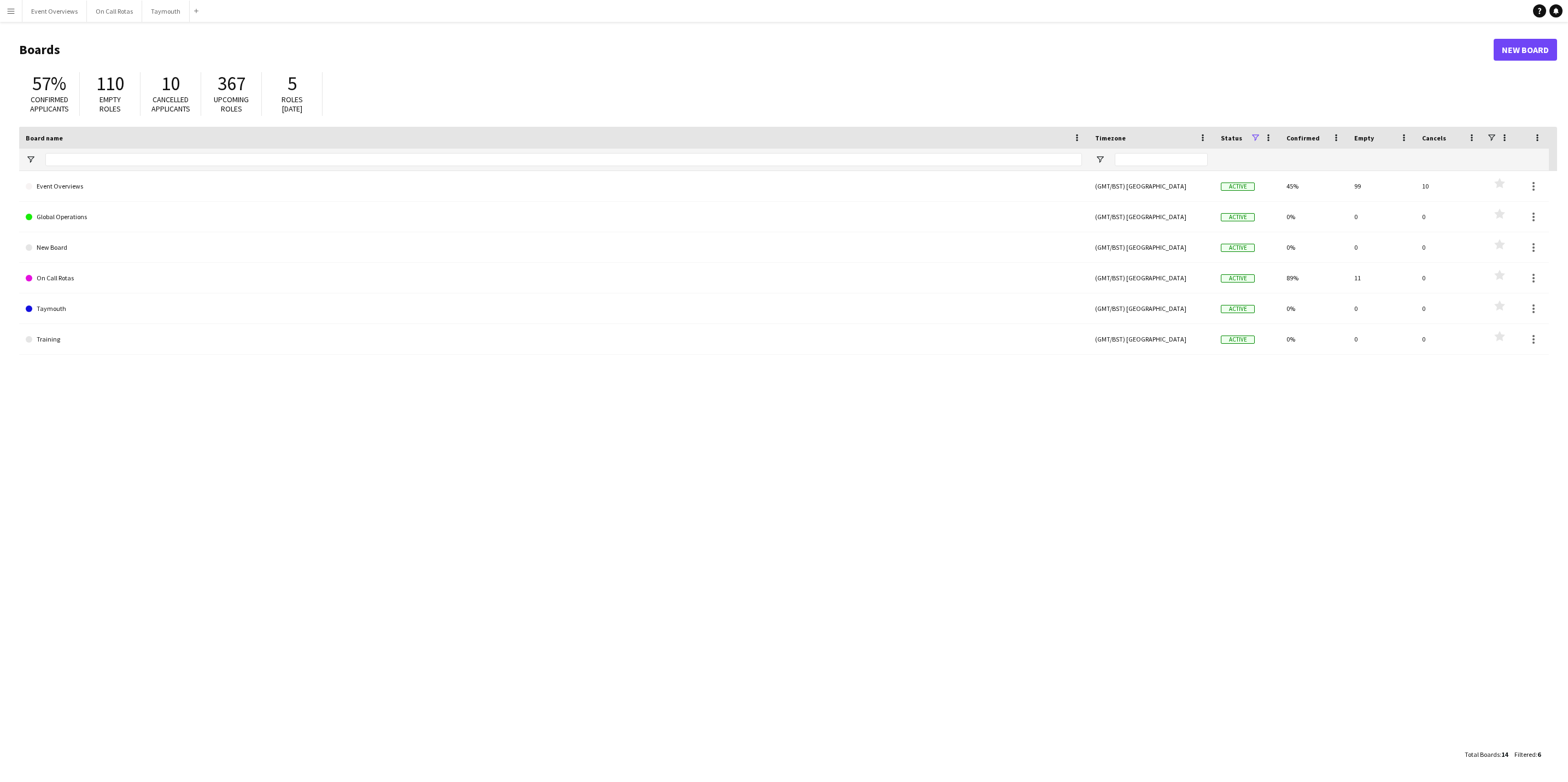
click at [51, 26] on main "Boards New Board 57% Confirmed applicants 110 Empty roles 10 Cancelled applican…" at bounding box center [784, 402] width 1568 height 760
drag, startPoint x: 60, startPoint y: 8, endPoint x: 42, endPoint y: 13, distance: 18.7
click at [58, 10] on button "Event Overviews Close" at bounding box center [54, 11] width 64 height 21
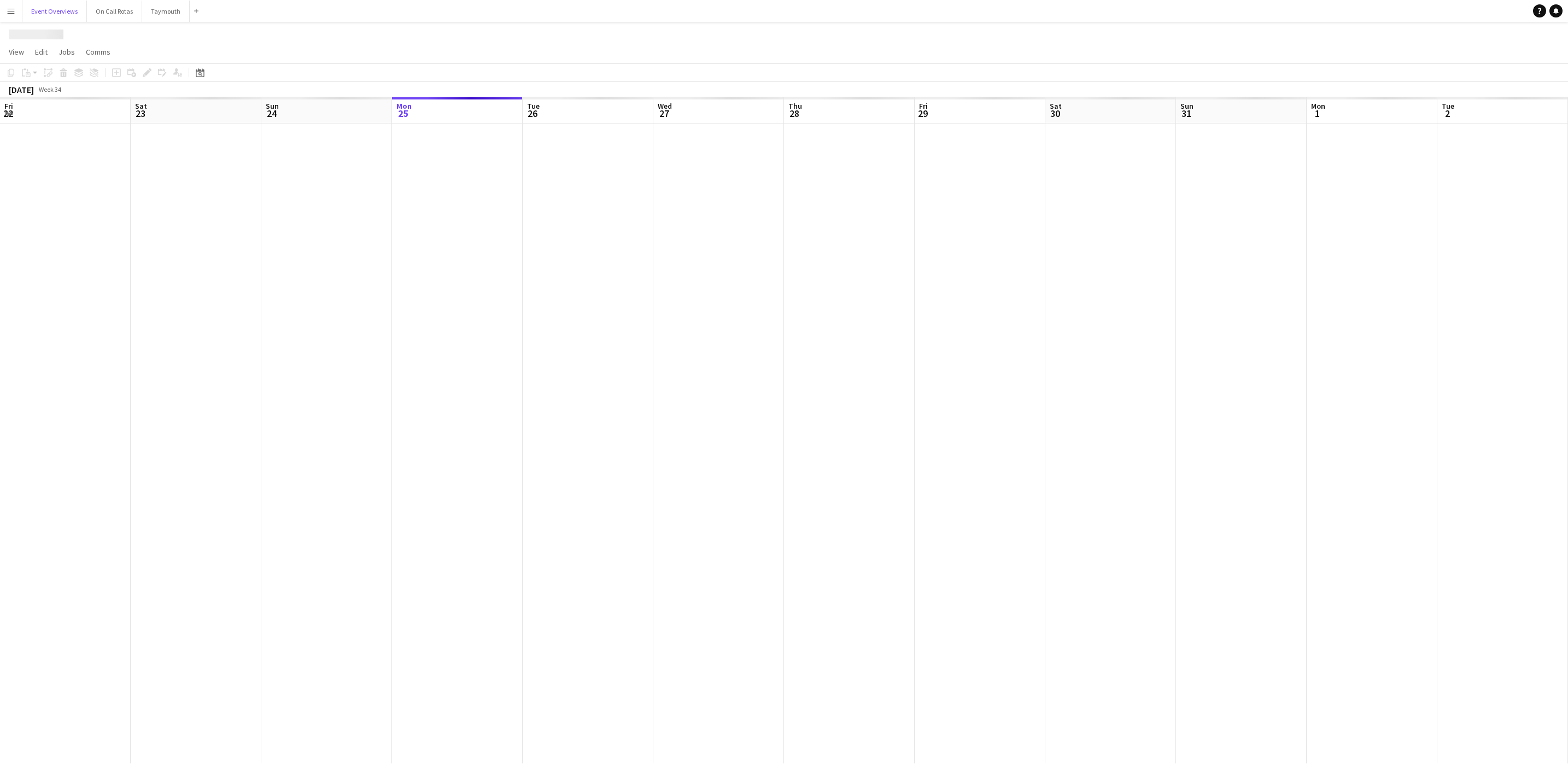
scroll to position [0, 262]
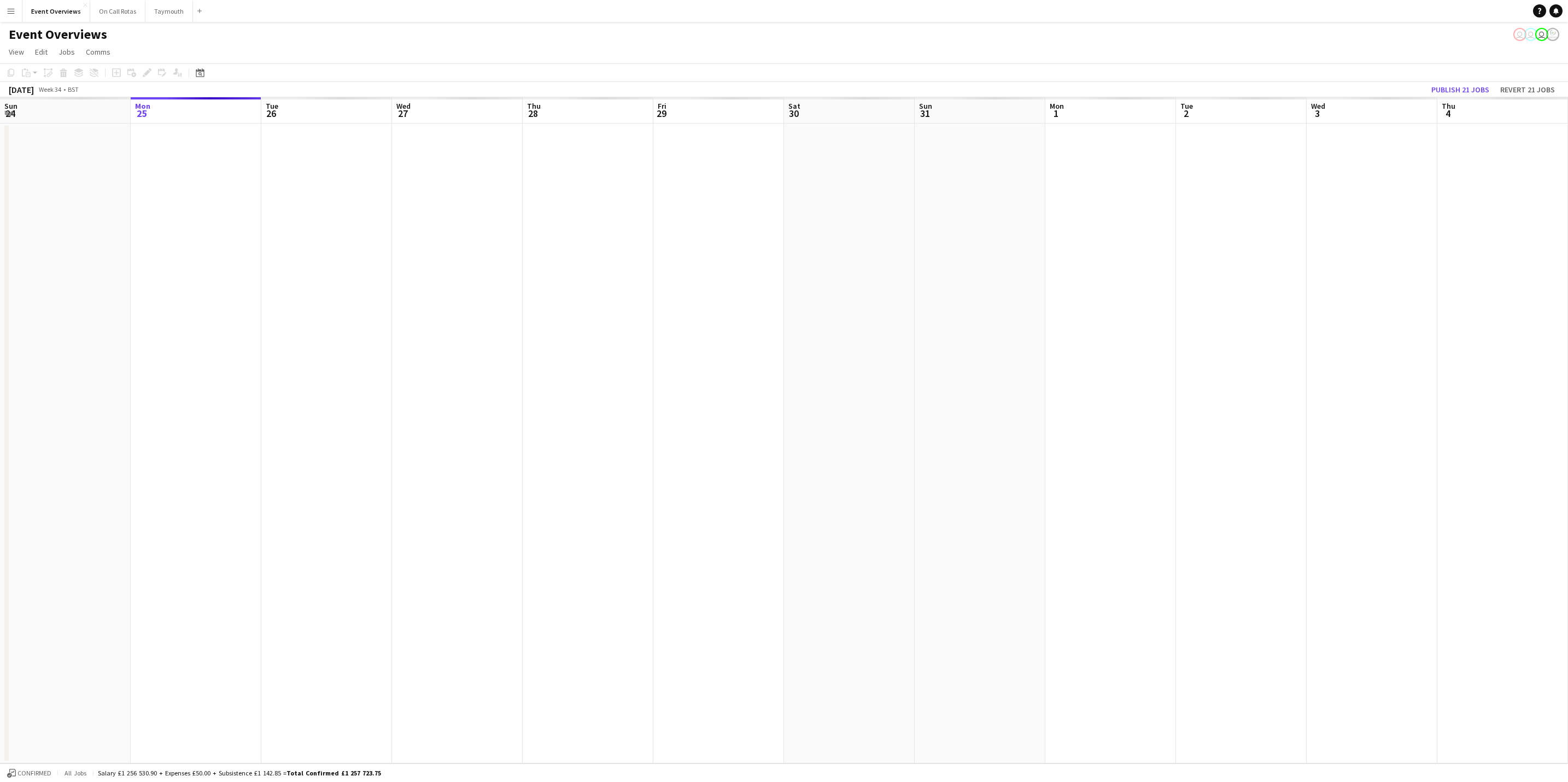
click at [7, 7] on app-icon "Menu" at bounding box center [11, 11] width 9 height 9
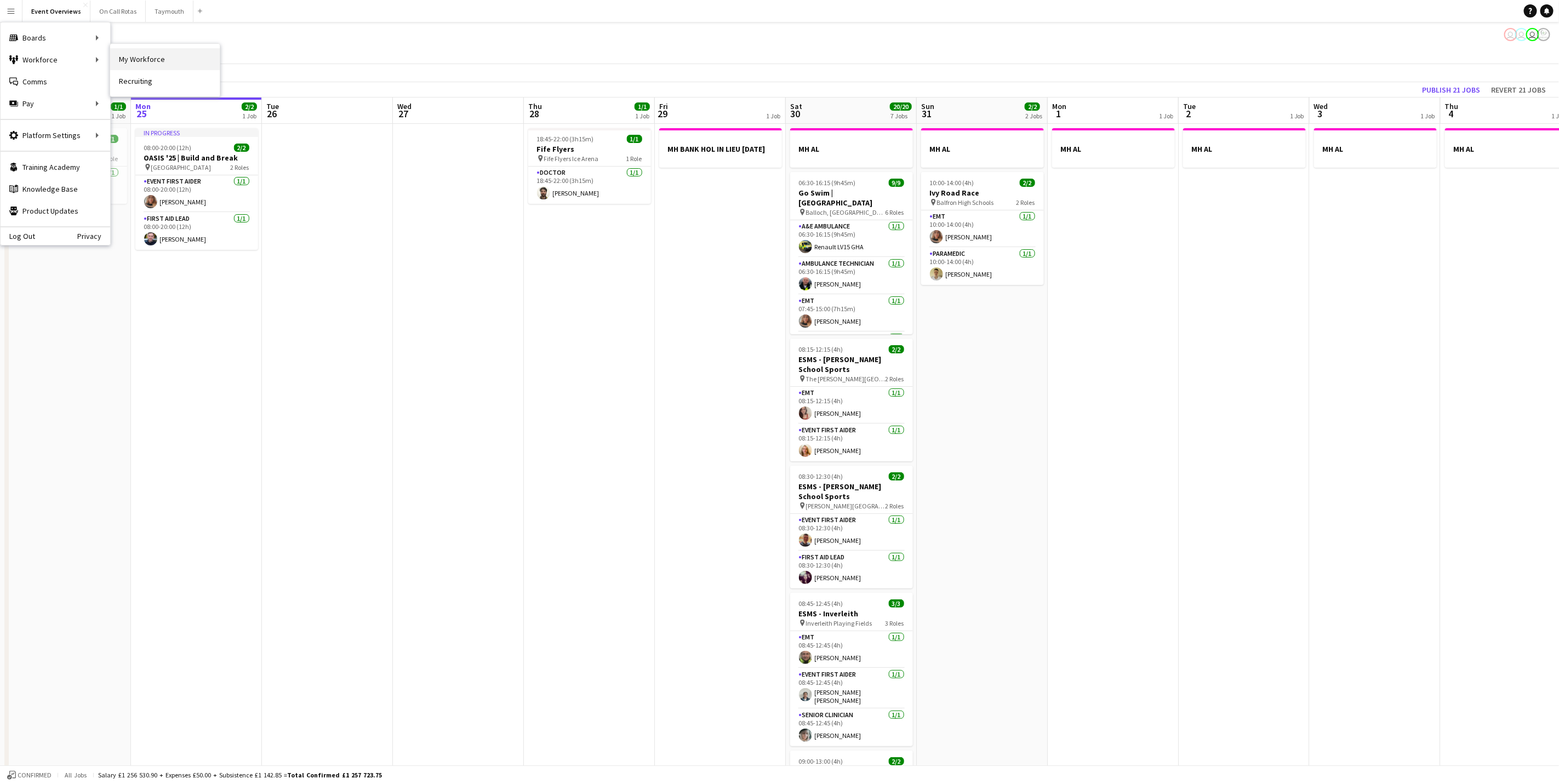
click at [132, 59] on link "My Workforce" at bounding box center [165, 59] width 110 height 22
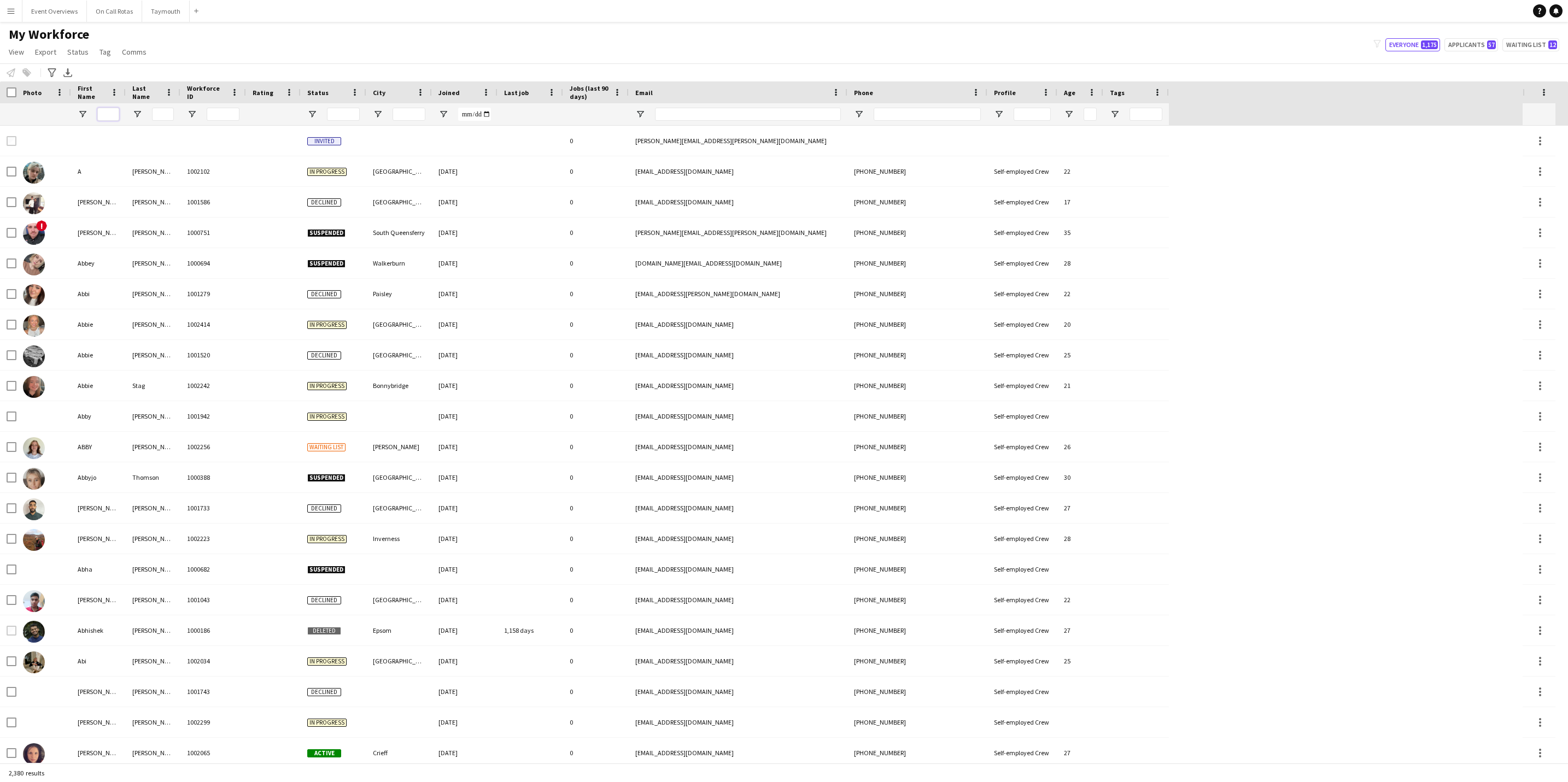
click at [115, 115] on input "First Name Filter Input" at bounding box center [108, 115] width 22 height 13
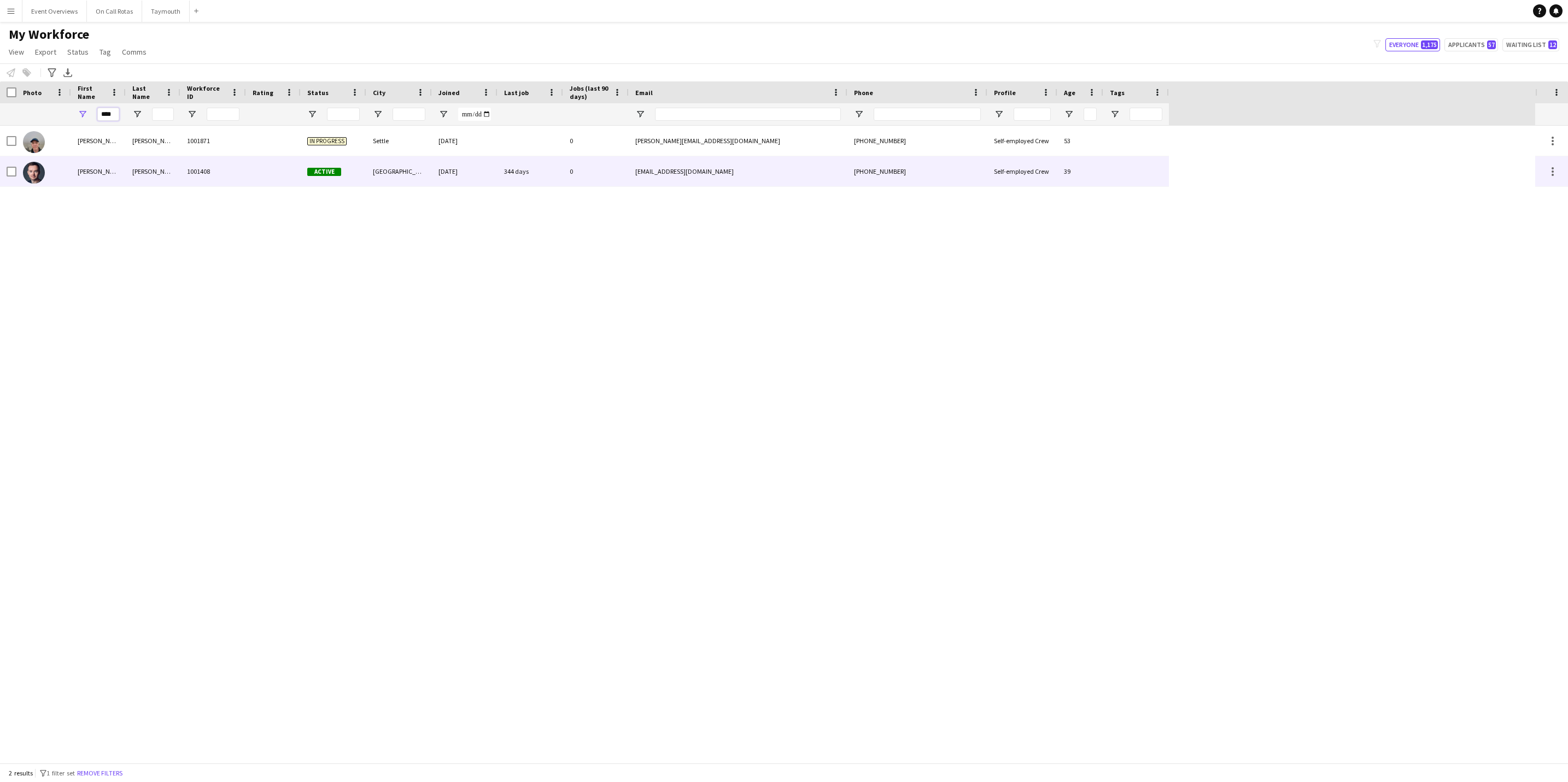
type input "****"
click at [111, 178] on div "[PERSON_NAME]" at bounding box center [98, 171] width 54 height 30
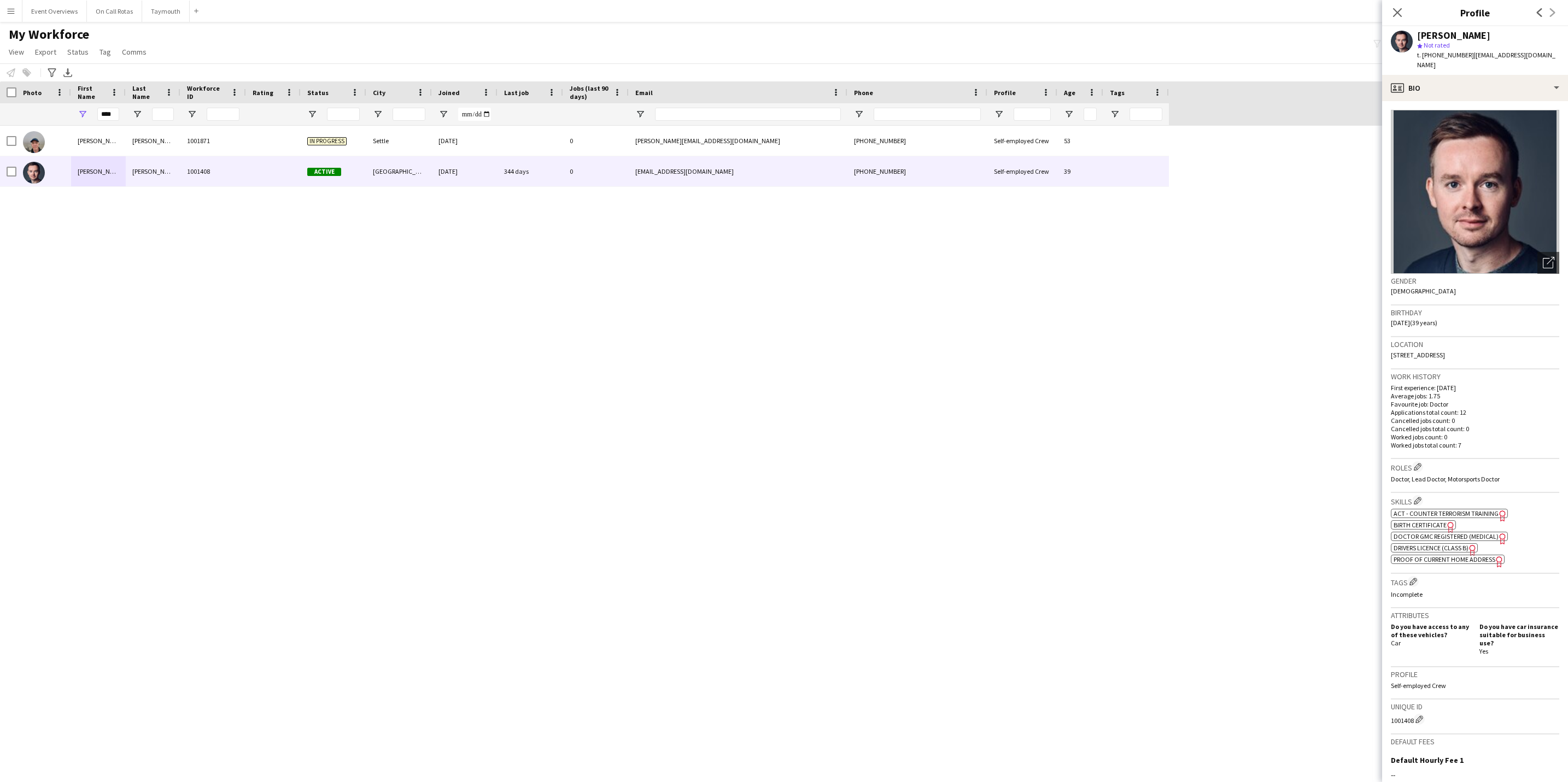
drag, startPoint x: 1513, startPoint y: 338, endPoint x: 1526, endPoint y: 353, distance: 19.8
click at [1526, 353] on div "Location [STREET_ADDRESS]" at bounding box center [1475, 353] width 168 height 32
drag, startPoint x: 1526, startPoint y: 353, endPoint x: 1458, endPoint y: 341, distance: 69.1
copy div "[STREET_ADDRESS]"
